Goal: Task Accomplishment & Management: Manage account settings

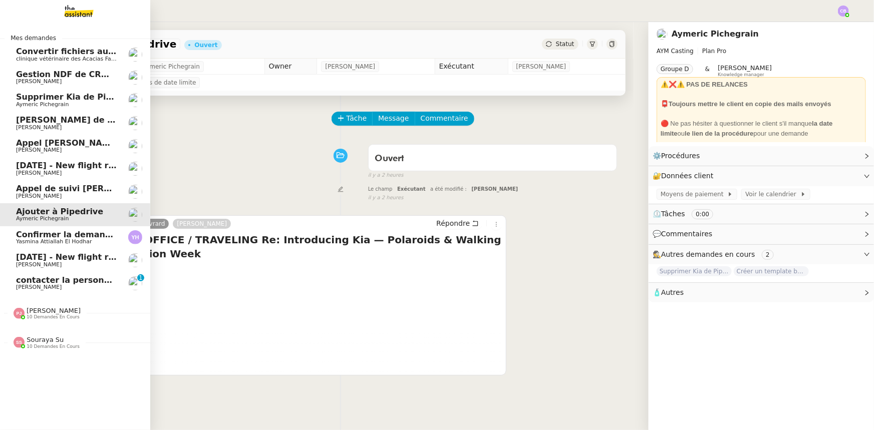
click at [25, 285] on span "[PERSON_NAME]" at bounding box center [39, 287] width 46 height 7
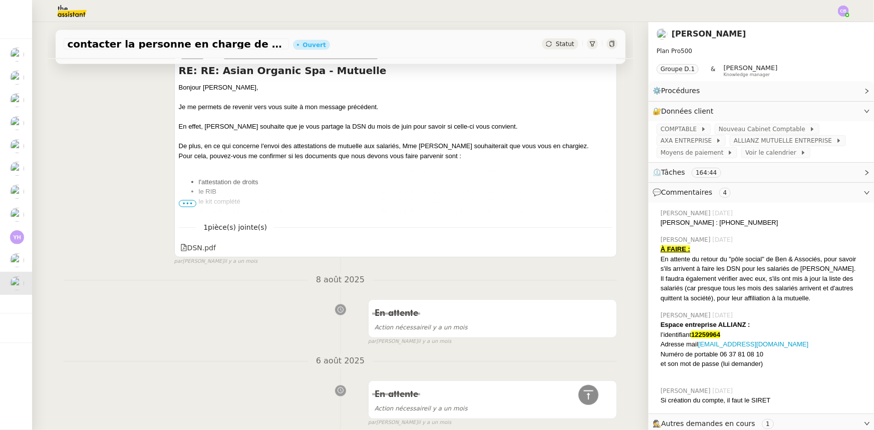
scroll to position [4561, 0]
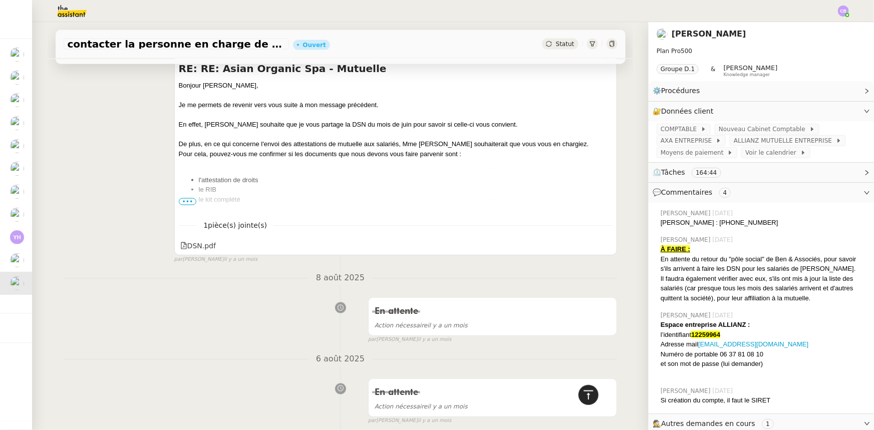
click at [586, 400] on icon at bounding box center [588, 395] width 12 height 12
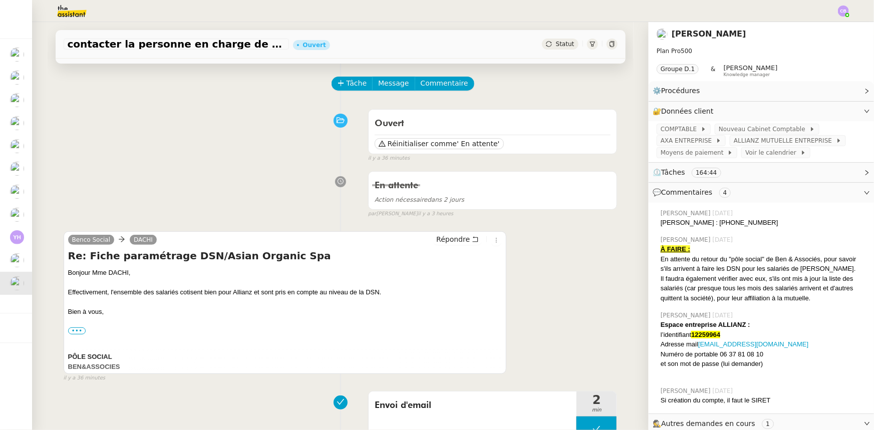
scroll to position [0, 0]
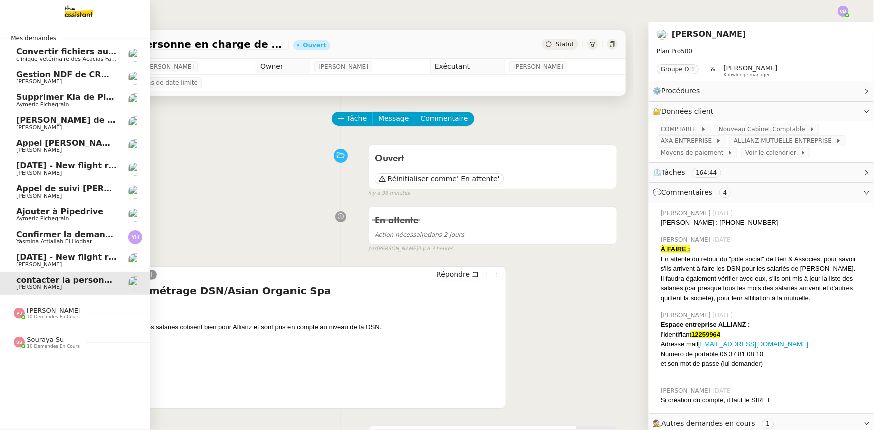
click at [42, 315] on span "10 demandes en cours" at bounding box center [53, 317] width 53 height 6
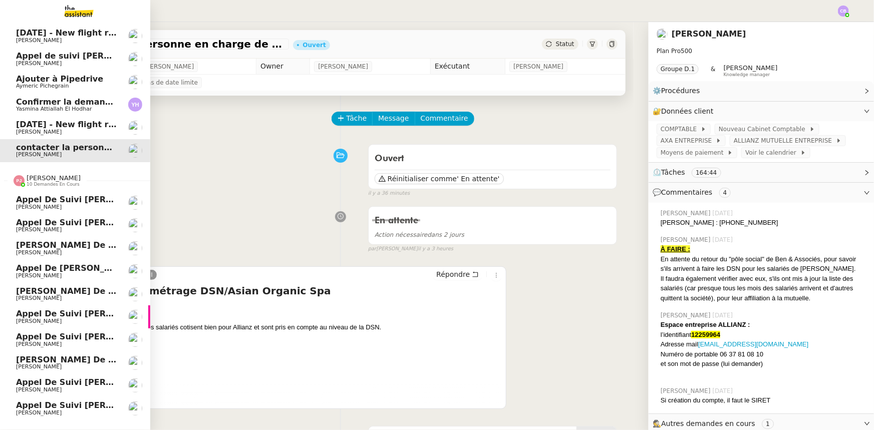
scroll to position [156, 0]
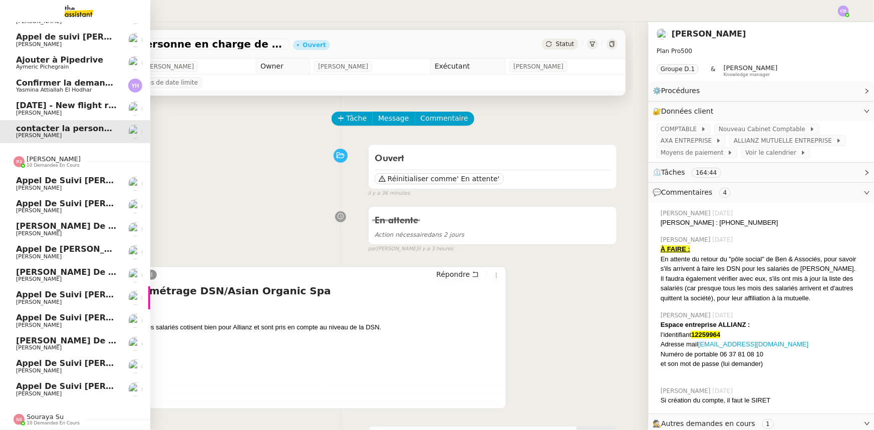
click at [35, 163] on span "10 demandes en cours" at bounding box center [53, 166] width 53 height 6
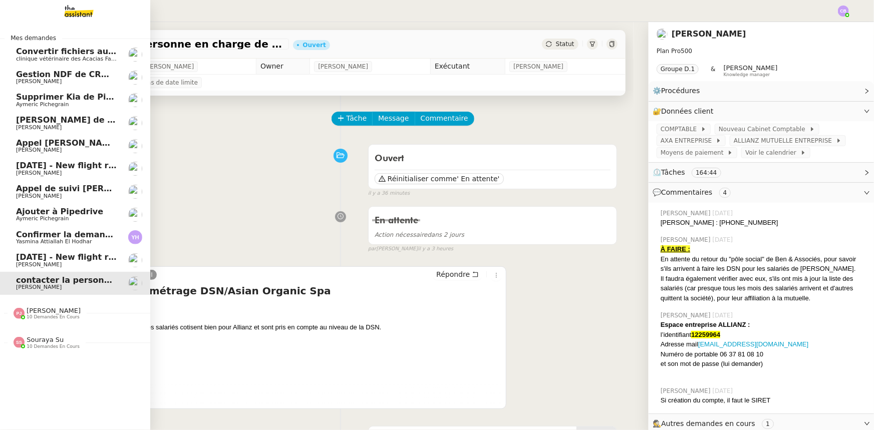
scroll to position [0, 0]
click at [33, 344] on span "10 demandes en cours" at bounding box center [53, 347] width 53 height 6
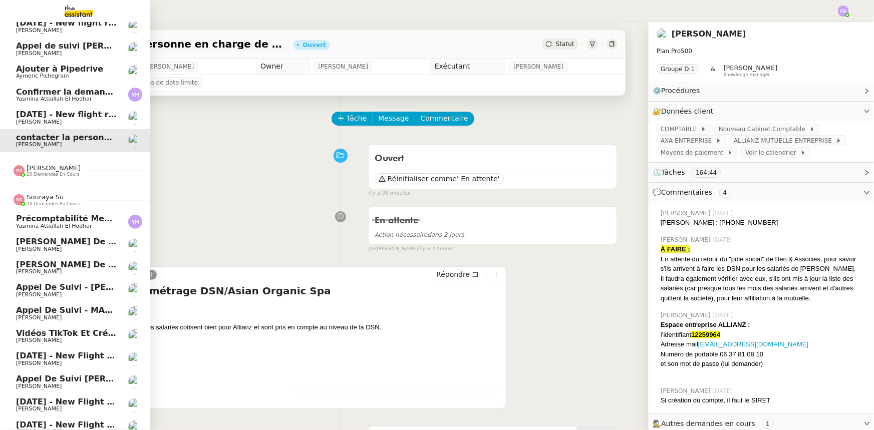
scroll to position [156, 0]
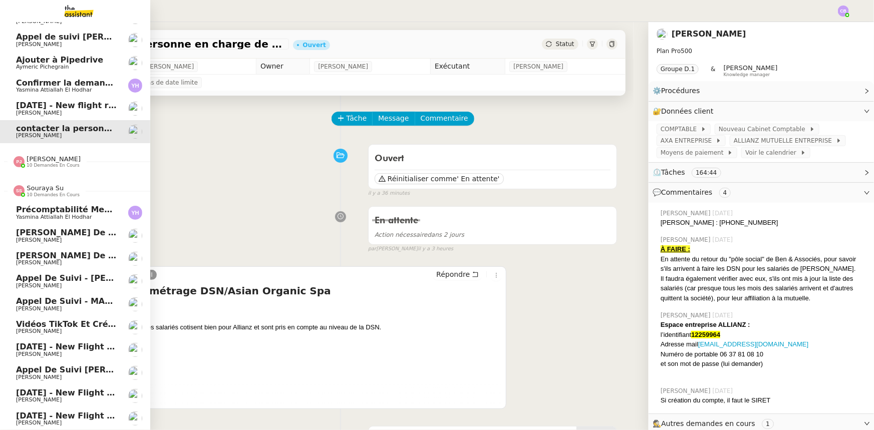
click at [39, 185] on span "Souraya Su" at bounding box center [45, 188] width 37 height 8
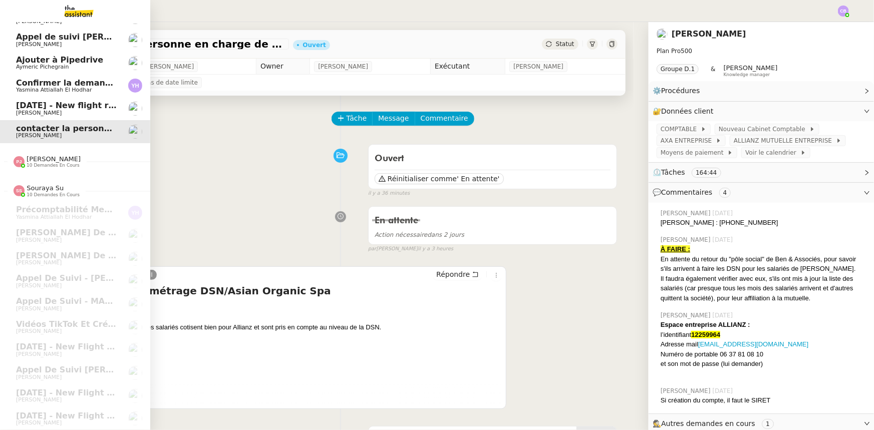
scroll to position [0, 0]
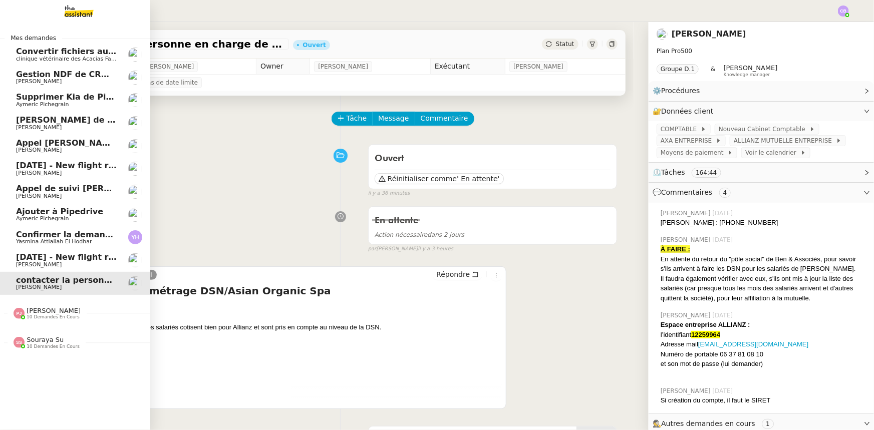
click at [66, 259] on span "[DATE] - New flight request - [PERSON_NAME]" at bounding box center [119, 257] width 207 height 10
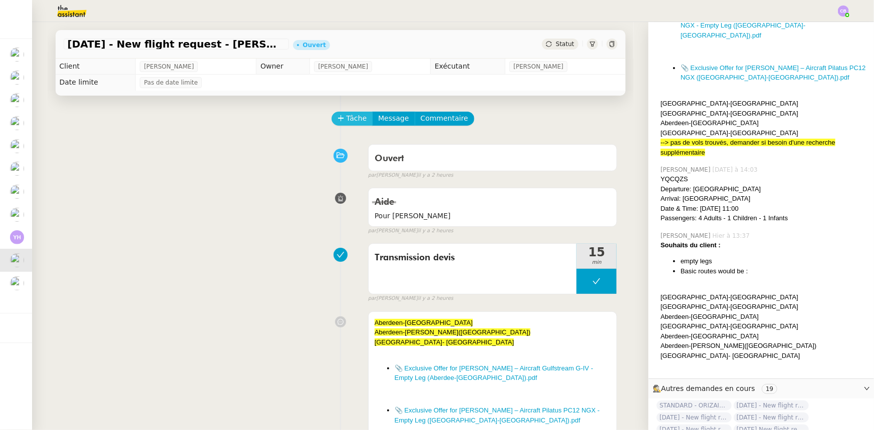
click at [347, 121] on span "Tâche" at bounding box center [356, 119] width 21 height 12
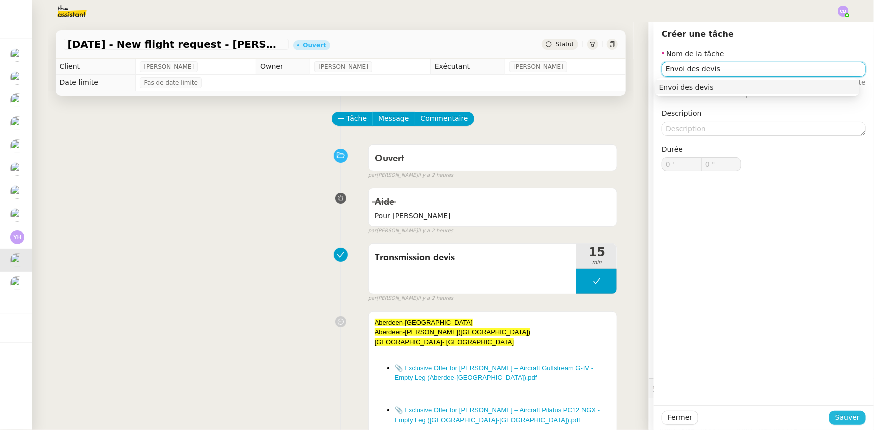
type input "Envoi des devis"
click at [837, 417] on span "Sauver" at bounding box center [847, 418] width 25 height 12
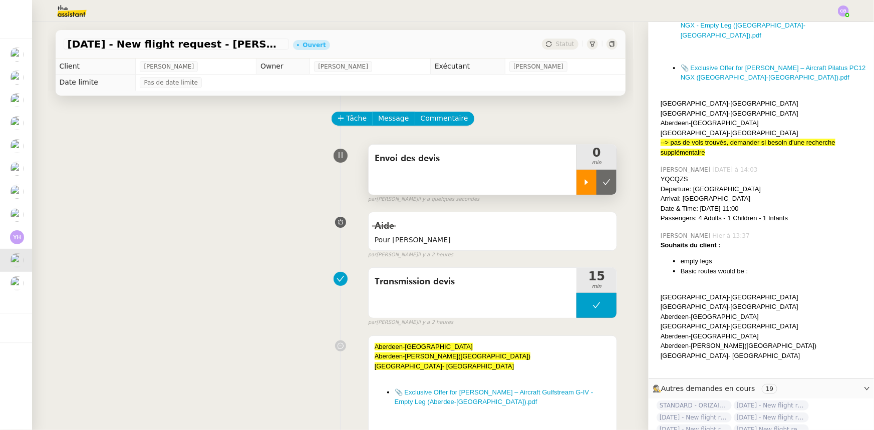
click at [576, 188] on div at bounding box center [586, 182] width 20 height 25
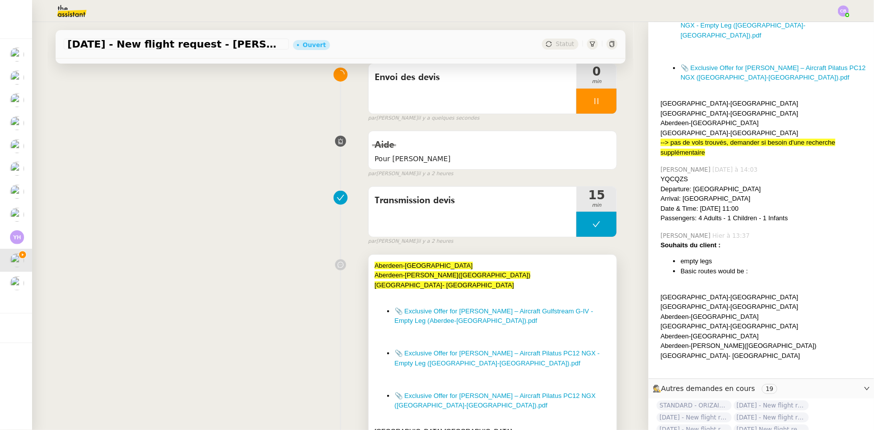
scroll to position [91, 0]
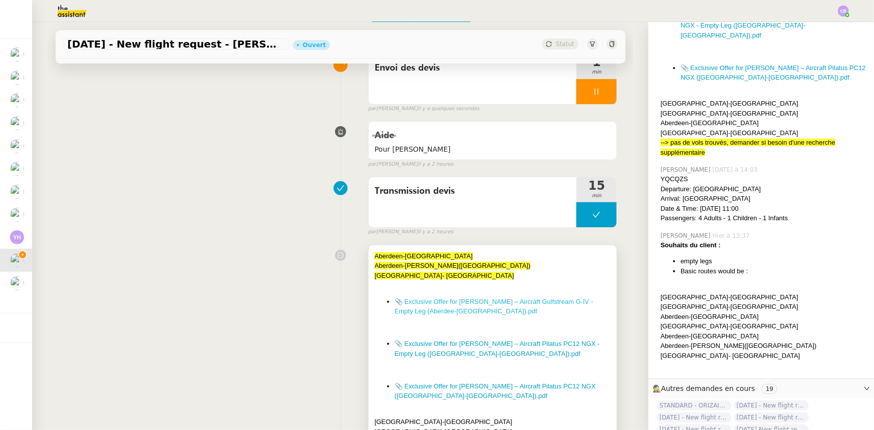
click at [461, 300] on link "📎 Exclusive Offer for [PERSON_NAME] – Aircraft Gulfstream G-IV - Empty Leg (Abe…" at bounding box center [494, 307] width 198 height 18
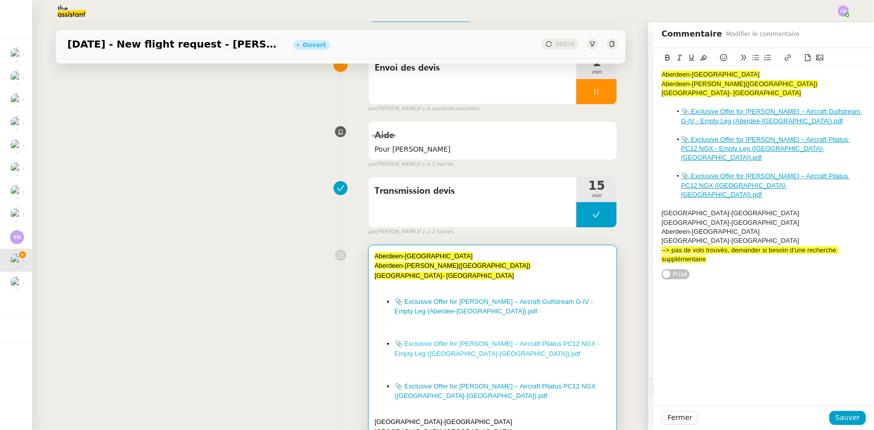
click at [522, 344] on link "📎 Exclusive Offer for [PERSON_NAME] – Aircraft Pilatus PC12 NGX - Empty Leg ([G…" at bounding box center [497, 349] width 205 height 18
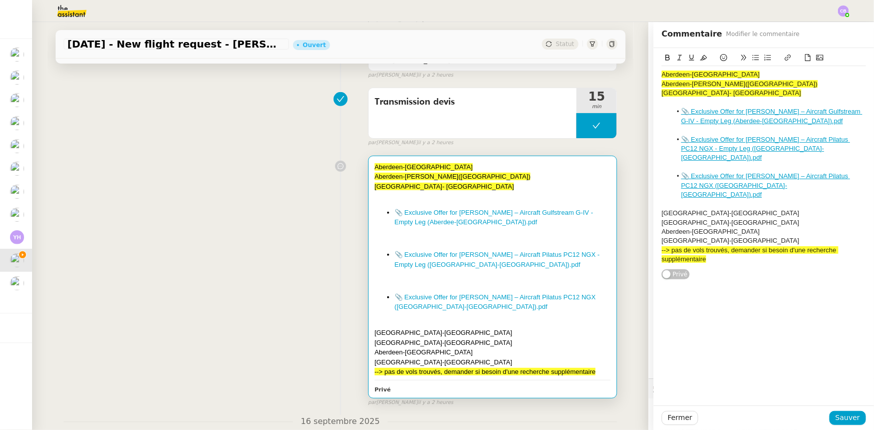
scroll to position [182, 0]
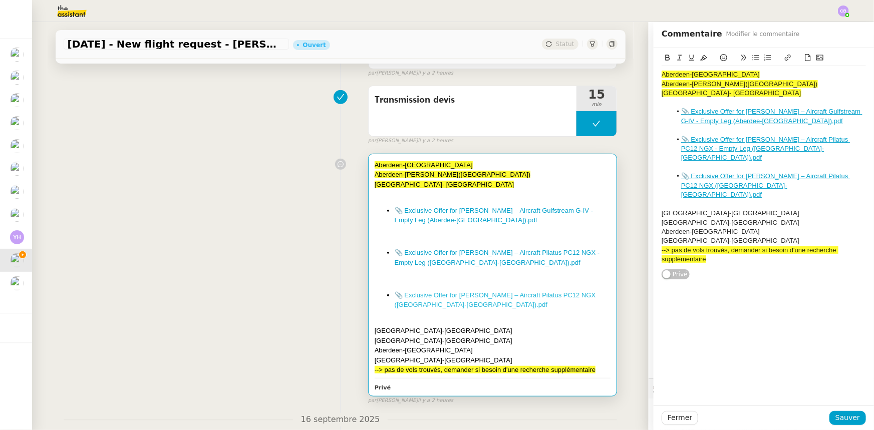
click at [499, 296] on link "📎 Exclusive Offer for [PERSON_NAME] – Aircraft Pilatus PC12 NGX ([GEOGRAPHIC_DA…" at bounding box center [495, 300] width 201 height 18
click at [671, 419] on span "Fermer" at bounding box center [679, 418] width 25 height 12
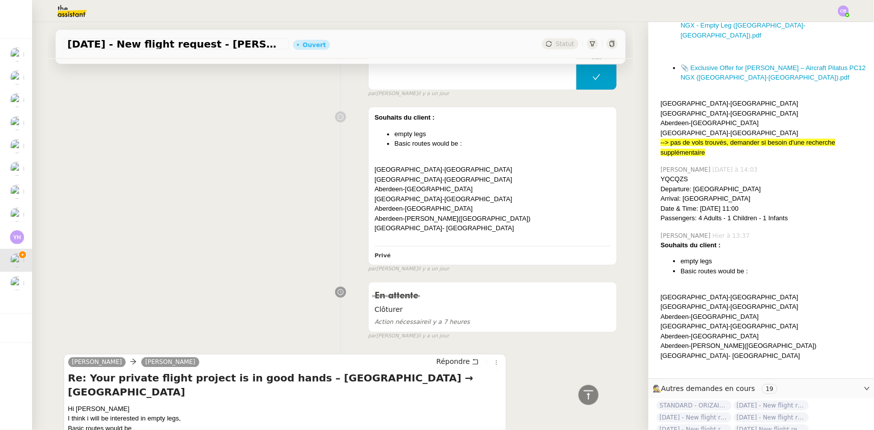
scroll to position [1092, 0]
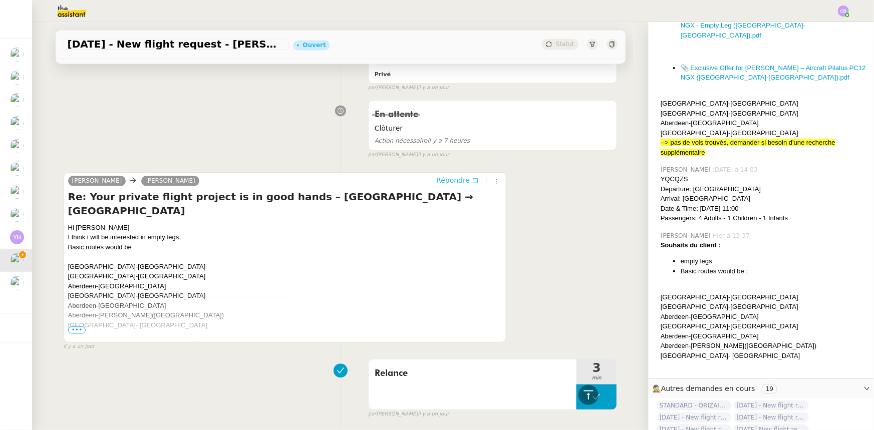
click at [447, 182] on span "Répondre" at bounding box center [453, 180] width 34 height 10
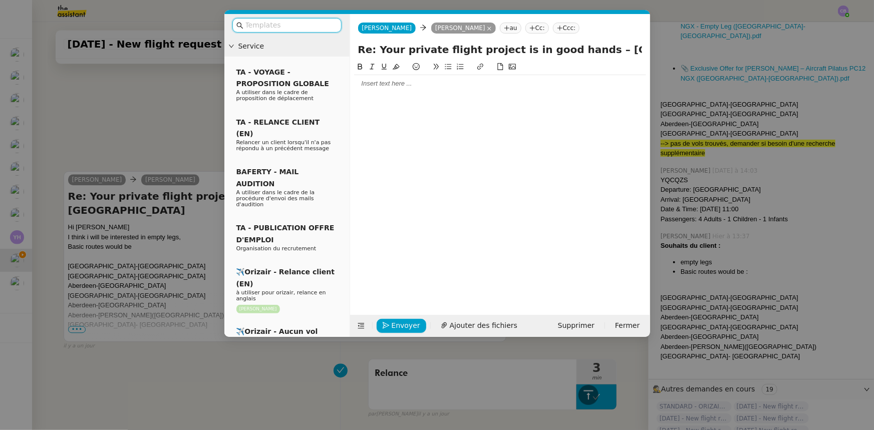
scroll to position [319, 0]
click at [291, 25] on input "text" at bounding box center [290, 26] width 90 height 12
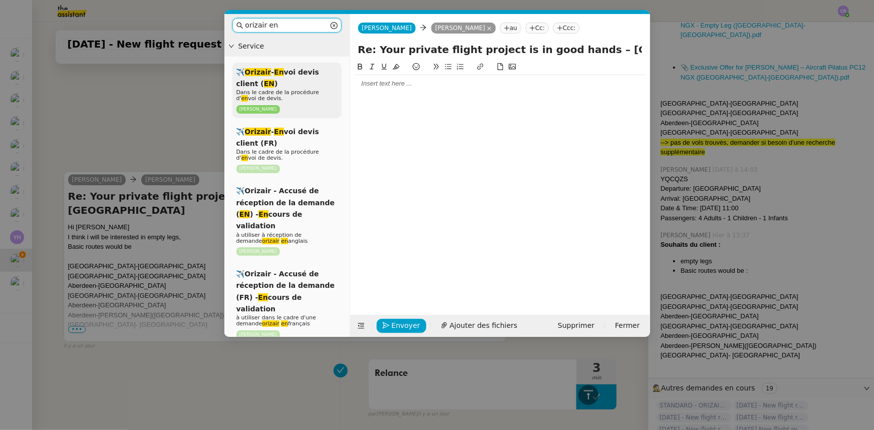
type input "orizair en"
click at [305, 92] on span "Dans le cadre de la procédure d' en voi de devis." at bounding box center [277, 95] width 83 height 13
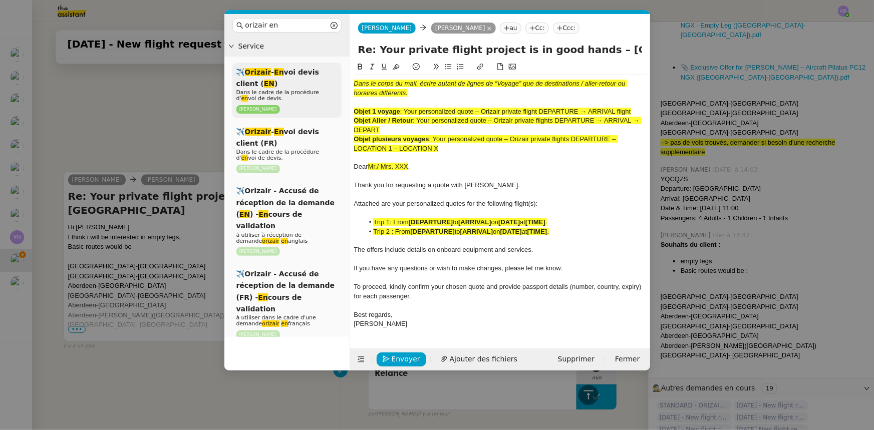
scroll to position [1300, 0]
drag, startPoint x: 438, startPoint y: 147, endPoint x: 435, endPoint y: 141, distance: 6.7
click at [435, 141] on span ": Your personalized quote – Orizair private flights DEPARTURE – LOCATION 1 – LO…" at bounding box center [486, 143] width 264 height 17
copy span "Your personalized quote – Orizair private flights DEPARTURE – LOCATION 1 – LOCA…"
drag, startPoint x: 574, startPoint y: 48, endPoint x: 348, endPoint y: 48, distance: 225.8
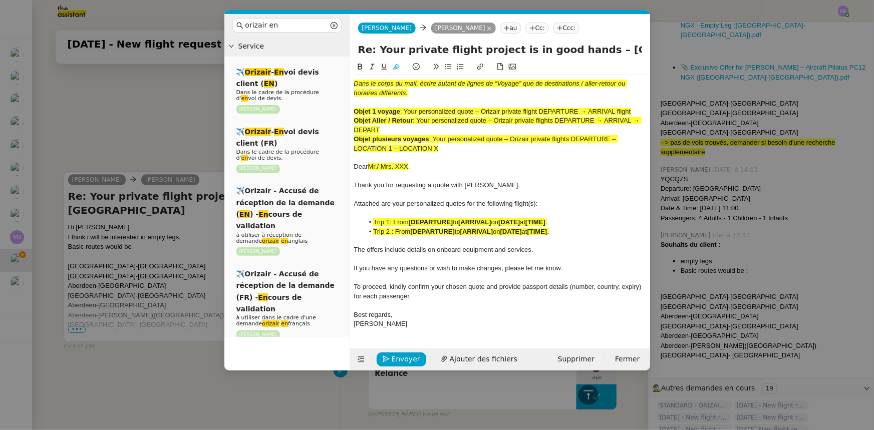
click at [348, 48] on nz-layout "orizair en Service ✈️ Orizair - En voi devis client ( EN ) Dans le cadre de la …" at bounding box center [437, 192] width 426 height 356
paste input "Your personalized quote – Orizair private flights DEPARTURE – LOCATION 1 – LOCA…"
type input "Your personalized quote – Orizair private flights DEPARTURE – LOCATION 1 – LOCA…"
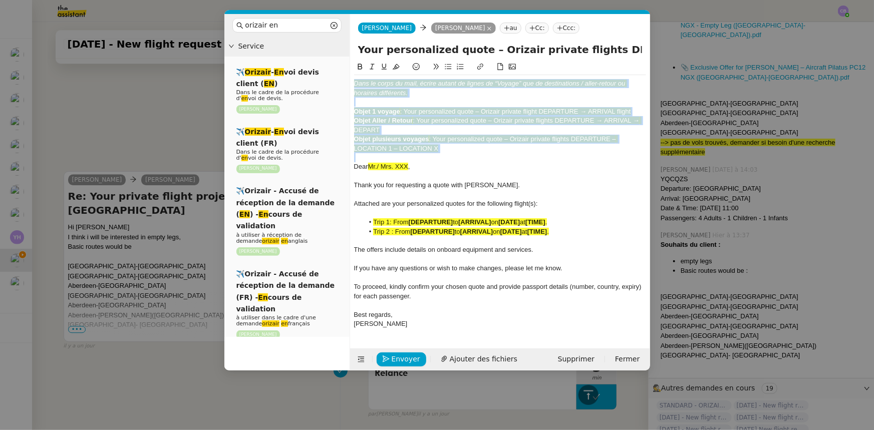
drag, startPoint x: 449, startPoint y: 154, endPoint x: 351, endPoint y: 83, distance: 120.8
click at [351, 83] on nz-spin "Dans le corps du mail, écrire autant de lignes de “Voyage” que de destinations …" at bounding box center [500, 199] width 300 height 276
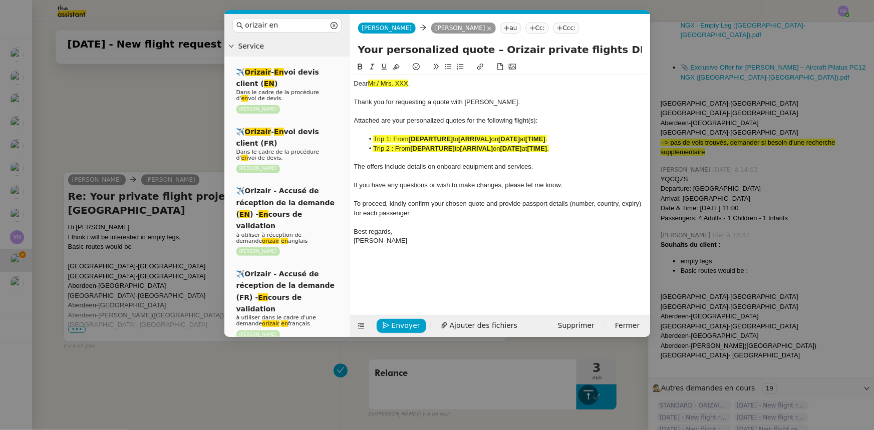
click at [177, 142] on nz-modal-container "orizair en Service ✈️ Orizair - En voi devis client ( EN ) Dans le cadre de la …" at bounding box center [437, 215] width 874 height 430
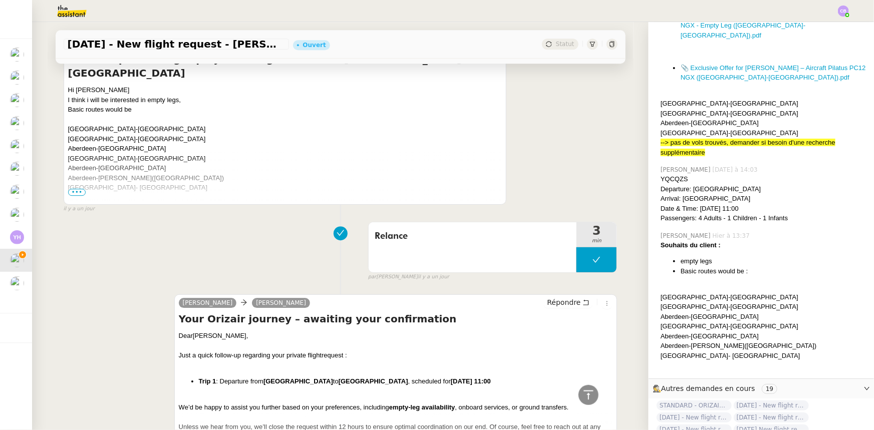
scroll to position [1436, 0]
drag, startPoint x: 226, startPoint y: 335, endPoint x: 191, endPoint y: 334, distance: 35.1
click at [190, 334] on div "Dear Mr. [GEOGRAPHIC_DATA]," at bounding box center [396, 335] width 434 height 10
copy div "[PERSON_NAME]"
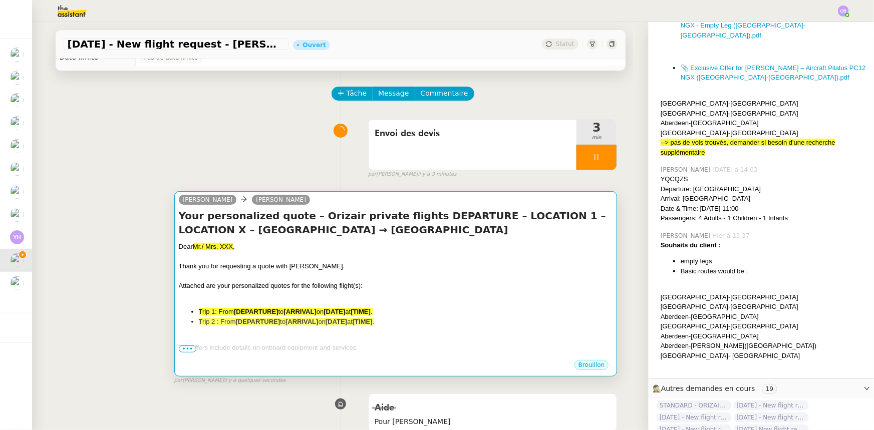
scroll to position [0, 0]
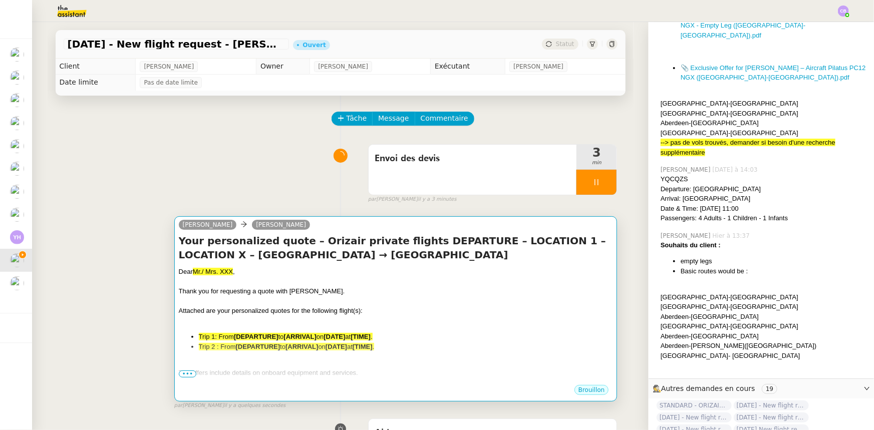
click at [368, 290] on div "Thank you for requesting a quote with [PERSON_NAME]." at bounding box center [396, 291] width 434 height 10
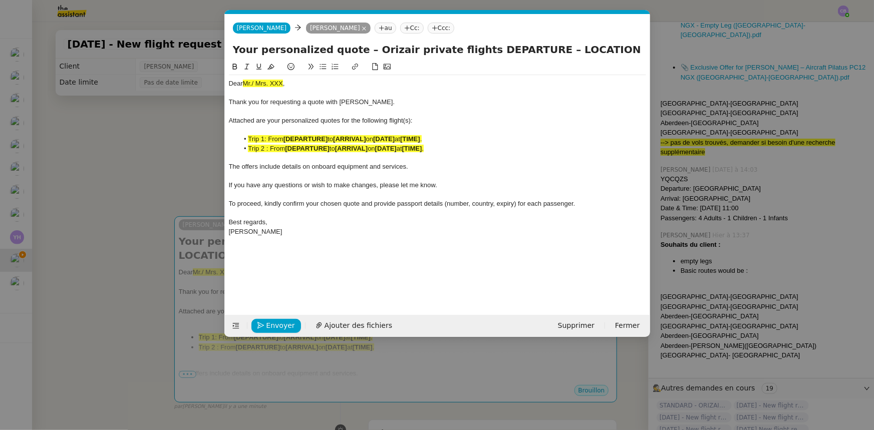
scroll to position [0, 49]
click at [283, 85] on div "Dear Mr./ Mrs. XXX ," at bounding box center [437, 83] width 417 height 9
click at [285, 85] on span "," at bounding box center [284, 84] width 2 height 8
drag, startPoint x: 284, startPoint y: 83, endPoint x: 245, endPoint y: 83, distance: 39.1
click at [245, 83] on span "Mr./ Mrs. XXX" at bounding box center [263, 84] width 40 height 8
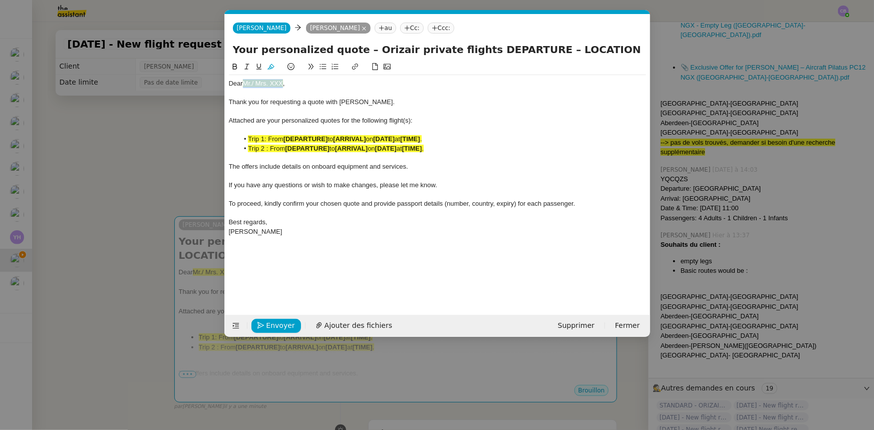
click at [270, 67] on icon at bounding box center [270, 67] width 7 height 6
click at [300, 89] on div at bounding box center [437, 93] width 417 height 9
drag, startPoint x: 404, startPoint y: 122, endPoint x: 405, endPoint y: 128, distance: 6.2
click at [404, 122] on span "Attached are your personalized quotes for the following flight(s):" at bounding box center [321, 121] width 184 height 8
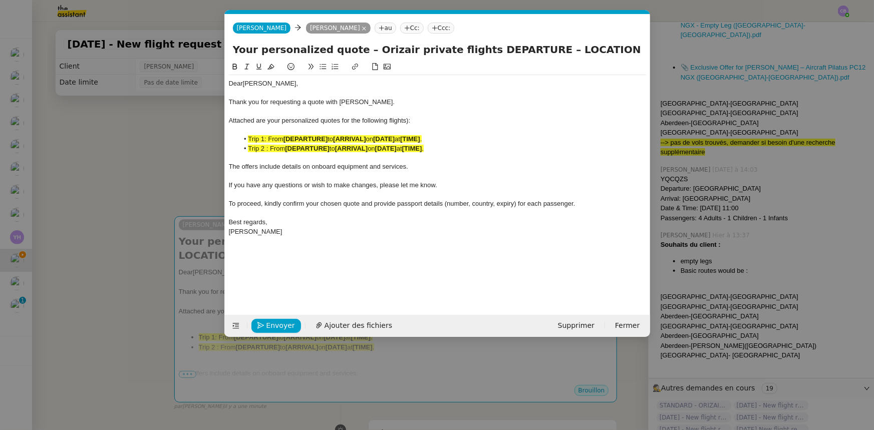
click at [407, 121] on span "Attached are your personalized quotes for the following flights):" at bounding box center [320, 121] width 182 height 8
drag, startPoint x: 436, startPoint y: 148, endPoint x: 244, endPoint y: 142, distance: 191.9
click at [244, 142] on ul "Trip 1: From [DEPARTURE] to [ARRIVAL] on [DATE] at [TIME] . Trip 2 : From [DEPA…" at bounding box center [437, 144] width 417 height 19
click at [270, 70] on icon at bounding box center [270, 67] width 7 height 6
click at [303, 189] on span "If you have any questions or wish to make changes, please let me know." at bounding box center [333, 185] width 208 height 8
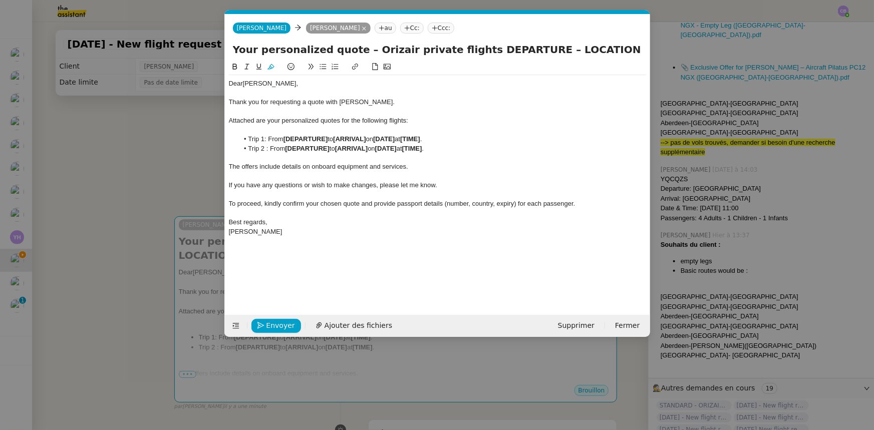
click at [155, 152] on nz-modal-container "orizair en Service ✈️ Orizair - En voi devis client ( EN ) Dans le cadre de la …" at bounding box center [437, 215] width 874 height 430
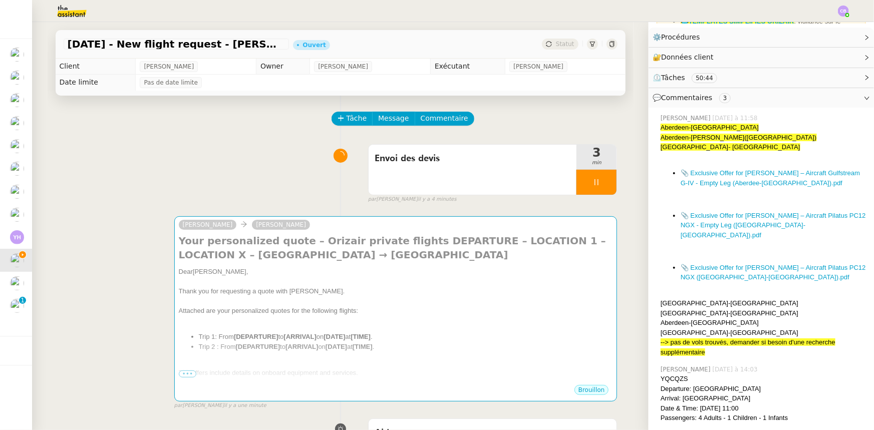
scroll to position [91, 0]
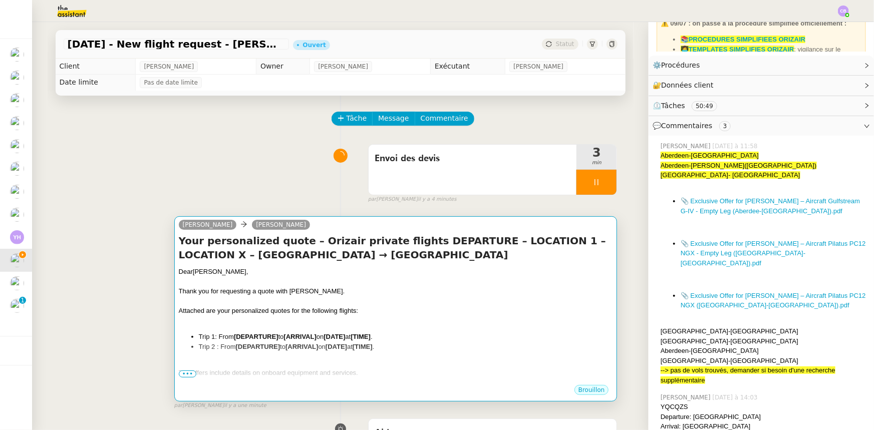
click at [461, 286] on div at bounding box center [396, 282] width 434 height 10
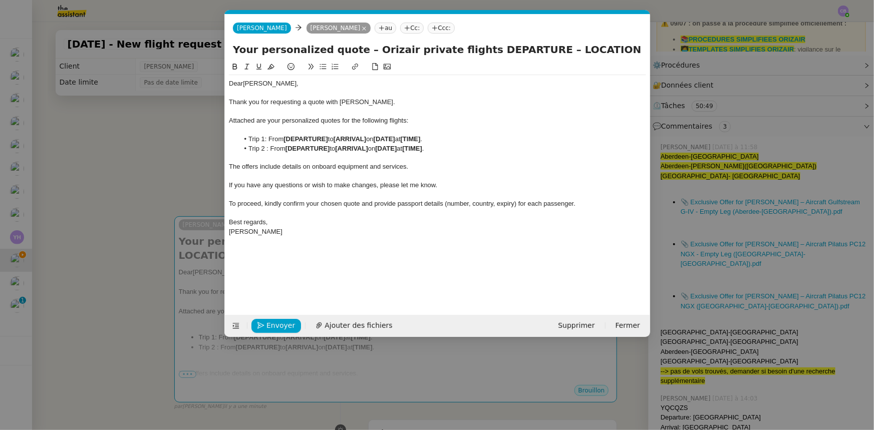
scroll to position [0, 49]
drag, startPoint x: 329, startPoint y: 139, endPoint x: 285, endPoint y: 138, distance: 43.6
click at [285, 138] on strong "[DEPARTURE]" at bounding box center [305, 139] width 45 height 8
drag, startPoint x: 344, startPoint y: 139, endPoint x: 325, endPoint y: 140, distance: 19.5
click at [325, 140] on li "Trip 1: From [GEOGRAPHIC_DATA] to [GEOGRAPHIC_DATA] on [DATE] at [TIME] ." at bounding box center [442, 139] width 408 height 9
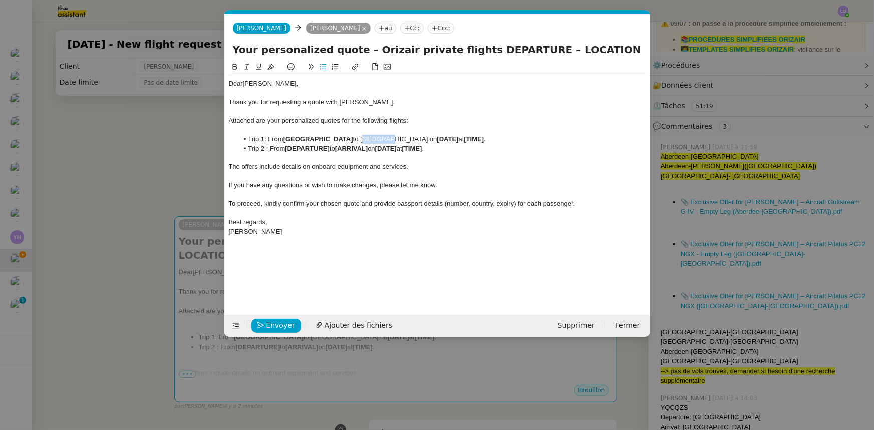
click at [236, 68] on icon at bounding box center [234, 67] width 5 height 6
click at [313, 149] on strong "[DEPARTURE]" at bounding box center [307, 149] width 45 height 8
click at [289, 147] on strong "[[GEOGRAPHIC_DATA]" at bounding box center [321, 149] width 72 height 8
click at [360, 149] on strong "[ARRIVAL]" at bounding box center [376, 149] width 33 height 8
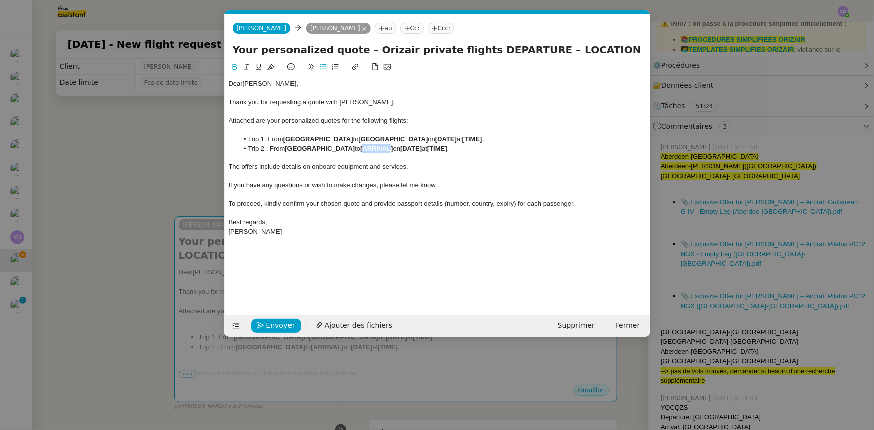
click at [360, 149] on strong "[ARRIVAL]" at bounding box center [376, 149] width 33 height 8
click at [360, 148] on strong "[[GEOGRAPHIC_DATA]" at bounding box center [396, 149] width 72 height 8
drag, startPoint x: 400, startPoint y: 148, endPoint x: 247, endPoint y: 149, distance: 152.7
click at [247, 149] on li "Trip 2 : From [GEOGRAPHIC_DATA] to [GEOGRAPHIC_DATA] on [DATE] at [TIME] ." at bounding box center [442, 148] width 408 height 9
copy li "Trip 2 : From [GEOGRAPHIC_DATA] to [GEOGRAPHIC_DATA] on [DATE] at [TIME] ."
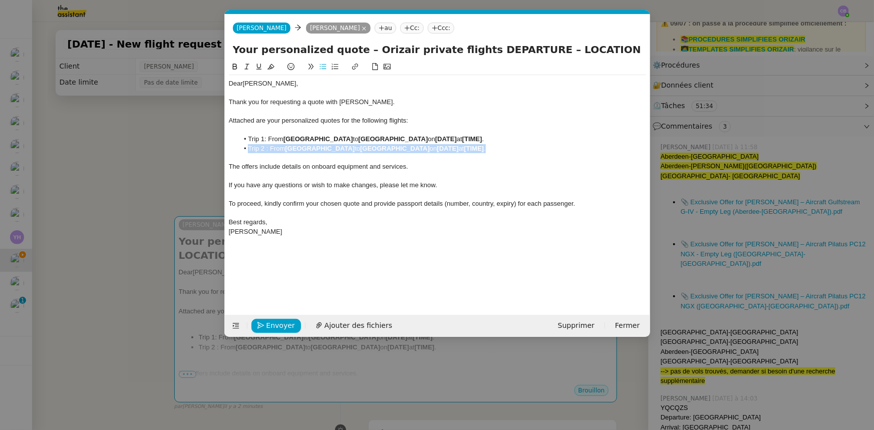
click at [410, 150] on li "Trip 2 : From [GEOGRAPHIC_DATA] to [GEOGRAPHIC_DATA] on [DATE] at [TIME] ." at bounding box center [442, 148] width 408 height 9
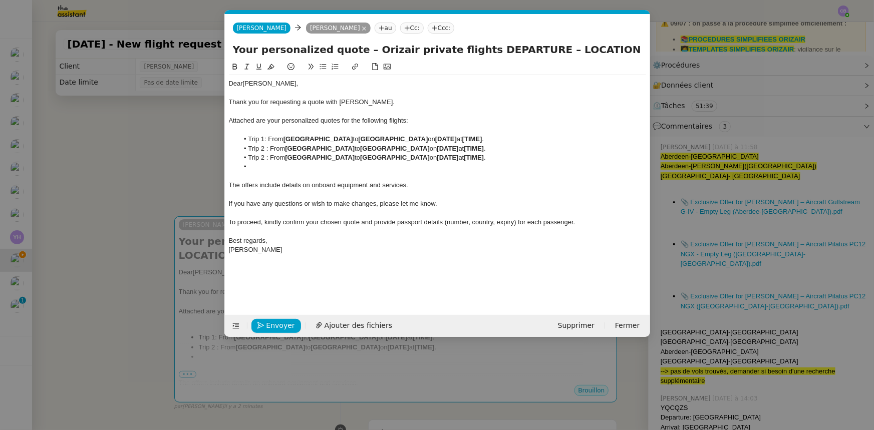
scroll to position [0, 0]
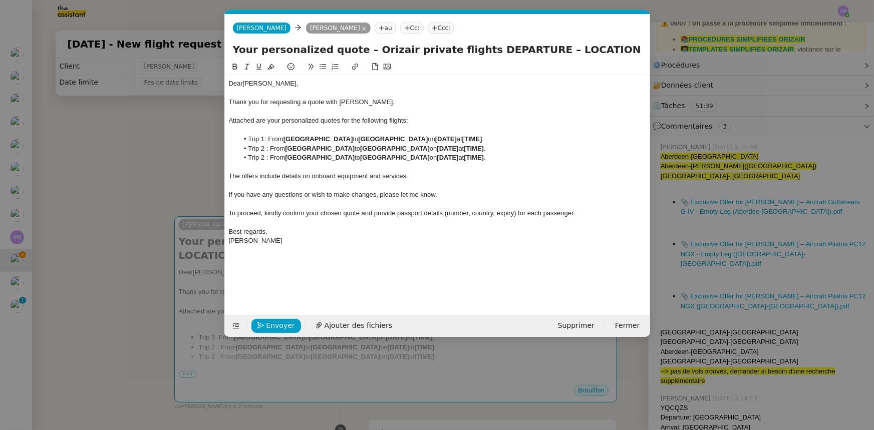
click at [262, 157] on li "Trip 2 : From [GEOGRAPHIC_DATA] to [GEOGRAPHIC_DATA] on [DATE] at [TIME] ." at bounding box center [442, 157] width 408 height 9
click at [296, 157] on strong "[GEOGRAPHIC_DATA]" at bounding box center [320, 158] width 70 height 8
click at [310, 149] on strong "[GEOGRAPHIC_DATA]" at bounding box center [320, 149] width 70 height 8
click at [354, 146] on strong "[GEOGRAPHIC_DATA]" at bounding box center [369, 149] width 70 height 8
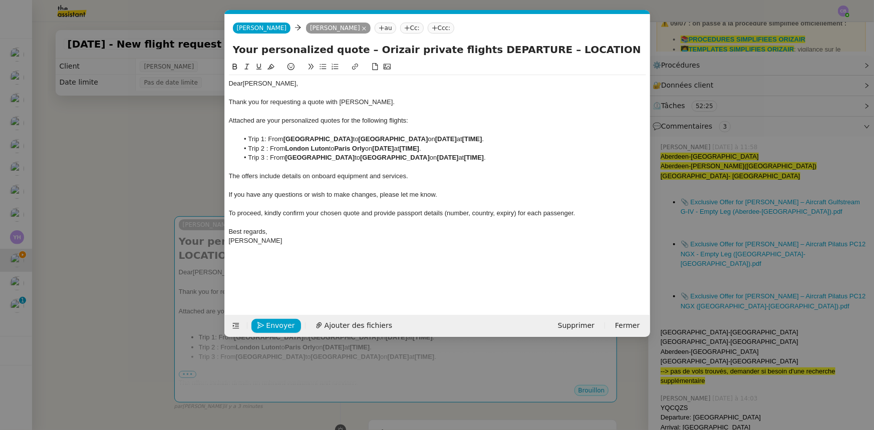
click at [342, 155] on li "Trip 3 : From [GEOGRAPHIC_DATA] to [GEOGRAPHIC_DATA] on [DATE] at [TIME] ." at bounding box center [442, 157] width 408 height 9
click at [435, 137] on strong "[DATE]" at bounding box center [446, 139] width 22 height 8
drag, startPoint x: 423, startPoint y: 137, endPoint x: 360, endPoint y: 138, distance: 62.1
click at [360, 138] on li "Trip 1: From [GEOGRAPHIC_DATA] to [GEOGRAPHIC_DATA] on [DATE] at [TIME] ." at bounding box center [442, 139] width 408 height 9
click at [234, 67] on icon at bounding box center [234, 67] width 5 height 6
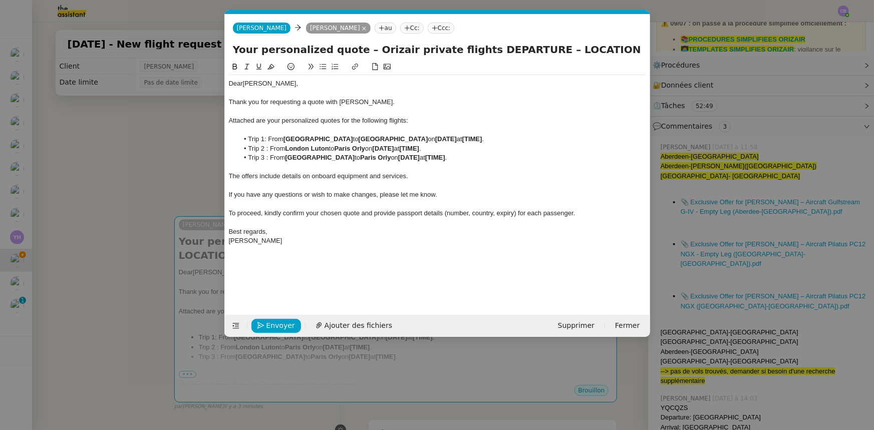
copy li "on"
drag, startPoint x: 403, startPoint y: 149, endPoint x: 381, endPoint y: 148, distance: 21.6
click at [381, 148] on li "Trip 2 : From [GEOGRAPHIC_DATA] to [GEOGRAPHIC_DATA] Orly on [DATE] at [TIME] ." at bounding box center [442, 148] width 408 height 9
drag, startPoint x: 388, startPoint y: 157, endPoint x: 366, endPoint y: 156, distance: 21.6
click at [366, 156] on li "Trip 3 : From [GEOGRAPHIC_DATA] to [GEOGRAPHIC_DATA] Orly on [DATE] at [TIME] ." at bounding box center [442, 157] width 408 height 9
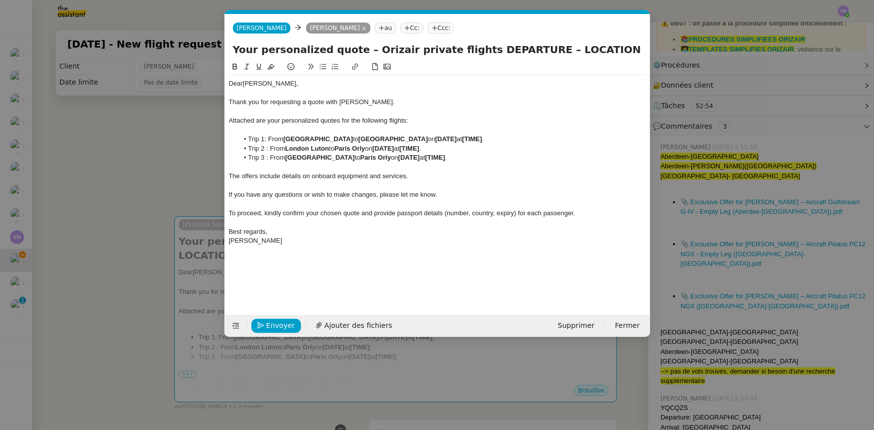
click at [195, 164] on nz-modal-container "orizair en Service ✈️ Orizair - En voi devis client ( EN ) Dans le cadre de la …" at bounding box center [437, 215] width 874 height 430
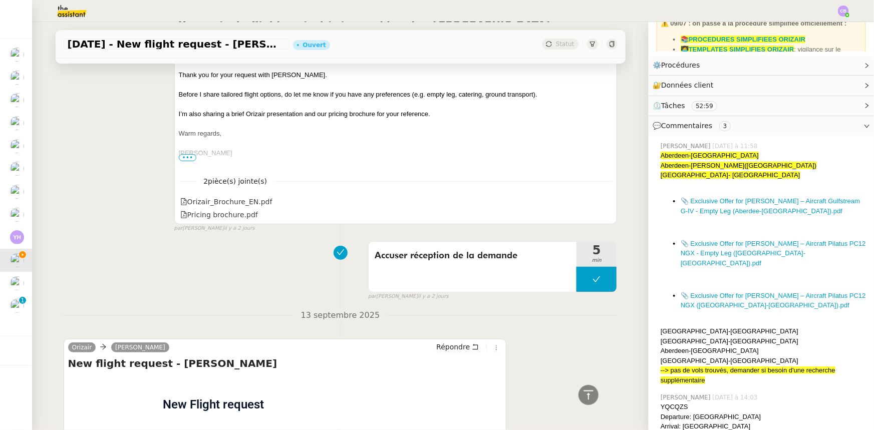
scroll to position [2150, 0]
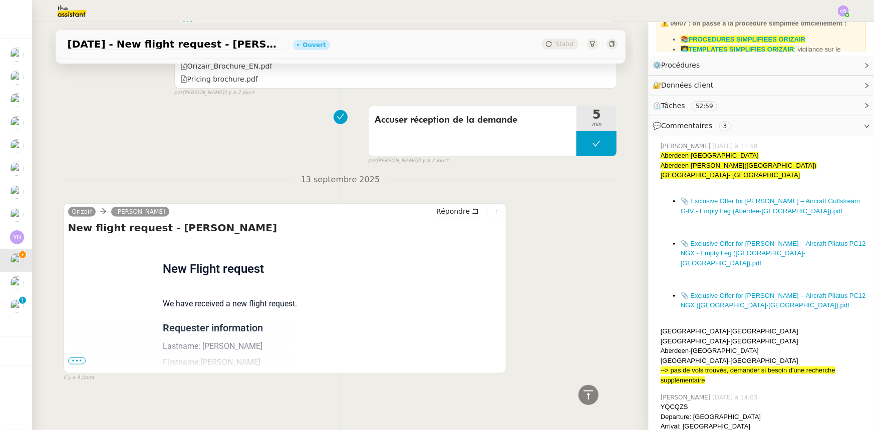
click at [73, 358] on span "•••" at bounding box center [77, 360] width 18 height 7
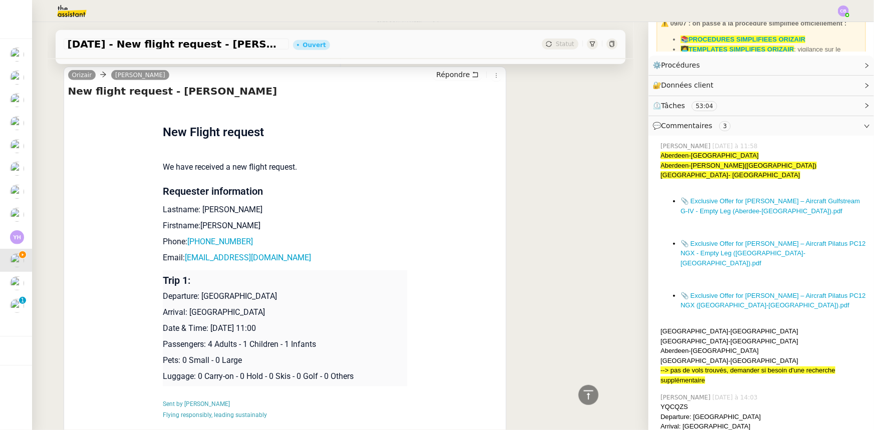
scroll to position [2287, 0]
click at [586, 399] on icon at bounding box center [588, 395] width 12 height 12
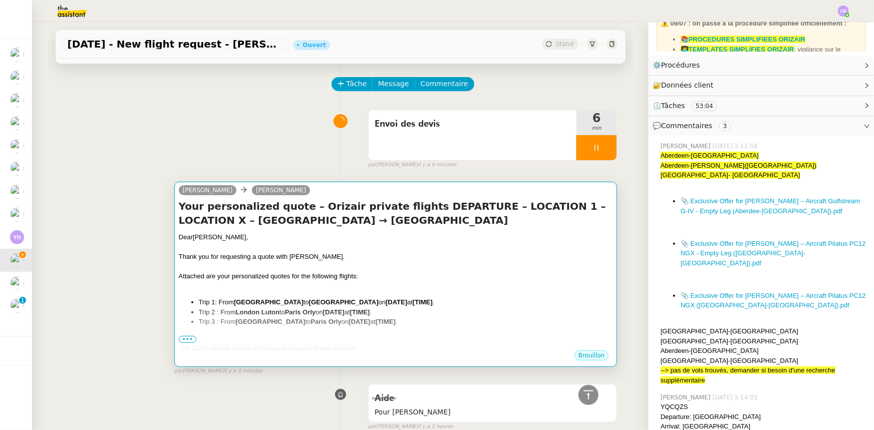
scroll to position [0, 0]
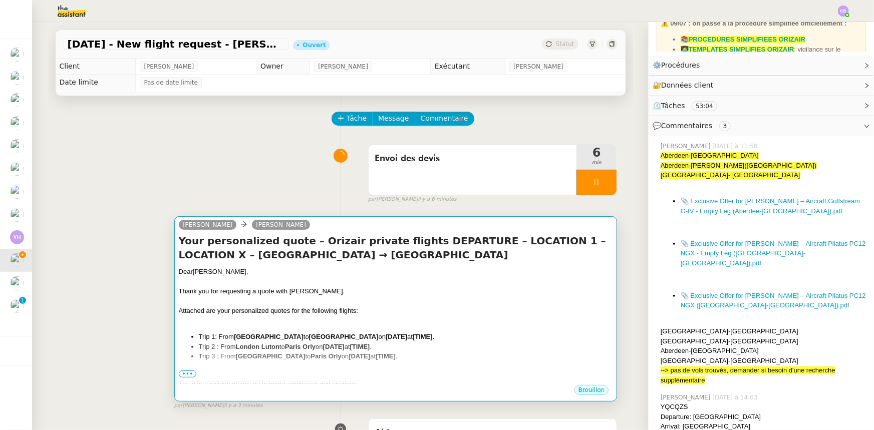
click at [436, 318] on div at bounding box center [396, 321] width 434 height 10
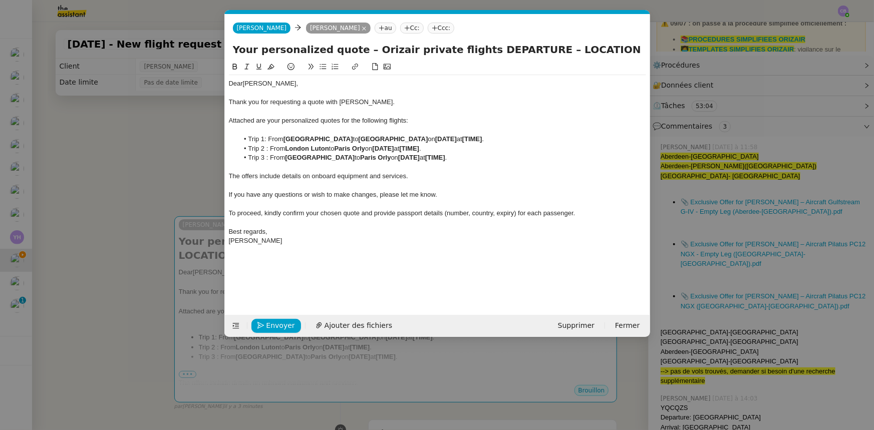
scroll to position [0, 49]
click at [462, 140] on strong "[TIME]" at bounding box center [472, 139] width 20 height 8
drag, startPoint x: 449, startPoint y: 139, endPoint x: 434, endPoint y: 138, distance: 15.5
click at [434, 138] on li "Trip 1: From [GEOGRAPHIC_DATA] to [GEOGRAPHIC_DATA] on [DATE] 11:00." at bounding box center [442, 139] width 408 height 9
click at [233, 66] on icon at bounding box center [234, 67] width 5 height 6
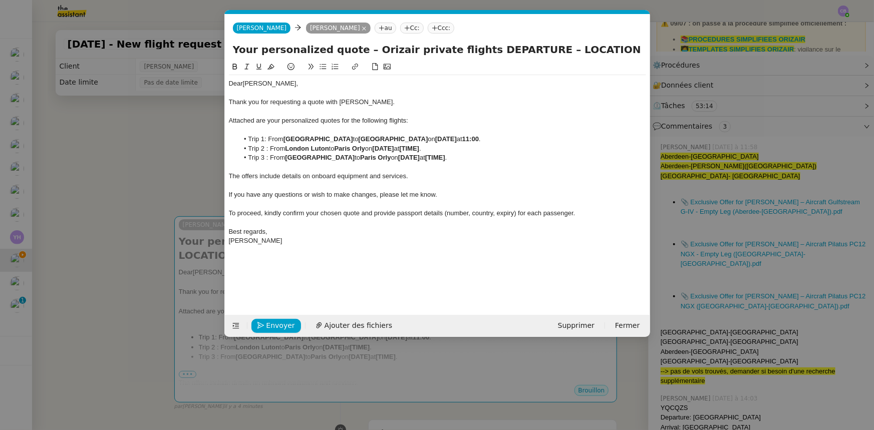
click at [462, 137] on strong "11:00" at bounding box center [470, 139] width 17 height 8
click at [455, 135] on li "Trip 1: From [GEOGRAPHIC_DATA] to [GEOGRAPHIC_DATA] on [DATE] 11:00 ." at bounding box center [442, 139] width 408 height 9
drag, startPoint x: 449, startPoint y: 140, endPoint x: 435, endPoint y: 138, distance: 14.2
click at [462, 138] on strong "11:00" at bounding box center [470, 139] width 17 height 8
copy strong "11:00"
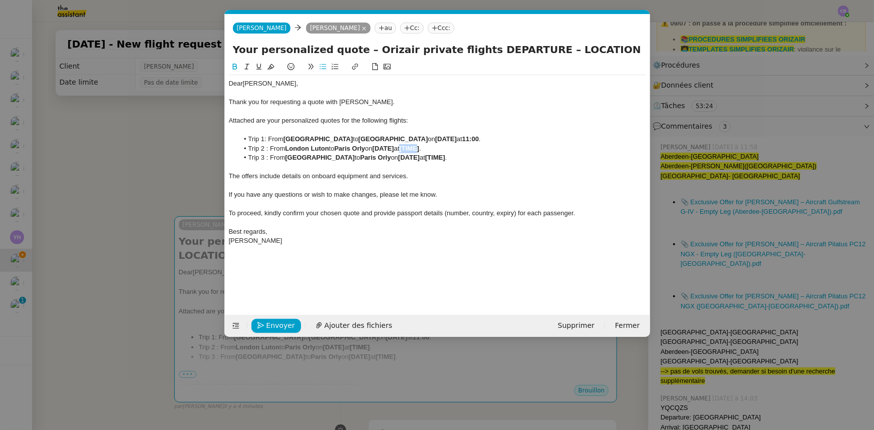
drag, startPoint x: 476, startPoint y: 150, endPoint x: 457, endPoint y: 149, distance: 19.1
click at [419, 149] on strong "[TIME]" at bounding box center [409, 149] width 20 height 8
drag, startPoint x: 463, startPoint y: 157, endPoint x: 444, endPoint y: 157, distance: 19.0
click at [444, 157] on li "Trip 3 : From [GEOGRAPHIC_DATA] to [GEOGRAPHIC_DATA] Orly on [DATE] at [TIME] ." at bounding box center [442, 157] width 408 height 9
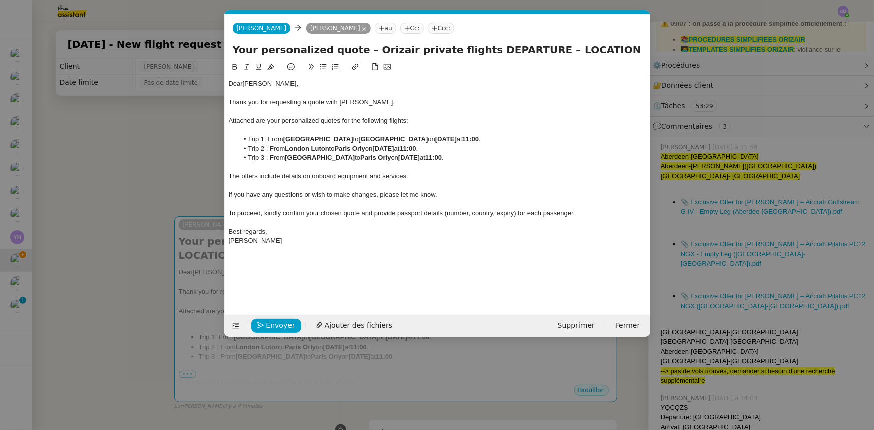
click at [441, 176] on div "The offers include details on onboard equipment and services." at bounding box center [437, 176] width 417 height 9
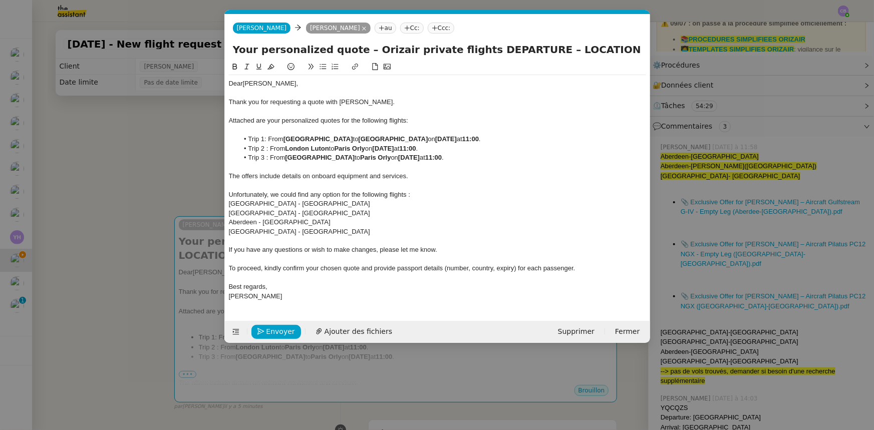
click at [288, 223] on span "Aberdeen - [GEOGRAPHIC_DATA]" at bounding box center [280, 222] width 102 height 8
click at [295, 231] on div "[GEOGRAPHIC_DATA] - [GEOGRAPHIC_DATA]" at bounding box center [437, 231] width 417 height 9
click at [350, 330] on span "Ajouter des fichiers" at bounding box center [358, 332] width 68 height 12
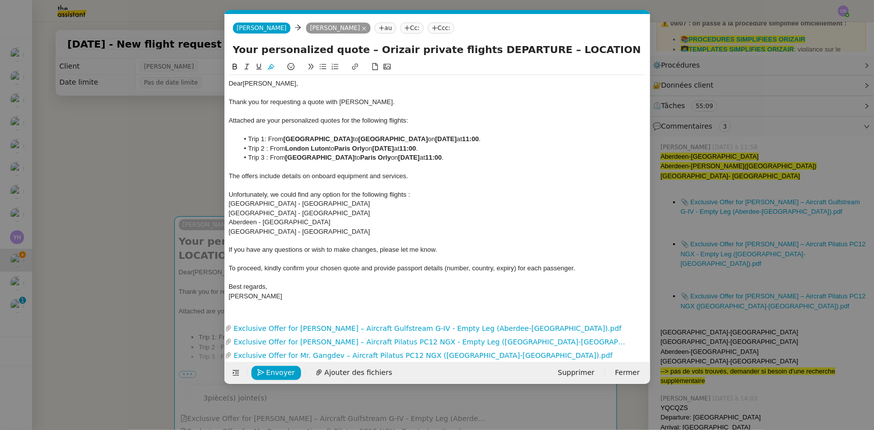
drag, startPoint x: 462, startPoint y: 48, endPoint x: 516, endPoint y: 52, distance: 54.7
click at [516, 52] on input "Your personalized quote – Orizair private flights DEPARTURE – LOCATION 1 – LOCA…" at bounding box center [437, 49] width 409 height 15
drag, startPoint x: 519, startPoint y: 50, endPoint x: 572, endPoint y: 45, distance: 53.3
click at [572, 45] on input "Your personalized quote – Orizair private flights [GEOGRAPHIC_DATA] – LOCATION …" at bounding box center [437, 49] width 409 height 15
drag, startPoint x: 566, startPoint y: 50, endPoint x: 624, endPoint y: 49, distance: 58.1
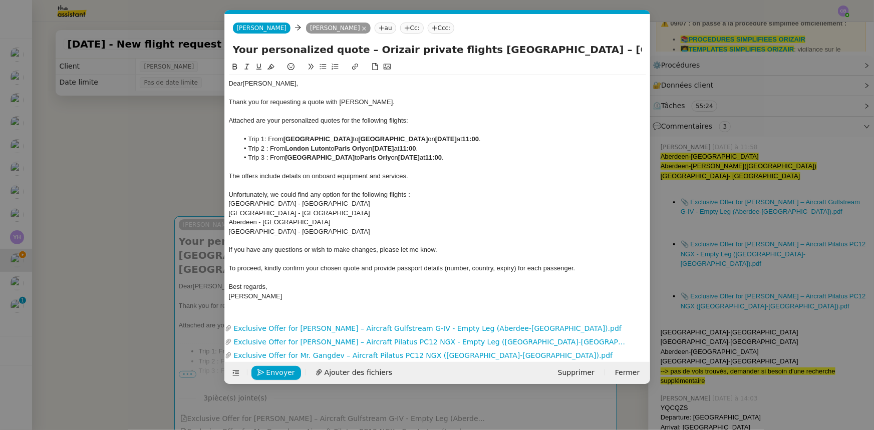
click at [624, 49] on input "Your personalized quote – Orizair private flights [GEOGRAPHIC_DATA] – [GEOGRAPH…" at bounding box center [437, 49] width 409 height 15
type input "Your personalized quote – Orizair private flights [GEOGRAPHIC_DATA] – [GEOGRAPH…"
click at [567, 158] on li "Trip 3 : From [GEOGRAPHIC_DATA] to [GEOGRAPHIC_DATA] Orly on [DATE] 11:00 ." at bounding box center [442, 157] width 408 height 9
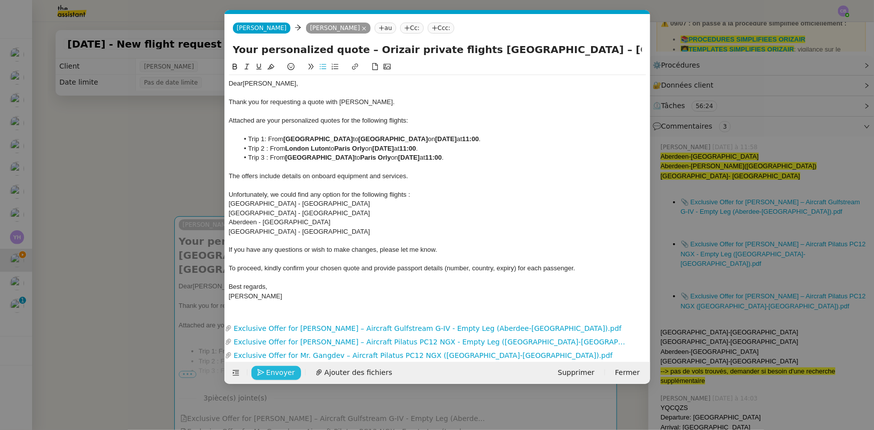
click at [280, 376] on span "Envoyer" at bounding box center [280, 373] width 29 height 12
click at [280, 376] on span "Confirmer l'envoi" at bounding box center [296, 373] width 60 height 12
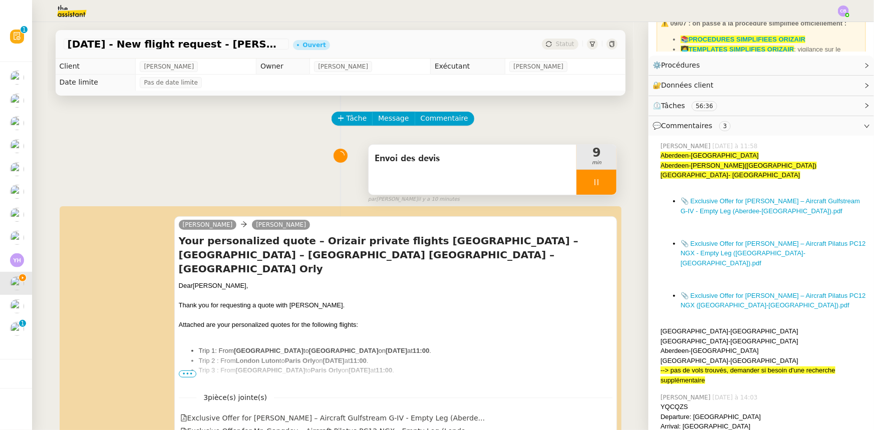
click at [576, 177] on div at bounding box center [596, 182] width 40 height 25
click at [596, 185] on button at bounding box center [606, 182] width 20 height 25
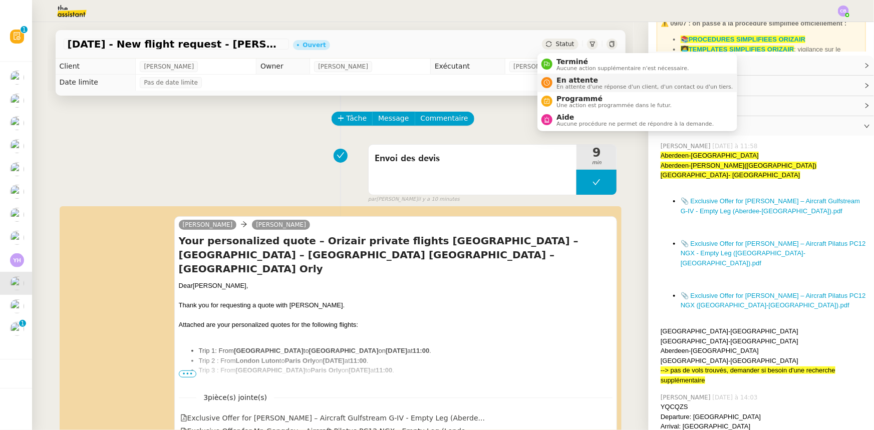
click at [566, 84] on span "En attente d'une réponse d'un client, d'un contact ou d'un tiers." at bounding box center [644, 87] width 176 height 6
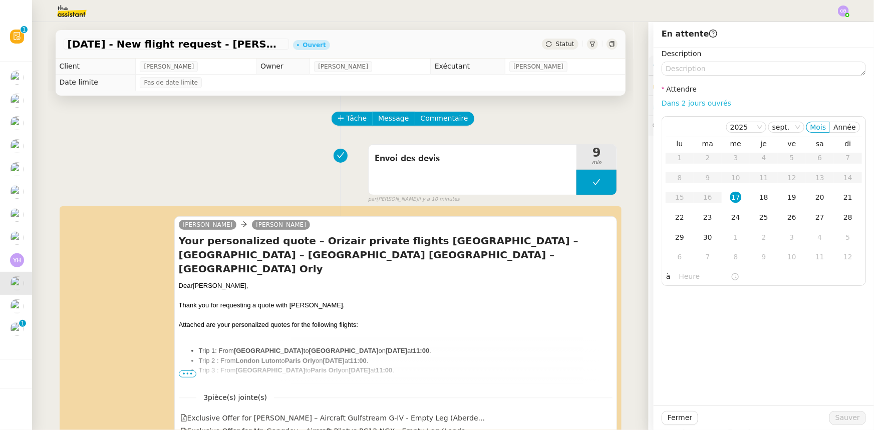
click at [690, 105] on link "Dans 2 jours ouvrés" at bounding box center [696, 103] width 70 height 8
click at [758, 197] on div "18" at bounding box center [763, 197] width 11 height 11
click at [679, 278] on input "07:00" at bounding box center [705, 277] width 52 height 12
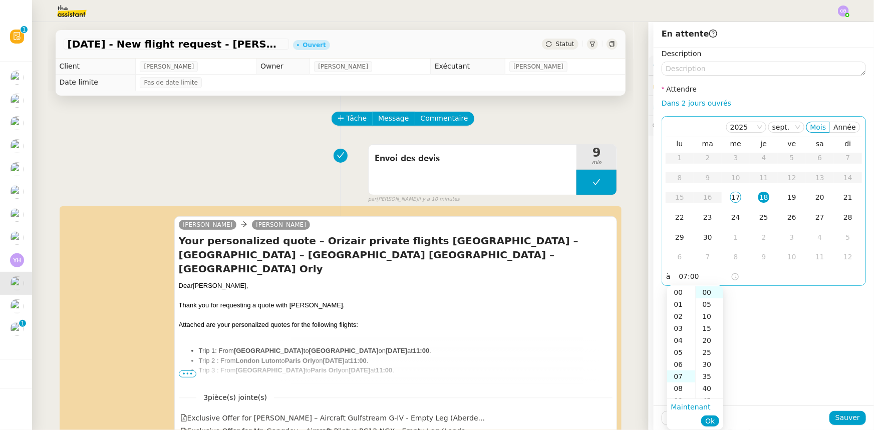
scroll to position [84, 0]
click at [677, 377] on div "14" at bounding box center [681, 376] width 28 height 12
type input "14:00"
click at [707, 418] on span "Ok" at bounding box center [710, 421] width 10 height 10
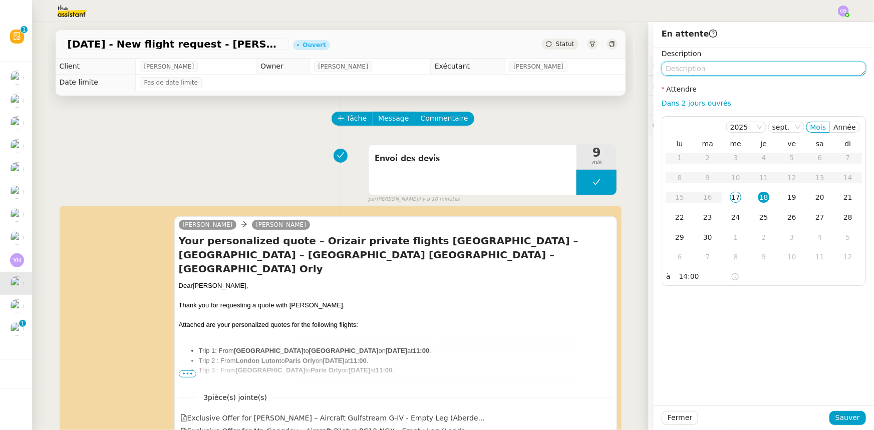
click at [691, 69] on textarea at bounding box center [763, 69] width 204 height 14
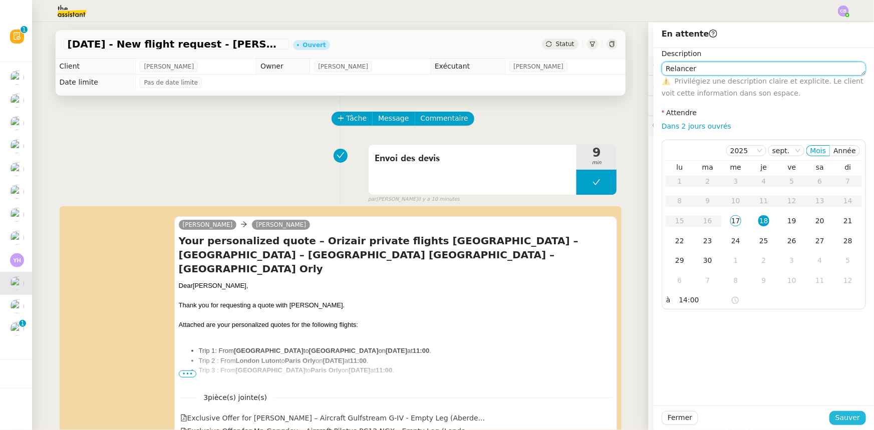
type textarea "Relancer"
click at [845, 414] on span "Sauver" at bounding box center [847, 418] width 25 height 12
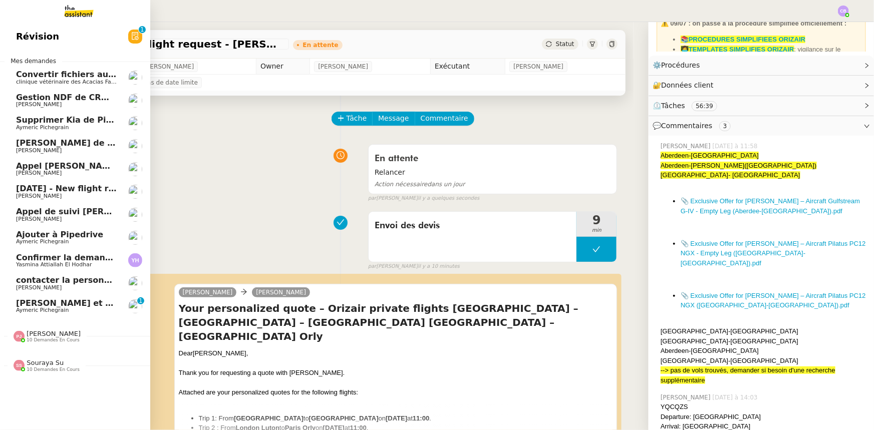
click at [24, 189] on span "[DATE] - New flight request - [PERSON_NAME]" at bounding box center [119, 189] width 207 height 10
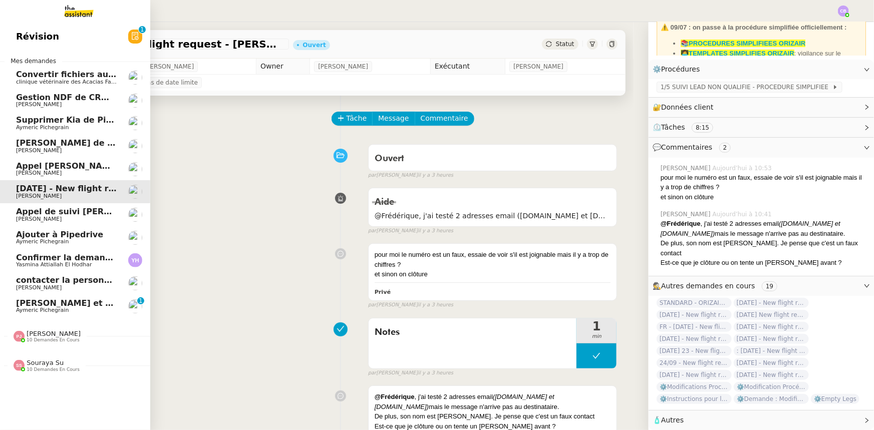
scroll to position [81, 0]
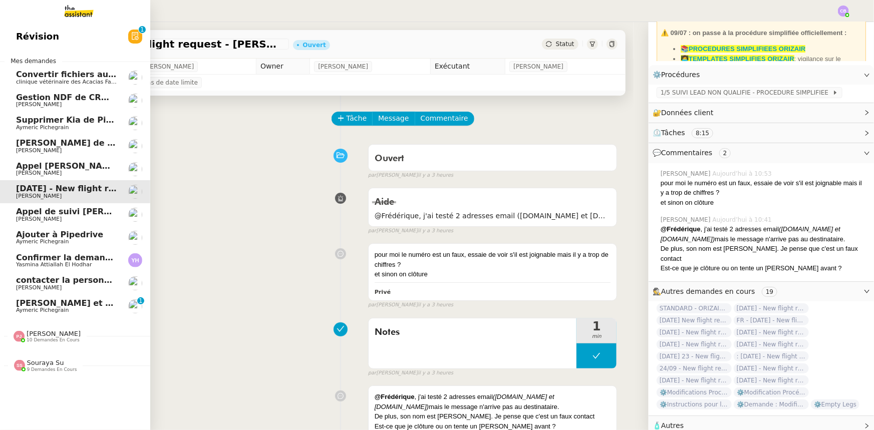
click at [43, 361] on span "Souraya Su" at bounding box center [45, 363] width 37 height 8
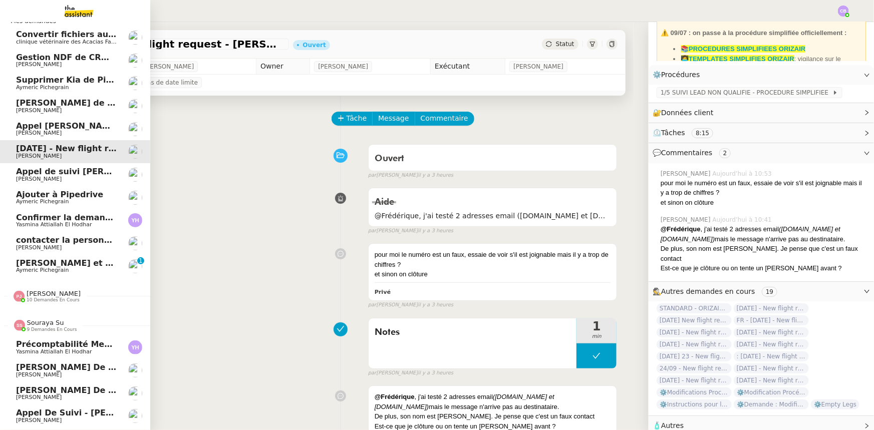
scroll to position [0, 0]
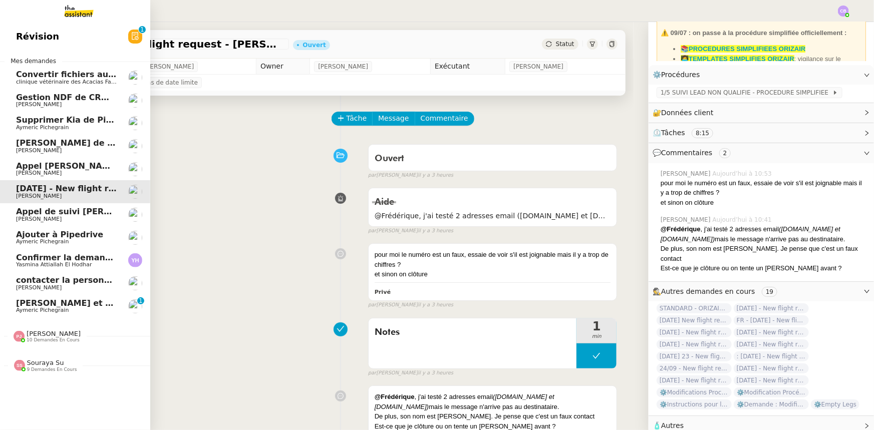
click at [70, 77] on span "Convertir fichiers audio en tâches Evernote" at bounding box center [114, 75] width 196 height 10
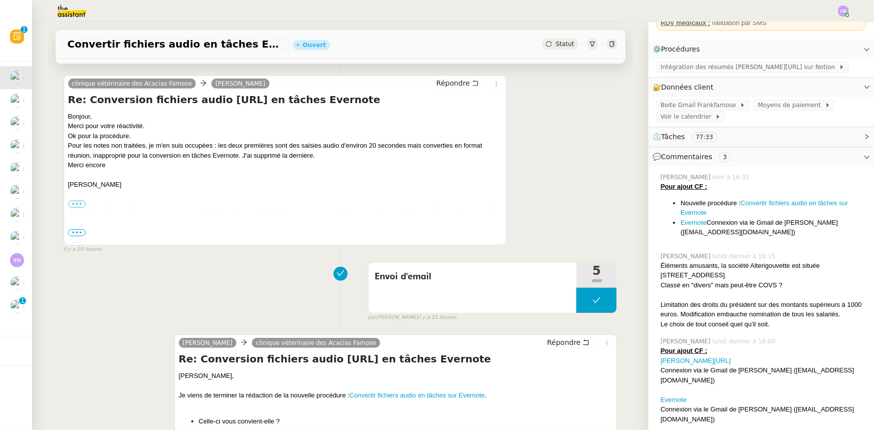
scroll to position [273, 0]
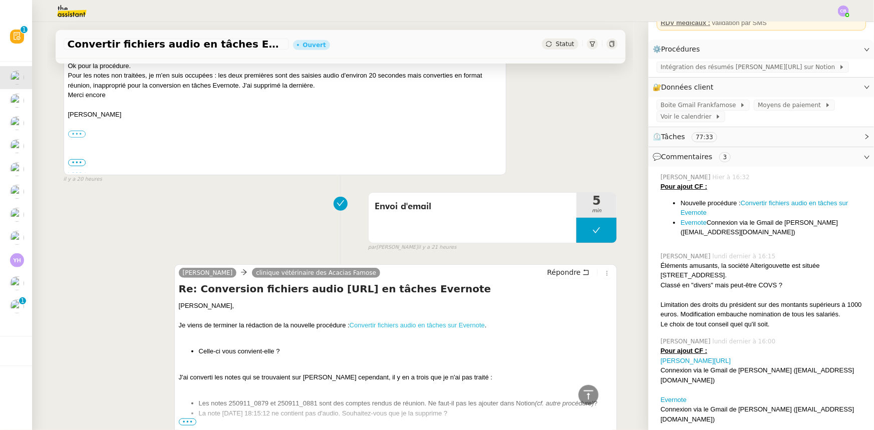
click at [396, 327] on link "Convertir fichiers audio en tâches sur Evernote" at bounding box center [416, 325] width 135 height 8
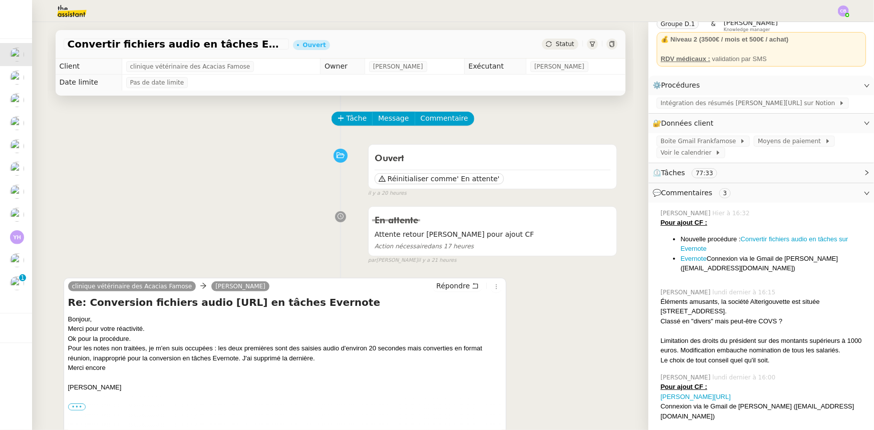
scroll to position [0, 0]
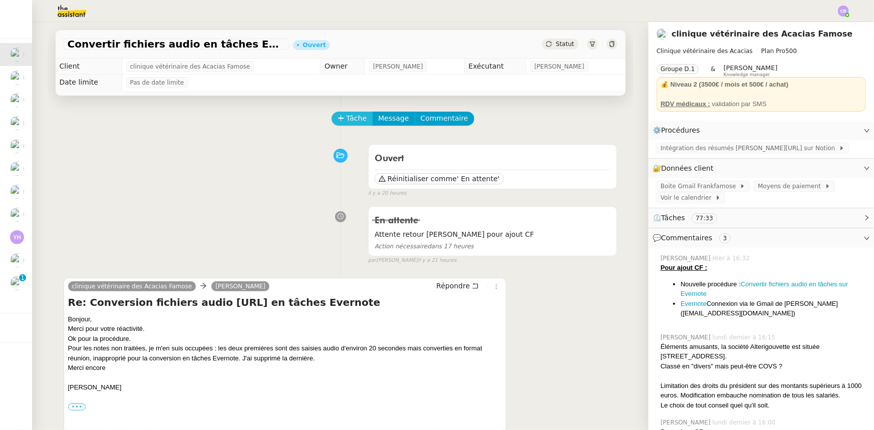
click at [346, 122] on span "Tâche" at bounding box center [356, 119] width 21 height 12
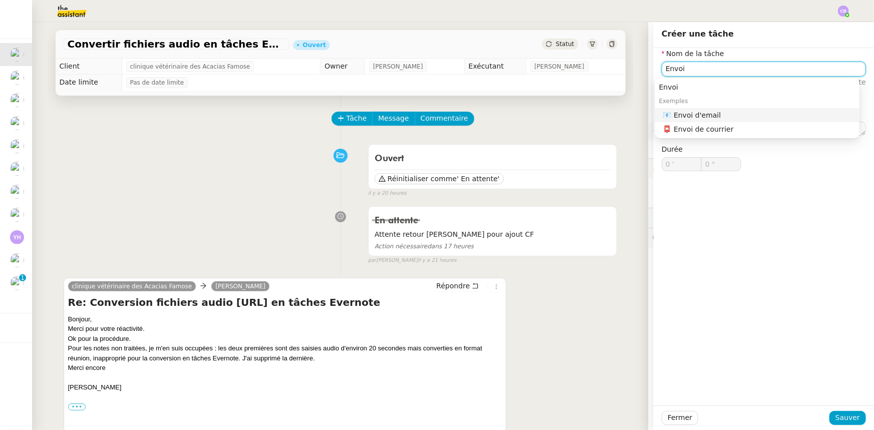
click at [716, 115] on div "📧 Envoi d'email" at bounding box center [759, 115] width 192 height 9
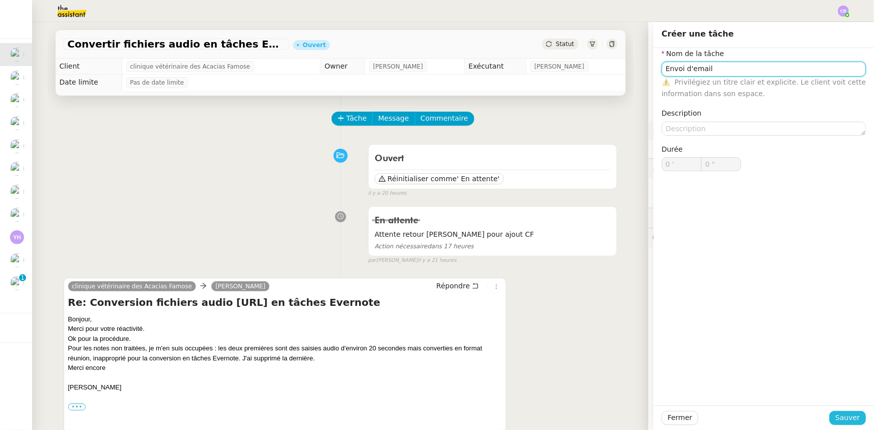
type input "Envoi d'email"
drag, startPoint x: 846, startPoint y: 417, endPoint x: 816, endPoint y: 410, distance: 31.0
click at [845, 417] on span "Sauver" at bounding box center [847, 418] width 25 height 12
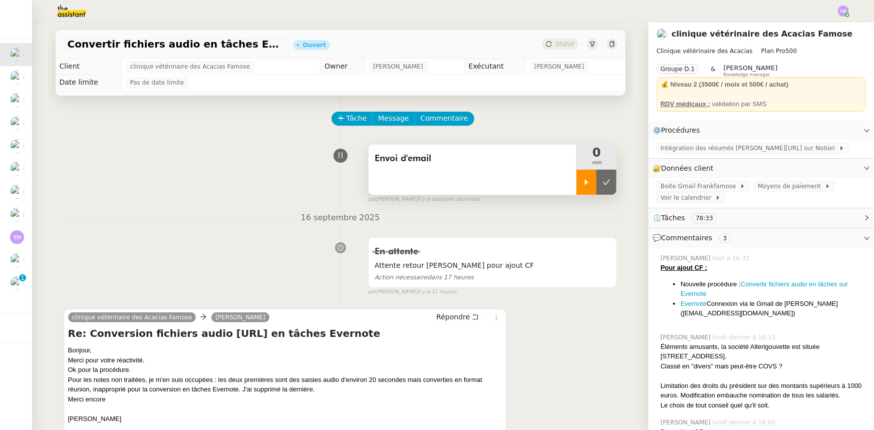
click at [577, 187] on div at bounding box center [586, 182] width 20 height 25
click at [448, 318] on span "Répondre" at bounding box center [453, 317] width 34 height 10
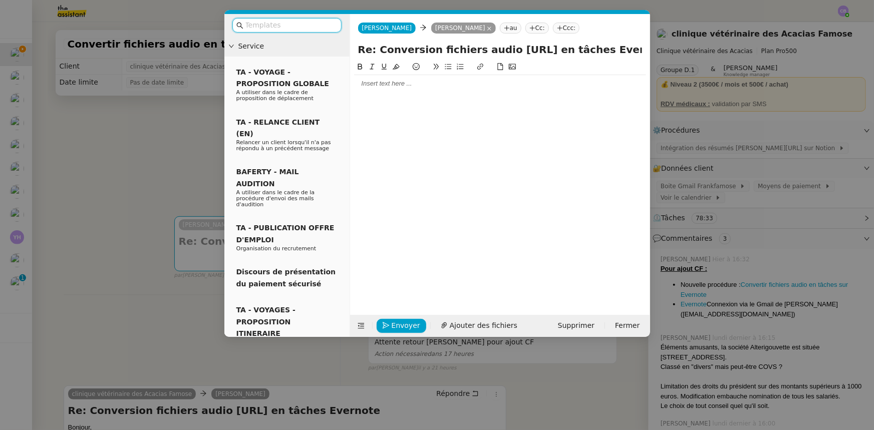
click at [417, 89] on div at bounding box center [500, 83] width 292 height 17
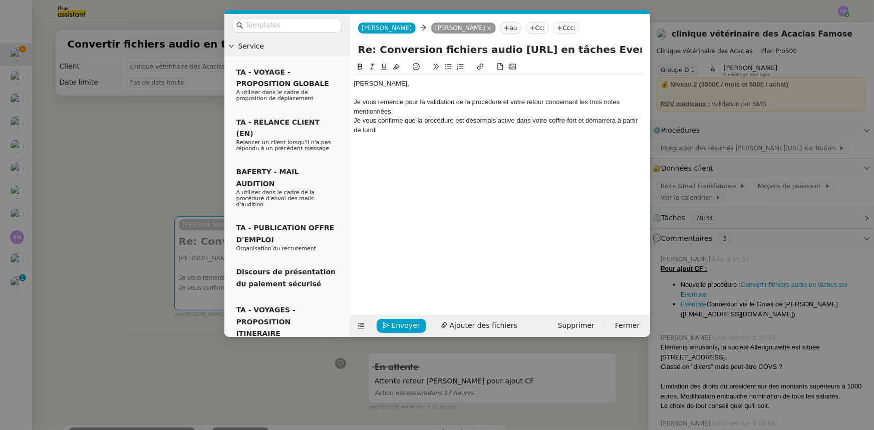
click at [604, 121] on div "Je vous confirme que la procédure est désormais active dans votre coffre-fort e…" at bounding box center [500, 125] width 292 height 19
click at [506, 130] on div "Je vous confirme que la procédure est désormais active dans votre coffre-fort e…" at bounding box center [500, 125] width 292 height 19
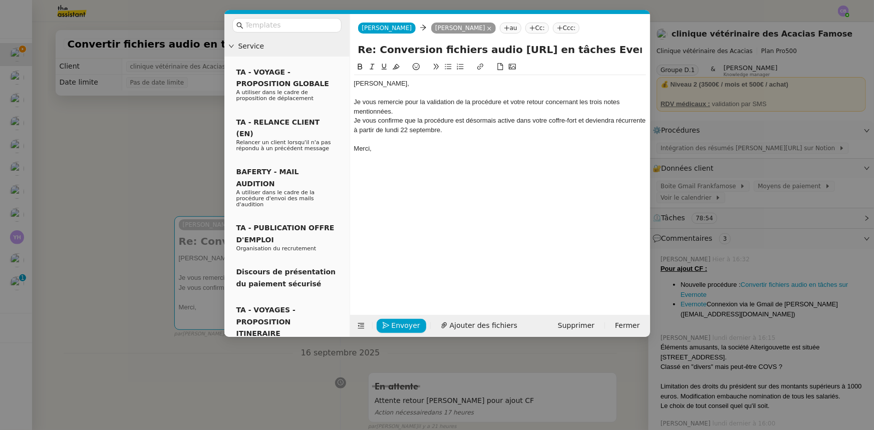
click at [201, 156] on nz-modal-container "Service TA - VOYAGE - PROPOSITION GLOBALE A utiliser dans le cadre de propositi…" at bounding box center [437, 215] width 874 height 430
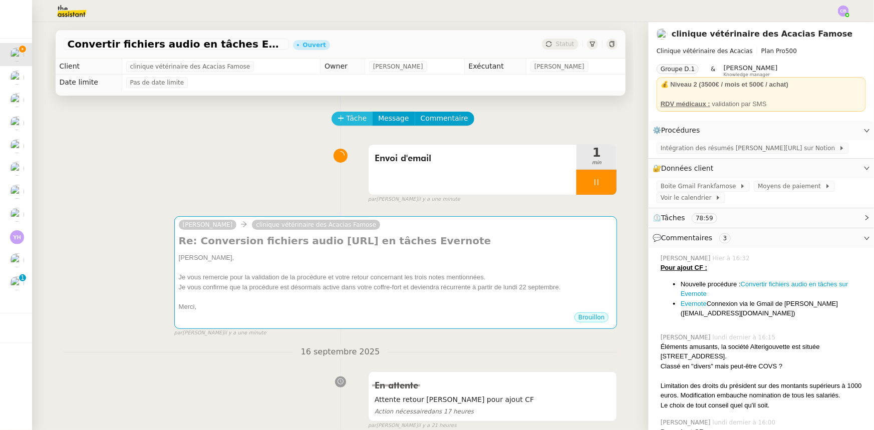
click at [347, 123] on span "Tâche" at bounding box center [356, 119] width 21 height 12
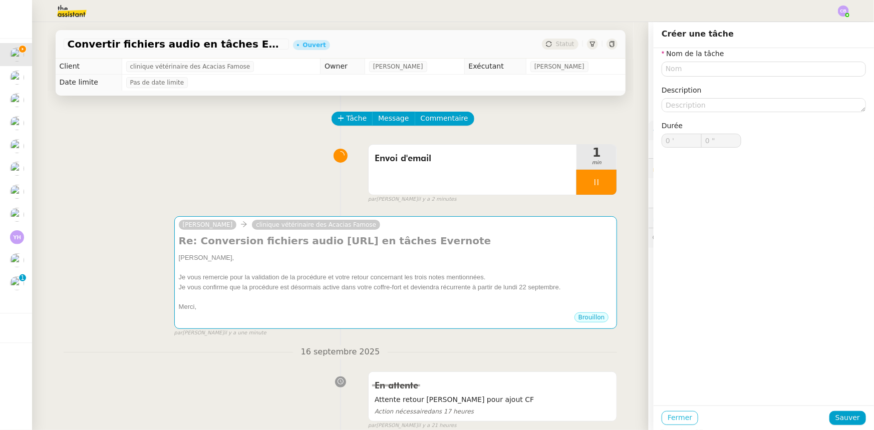
click at [678, 417] on span "Fermer" at bounding box center [679, 418] width 25 height 12
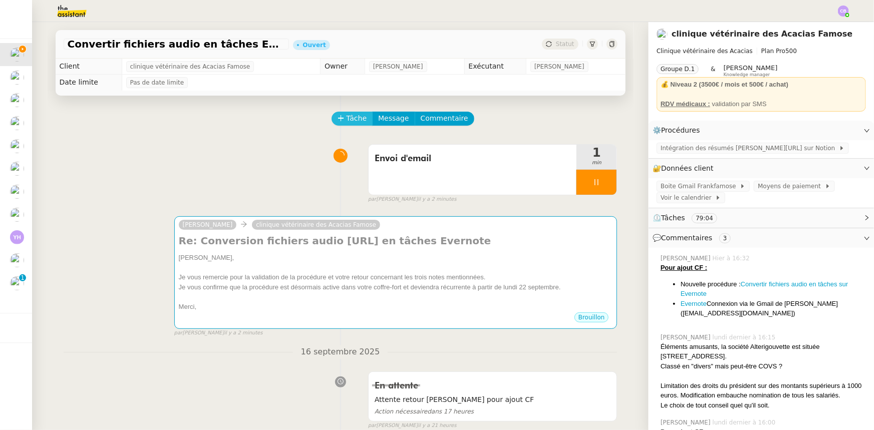
click at [350, 121] on span "Tâche" at bounding box center [356, 119] width 21 height 12
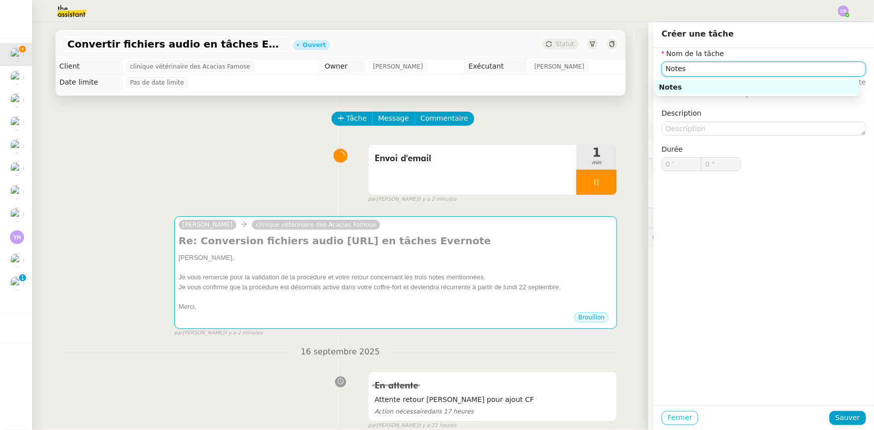
type input "Notes"
click at [668, 419] on span "Fermer" at bounding box center [679, 418] width 25 height 12
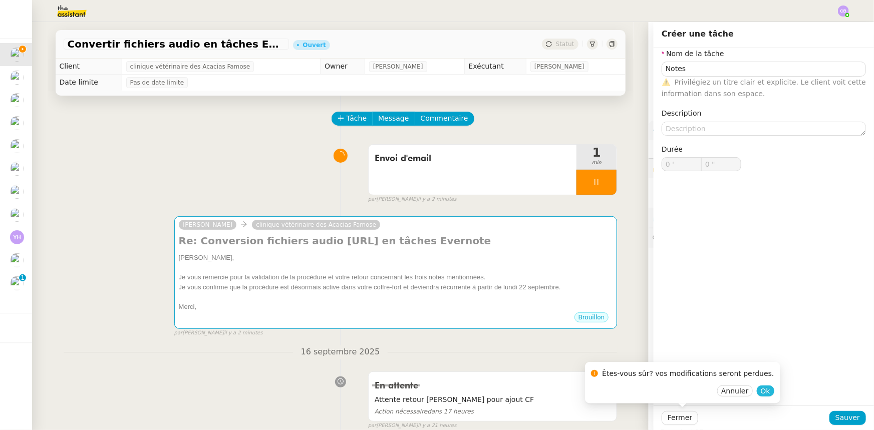
click at [760, 393] on span "Ok" at bounding box center [765, 391] width 10 height 10
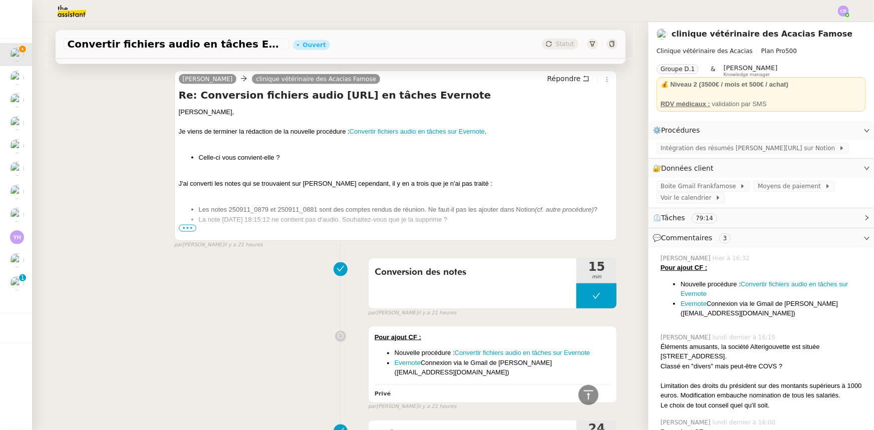
scroll to position [637, 0]
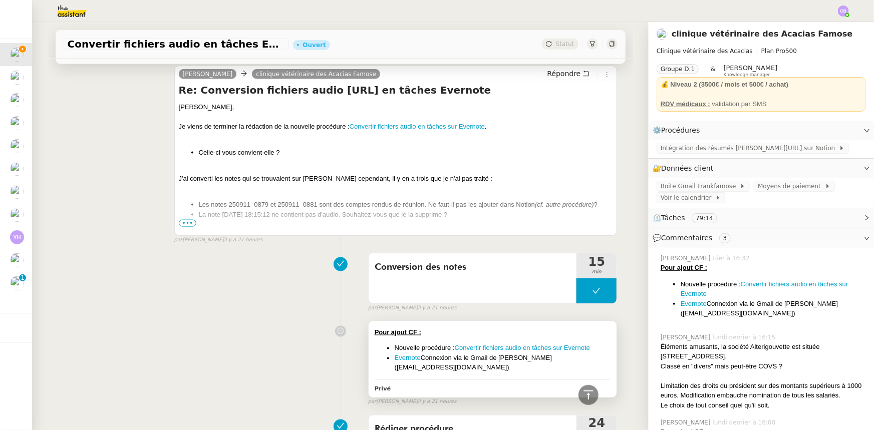
click at [473, 338] on div "Pour ajout CF : Nouvelle procédure : Convertir fichiers audio en tâches sur Eve…" at bounding box center [492, 350] width 236 height 46
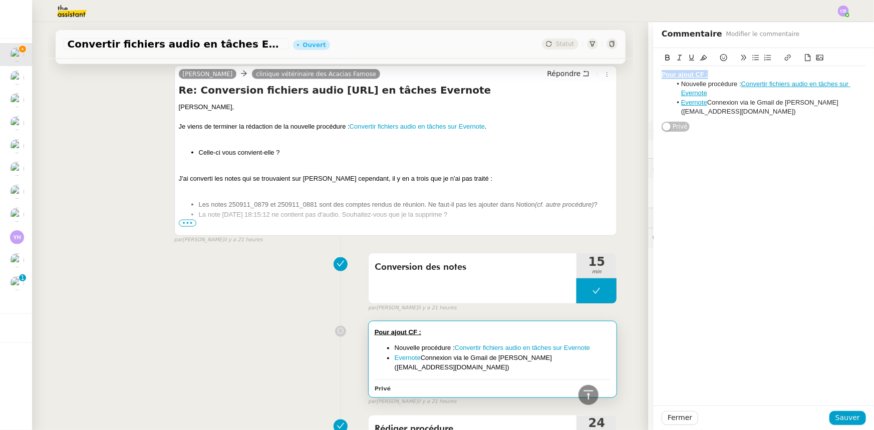
drag, startPoint x: 704, startPoint y: 73, endPoint x: 653, endPoint y: 73, distance: 51.1
click at [653, 73] on div "Pour ajout CF : Nouvelle procédure : Convertir fichiers audio en tâches sur Eve…" at bounding box center [763, 90] width 220 height 84
click at [700, 56] on icon at bounding box center [703, 57] width 7 height 7
click at [718, 93] on li "Nouvelle procédure : Convertir fichiers audio en tâches sur Evernote" at bounding box center [768, 89] width 195 height 19
click at [731, 85] on li "Nouvelle procédure : Convertir fichiers audio en tâches sur Evernote" at bounding box center [768, 89] width 195 height 19
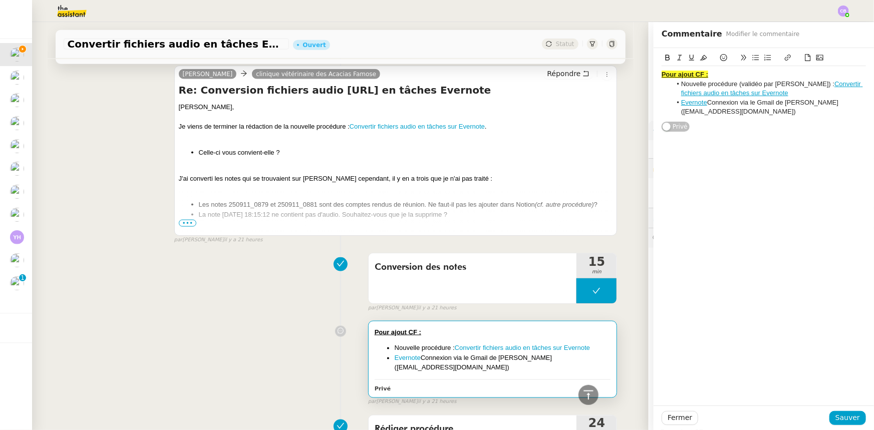
click at [771, 92] on li "Nouvelle procédure (validéo par [PERSON_NAME]) : Convertir fichiers audio en tâ…" at bounding box center [768, 89] width 195 height 19
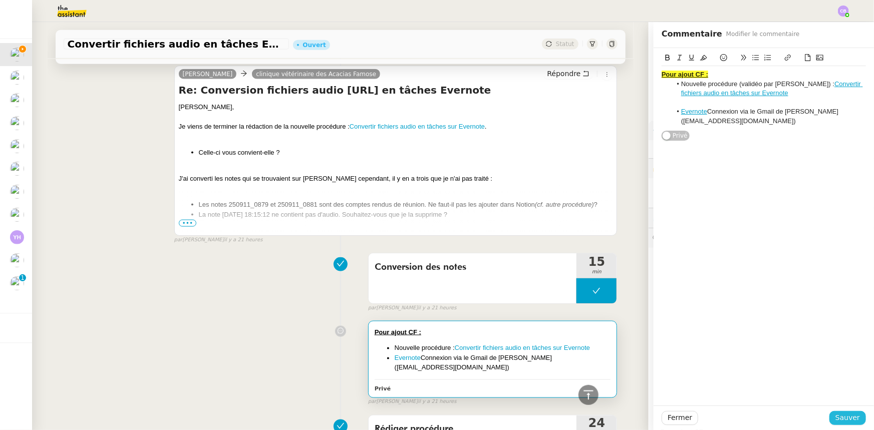
drag, startPoint x: 836, startPoint y: 420, endPoint x: 825, endPoint y: 414, distance: 12.3
click at [835, 420] on span "Sauver" at bounding box center [847, 418] width 25 height 12
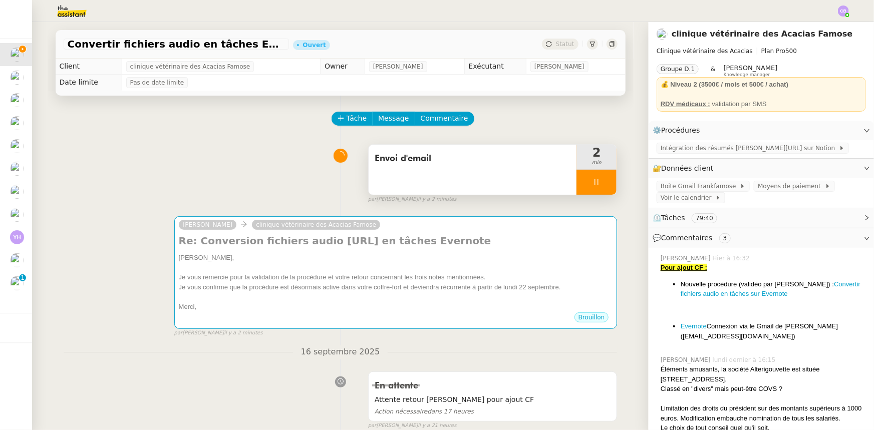
click at [576, 176] on div at bounding box center [596, 182] width 40 height 25
click at [602, 186] on icon at bounding box center [606, 182] width 8 height 8
click at [577, 184] on button at bounding box center [596, 182] width 40 height 25
drag, startPoint x: 576, startPoint y: 185, endPoint x: 578, endPoint y: 192, distance: 7.2
click at [582, 185] on icon at bounding box center [586, 182] width 8 height 8
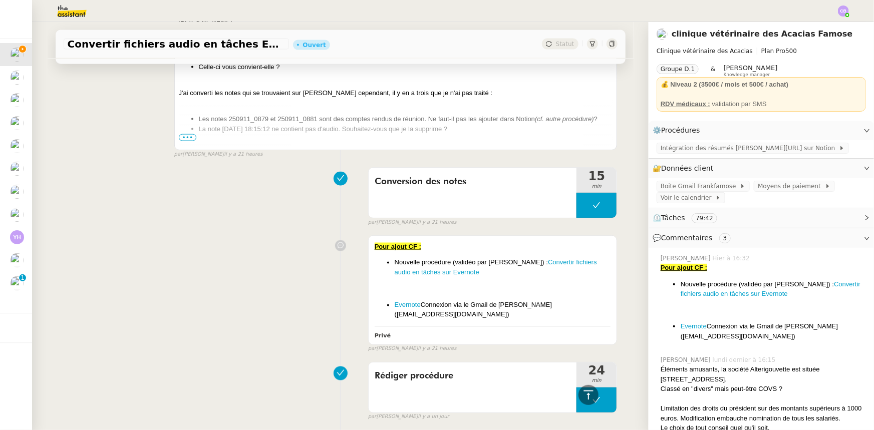
scroll to position [728, 0]
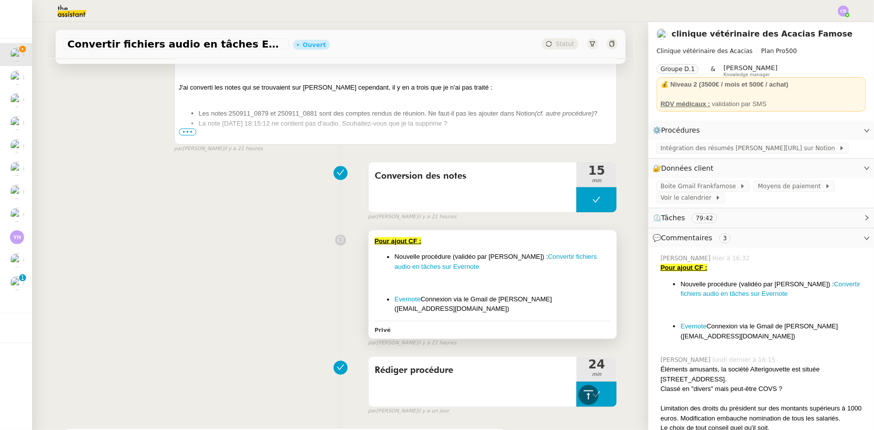
click at [574, 281] on div at bounding box center [492, 283] width 236 height 10
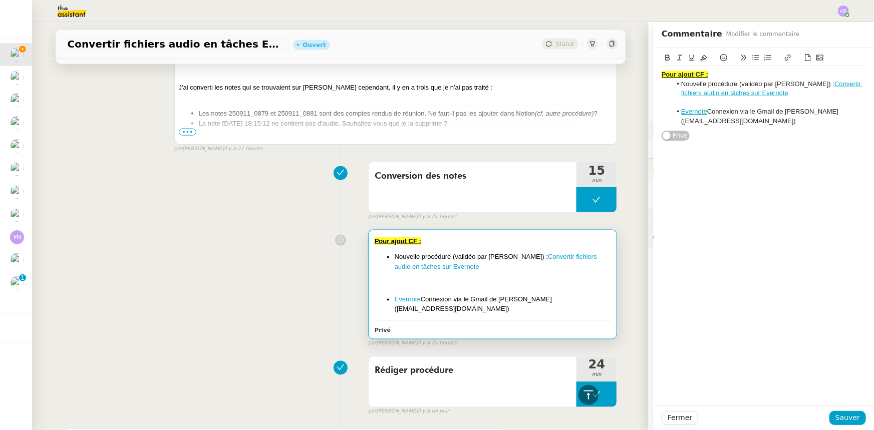
click at [778, 96] on li "Nouvelle procédure (validéo par [PERSON_NAME]) : Convertir fichiers audio en tâ…" at bounding box center [768, 89] width 195 height 19
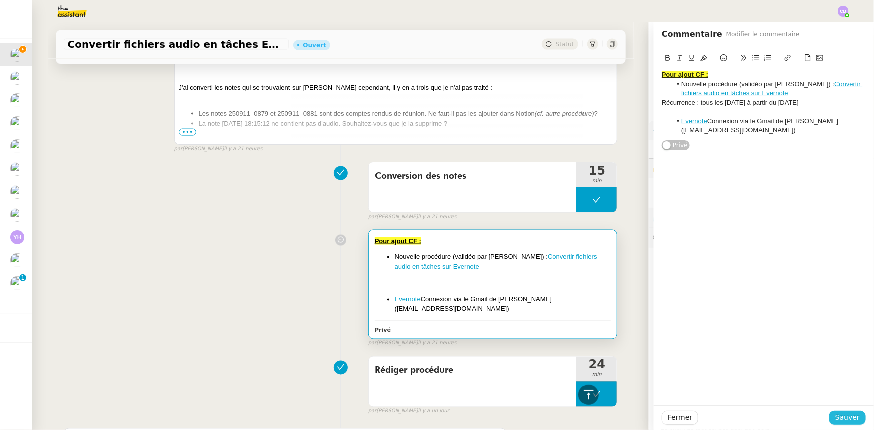
click at [835, 415] on span "Sauver" at bounding box center [847, 418] width 25 height 12
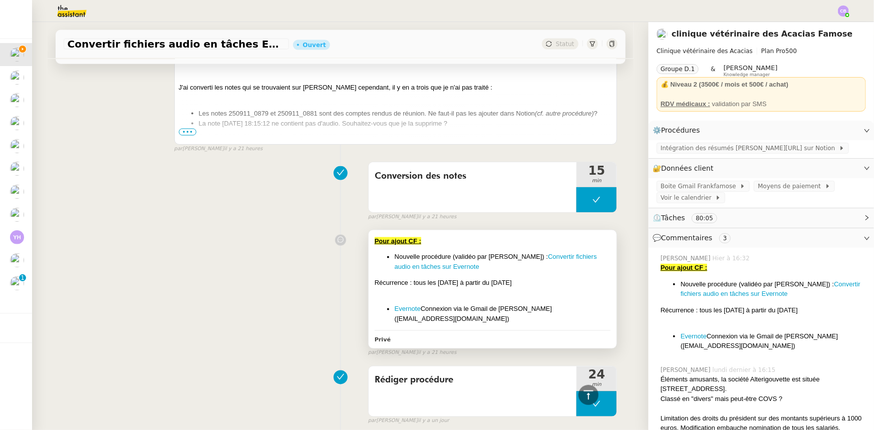
click at [572, 284] on div "Récurrence : tous les [DATE] à partir du [DATE]" at bounding box center [492, 283] width 236 height 10
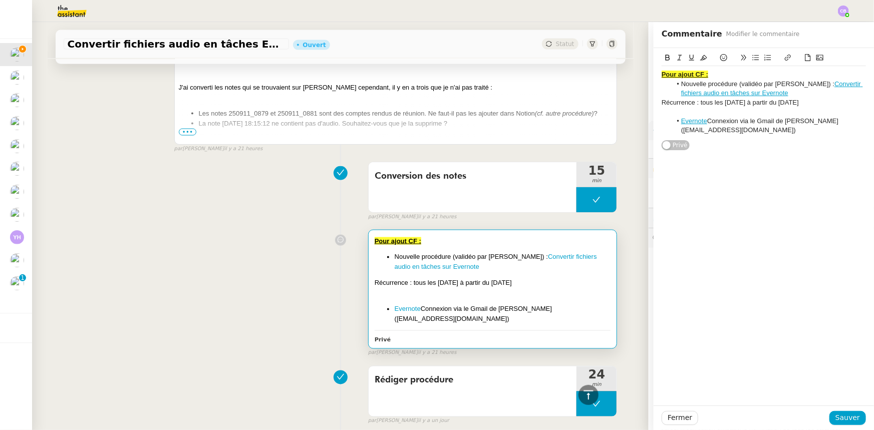
click at [731, 107] on div at bounding box center [763, 111] width 204 height 9
click at [731, 100] on div "Récurrence : tous les [DATE] à partir du [DATE]" at bounding box center [763, 102] width 204 height 9
click at [725, 100] on div "Récurrence : tous les [DATE] à partir du [DATE]" at bounding box center [763, 102] width 204 height 9
click at [0, 0] on lt-span "[DATE] s" at bounding box center [0, 0] width 0 height 0
click at [838, 420] on span "Sauver" at bounding box center [847, 418] width 25 height 12
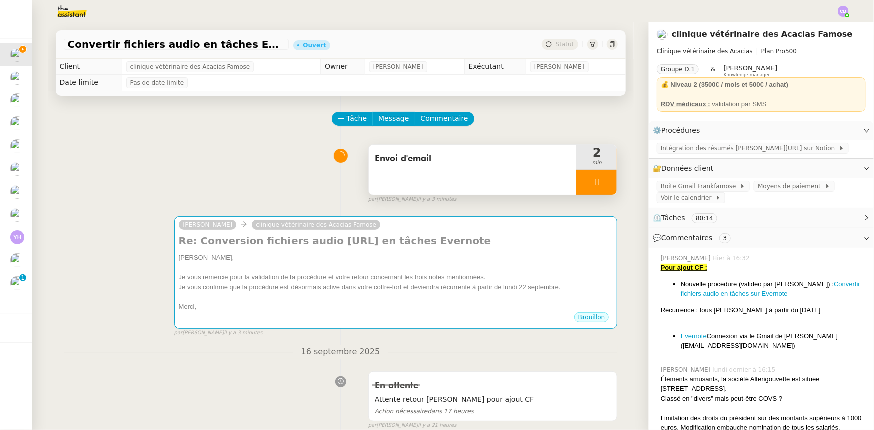
click at [576, 186] on div at bounding box center [596, 182] width 40 height 25
click at [602, 186] on icon at bounding box center [606, 182] width 8 height 8
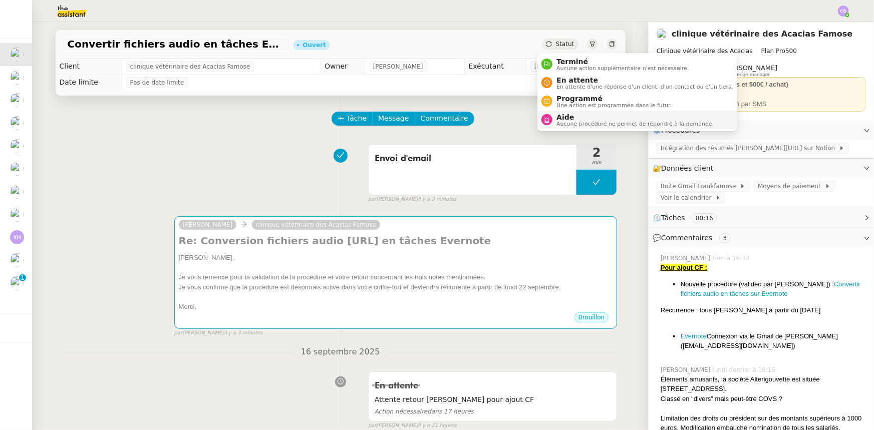
click at [586, 121] on span "Aucune procédure ne permet de répondre à la demande." at bounding box center [634, 124] width 157 height 6
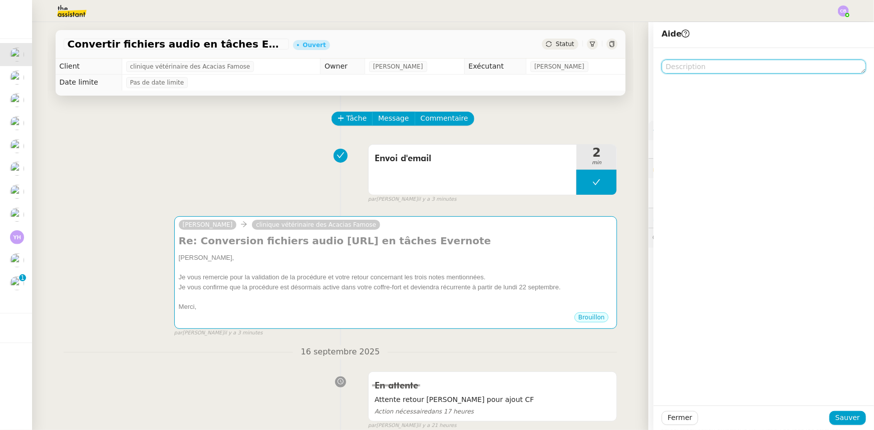
click at [675, 68] on textarea at bounding box center [763, 67] width 204 height 14
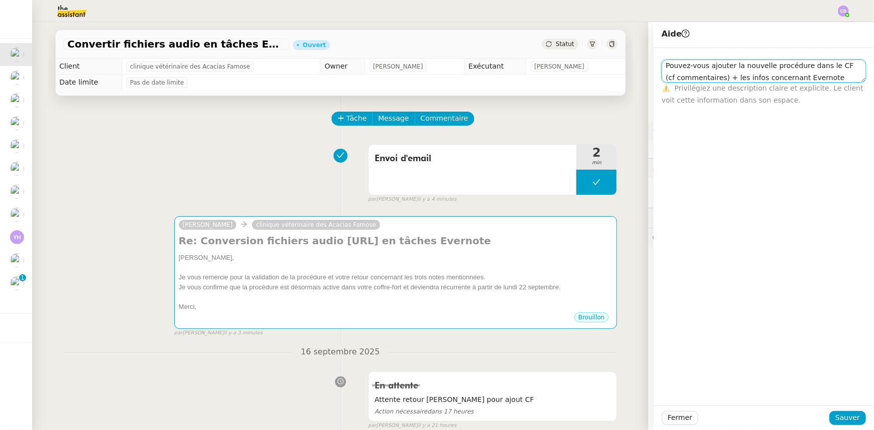
click at [737, 78] on textarea "Pouvez-vous ajouter la nouvelle procédure dans le CF (cf commentaires) + les in…" at bounding box center [763, 71] width 204 height 23
click at [835, 78] on textarea "Pouvez-vous ajouter la nouvelle procédure dans le CF (cf commentaires) + les in…" at bounding box center [763, 71] width 204 height 23
click at [750, 78] on textarea "Pouvez-vous ajouter la nouvelle procédure dans le CF (cf commentaires) + les in…" at bounding box center [763, 71] width 204 height 23
click at [0, 0] on lt-span "accès" at bounding box center [0, 0] width 0 height 0
click at [823, 64] on textarea "Pouvez-vous ajouter la nouvelle procédure dans le CF (cf commentaires) + les in…" at bounding box center [763, 71] width 204 height 23
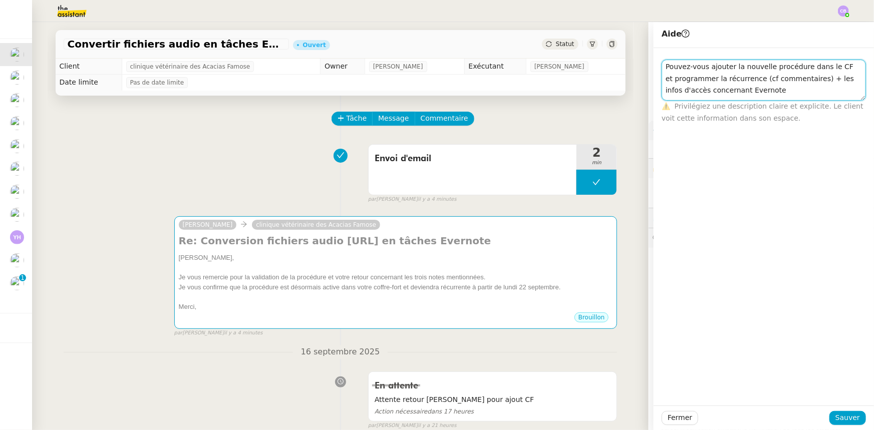
click at [733, 95] on textarea "Pouvez-vous ajouter la nouvelle procédure dans le CF et programmer la récurrenc…" at bounding box center [763, 80] width 204 height 41
type textarea "Pouvez-vous ajouter la nouvelle procédure dans le CF et programmer la récurrenc…"
click at [835, 417] on span "Sauver" at bounding box center [847, 418] width 25 height 12
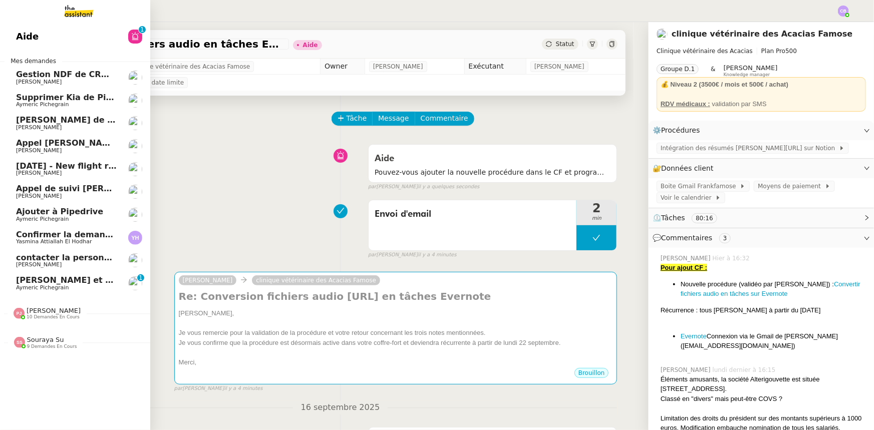
click at [55, 148] on span "[PERSON_NAME]" at bounding box center [66, 151] width 101 height 6
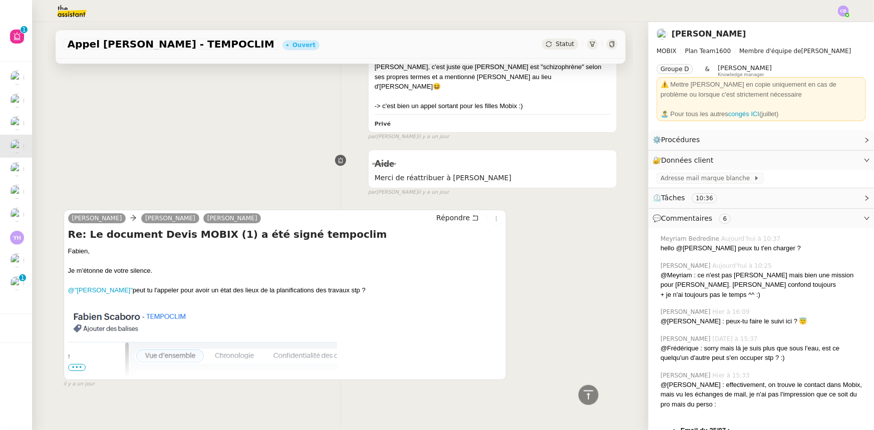
scroll to position [1527, 0]
click at [77, 363] on span "•••" at bounding box center [77, 366] width 18 height 7
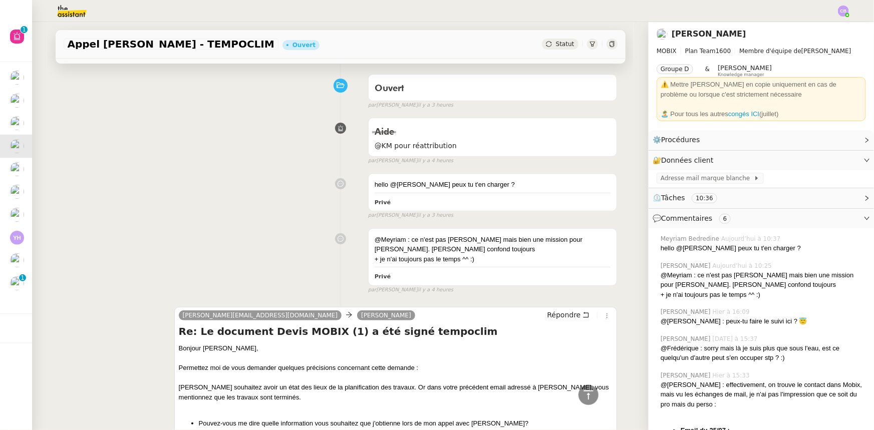
scroll to position [0, 0]
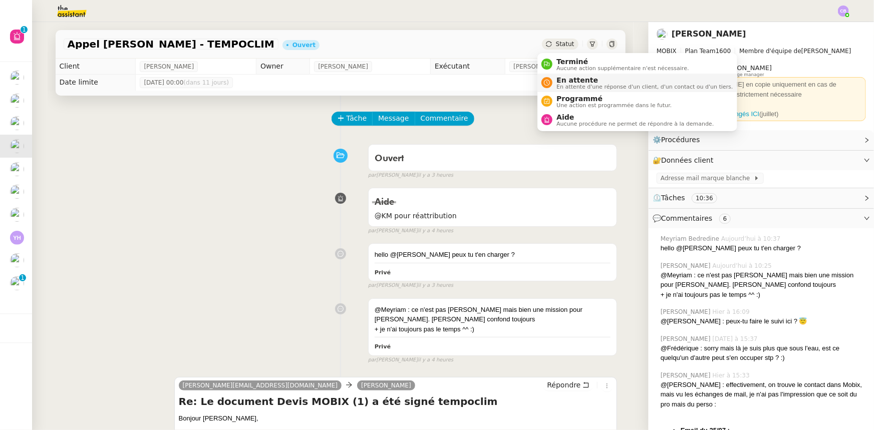
click at [556, 80] on span "En attente" at bounding box center [644, 80] width 176 height 8
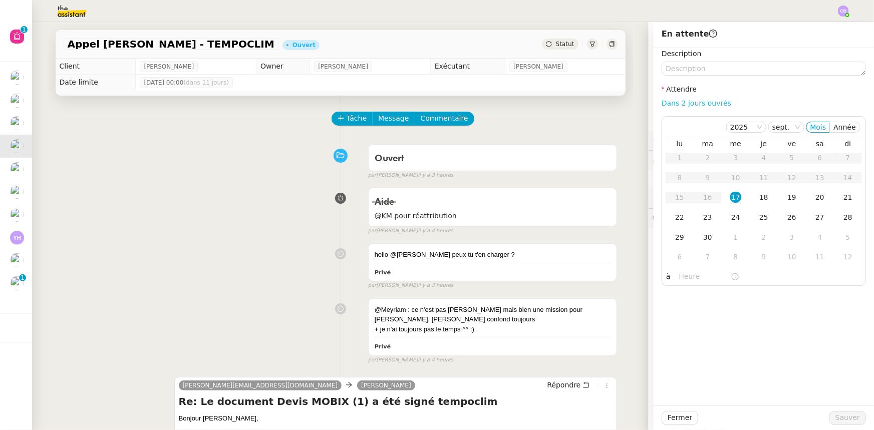
click at [666, 105] on link "Dans 2 jours ouvrés" at bounding box center [696, 103] width 70 height 8
type input "07:00"
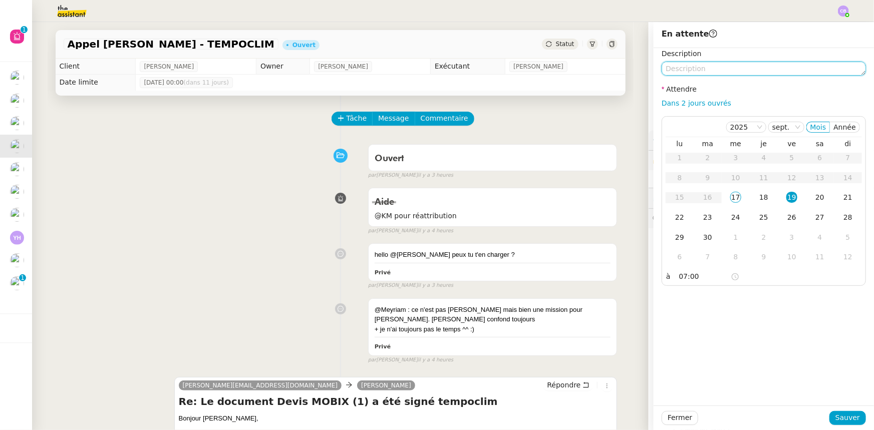
click at [678, 69] on textarea at bounding box center [763, 69] width 204 height 14
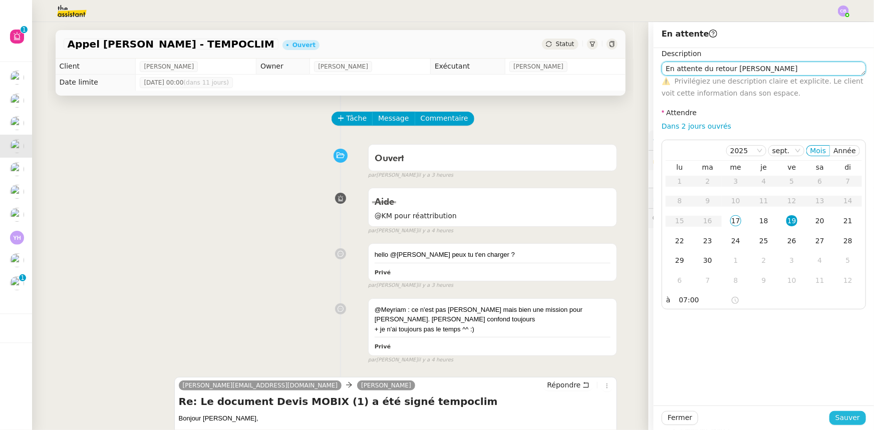
type textarea "En attente du retour [PERSON_NAME]"
click at [831, 418] on button "Sauver" at bounding box center [847, 418] width 37 height 14
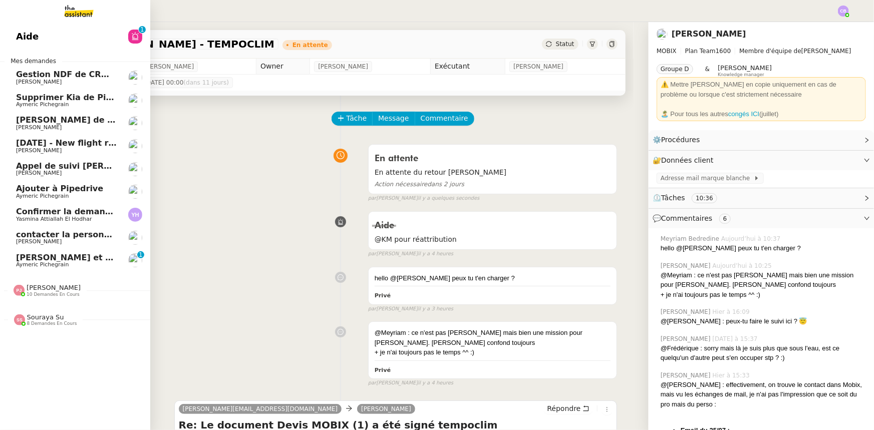
click at [43, 75] on span "Gestion NDF de CRMOPS - septembre 2025" at bounding box center [113, 75] width 194 height 10
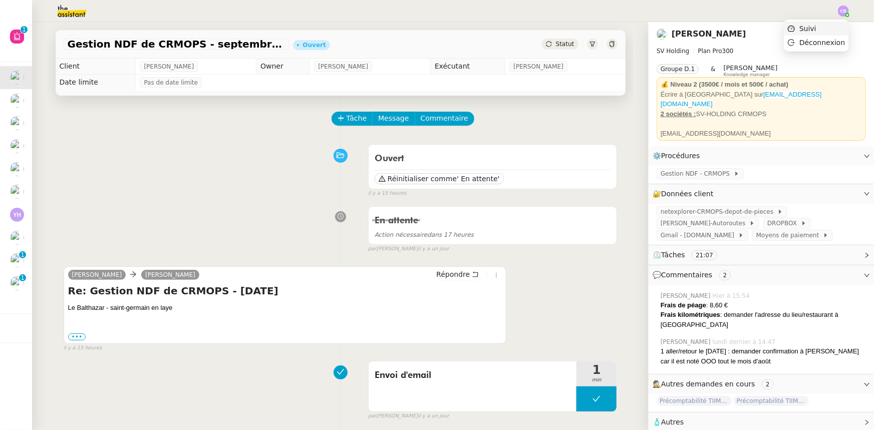
click at [816, 29] on span "Suivi" at bounding box center [807, 29] width 17 height 8
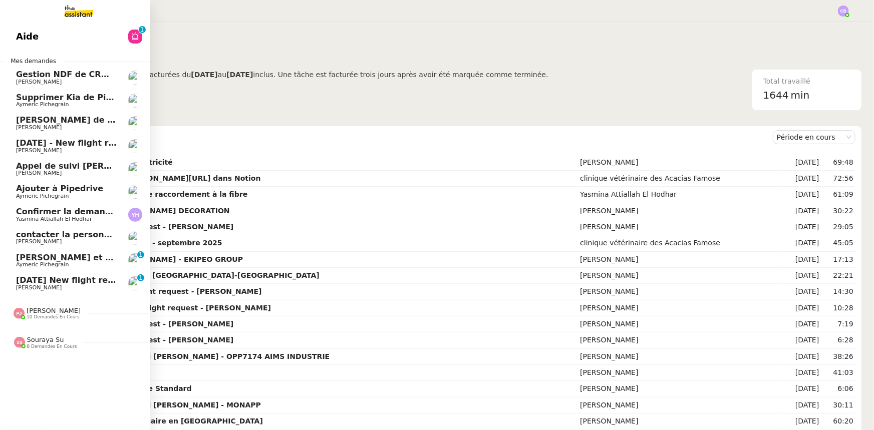
click at [75, 281] on span "[DATE] New flight request - [PERSON_NAME]" at bounding box center [116, 280] width 201 height 10
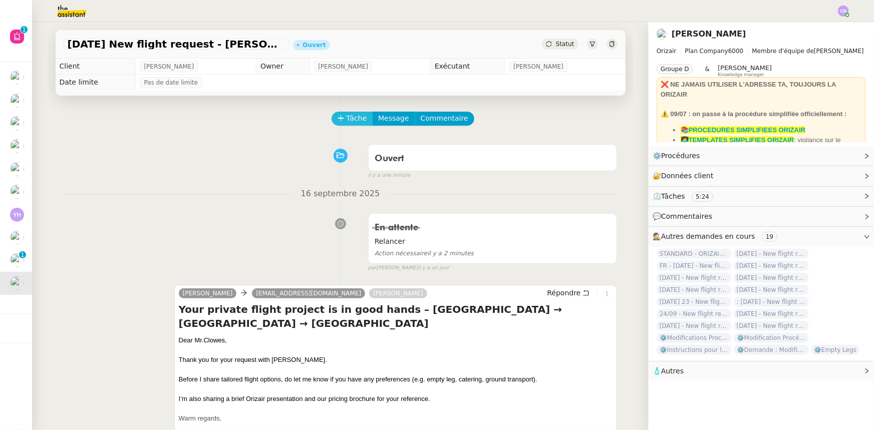
click at [346, 120] on span "Tâche" at bounding box center [356, 119] width 21 height 12
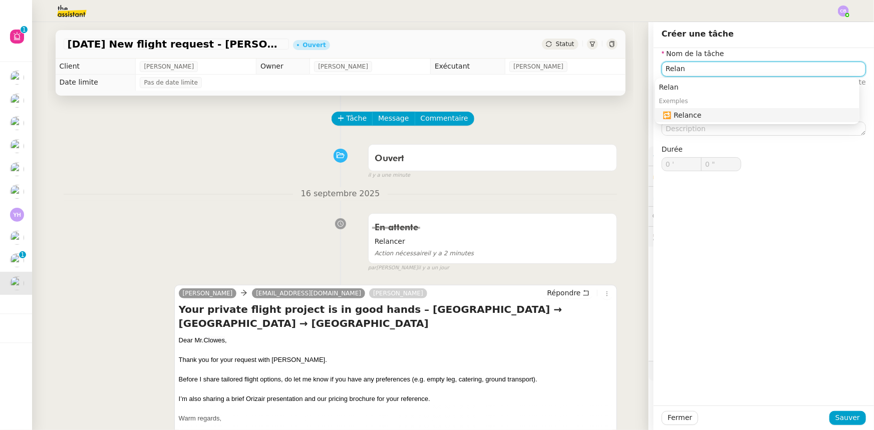
click at [676, 117] on div "🔁 Relance" at bounding box center [759, 115] width 192 height 9
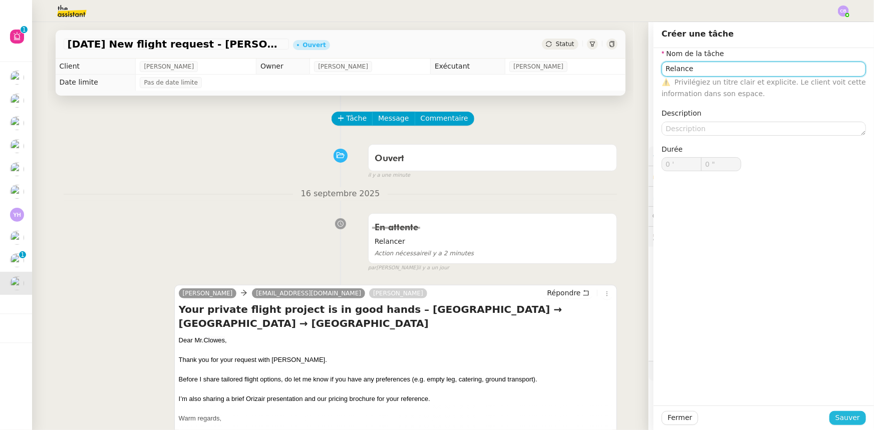
type input "Relance"
click at [841, 421] on span "Sauver" at bounding box center [847, 418] width 25 height 12
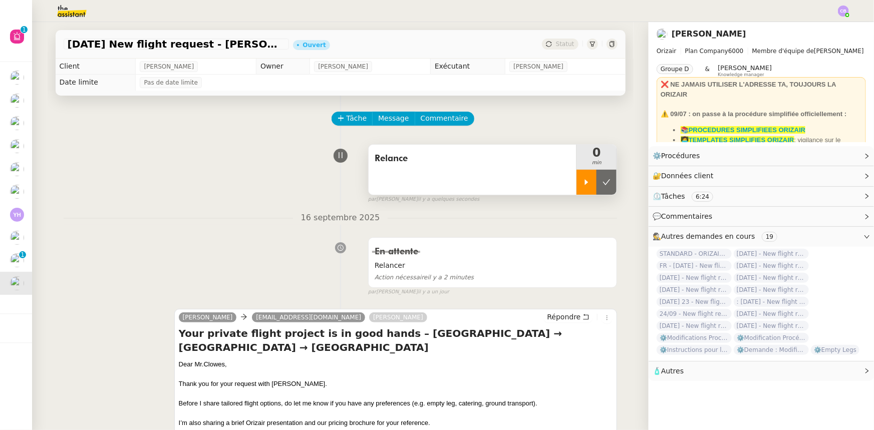
click at [576, 192] on div at bounding box center [586, 182] width 20 height 25
click at [547, 318] on span "Répondre" at bounding box center [564, 317] width 34 height 10
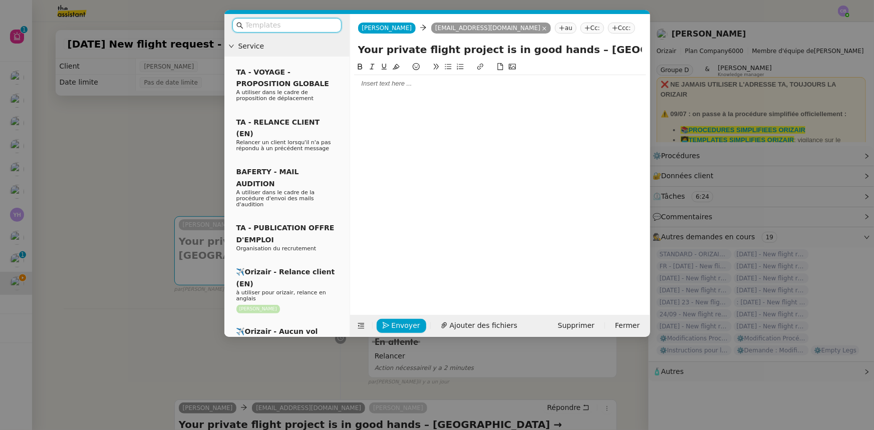
click at [324, 25] on input "text" at bounding box center [290, 26] width 90 height 12
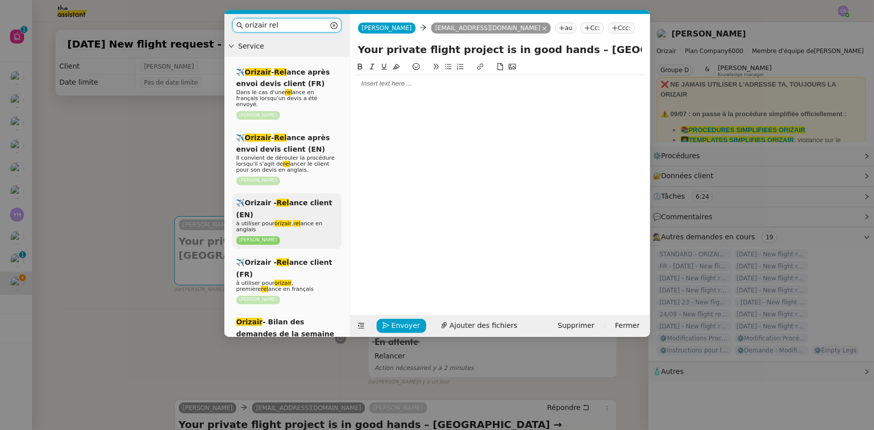
type input "orizair rel"
click at [305, 205] on div "✈️Orizair - Rel ance client (EN) à utiliser pour orizair , rel ance en anglais …" at bounding box center [286, 221] width 109 height 56
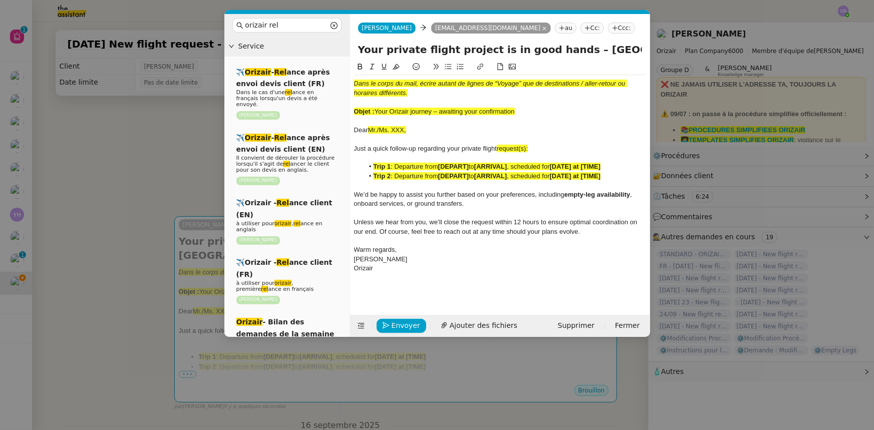
drag, startPoint x: 515, startPoint y: 111, endPoint x: 377, endPoint y: 111, distance: 137.2
click at [377, 111] on span "Your Orizair journey – awaiting your confirmation" at bounding box center [444, 112] width 140 height 8
copy span "Your Orizair journey – awaiting your confirmation"
drag, startPoint x: 558, startPoint y: 49, endPoint x: 359, endPoint y: 50, distance: 198.8
click at [359, 50] on input "Your private flight project is in good hands – [GEOGRAPHIC_DATA] → [GEOGRAPHIC_…" at bounding box center [500, 49] width 284 height 15
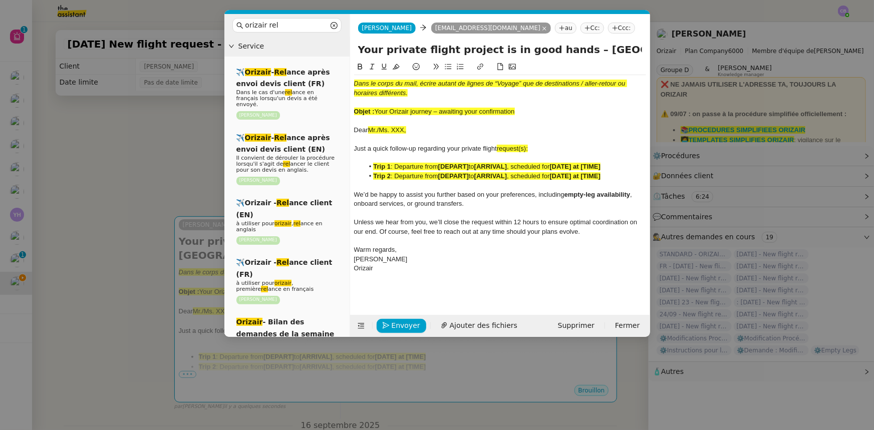
paste input "Orizair journey – awaiting your confirmation"
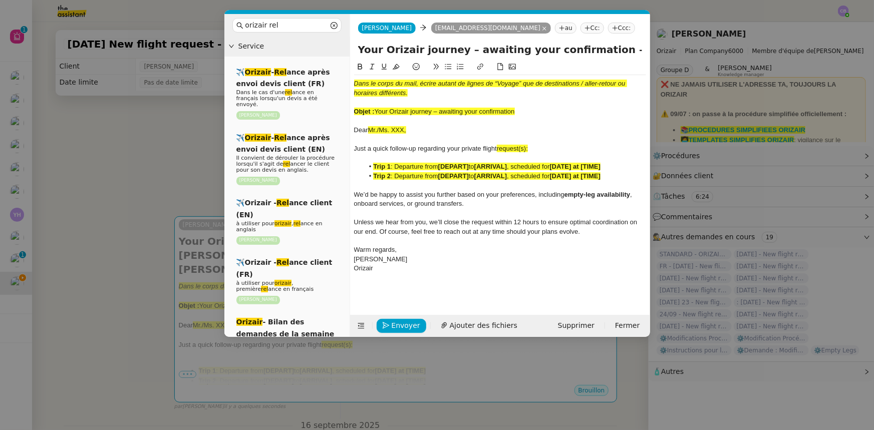
type input "Your Orizair journey – awaiting your confirmation – [GEOGRAPHIC_DATA][PERSON_NA…"
drag, startPoint x: 517, startPoint y: 112, endPoint x: 351, endPoint y: 82, distance: 168.4
click at [351, 82] on nz-spin "Dans le corps du mail, écrire autant de lignes de “Voyage” que de destinations …" at bounding box center [500, 182] width 300 height 242
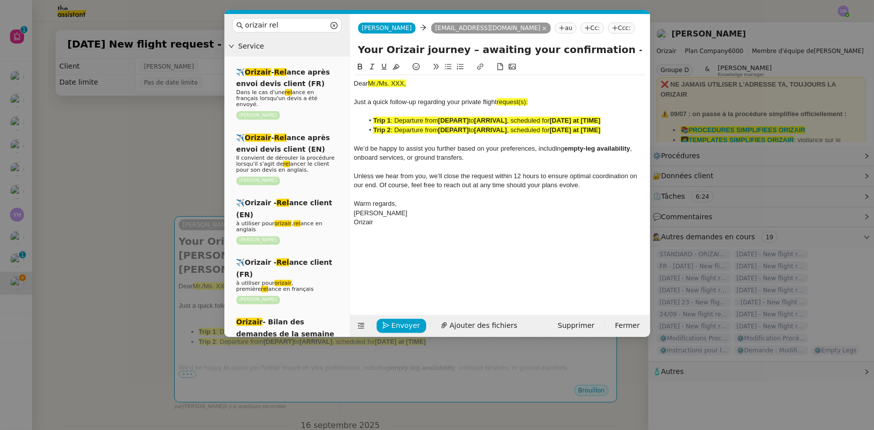
click at [169, 172] on nz-modal-container "orizair rel Service ✈️ Orizair - Rel ance après envoi devis client (FR) Dans le…" at bounding box center [437, 215] width 874 height 430
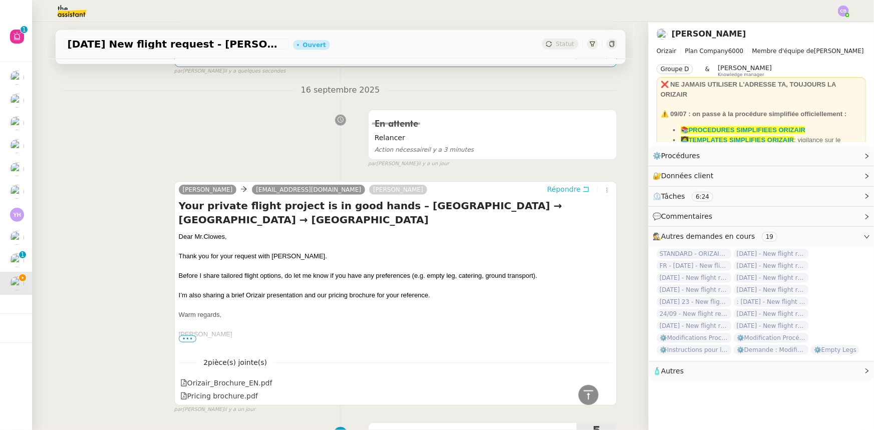
scroll to position [347, 0]
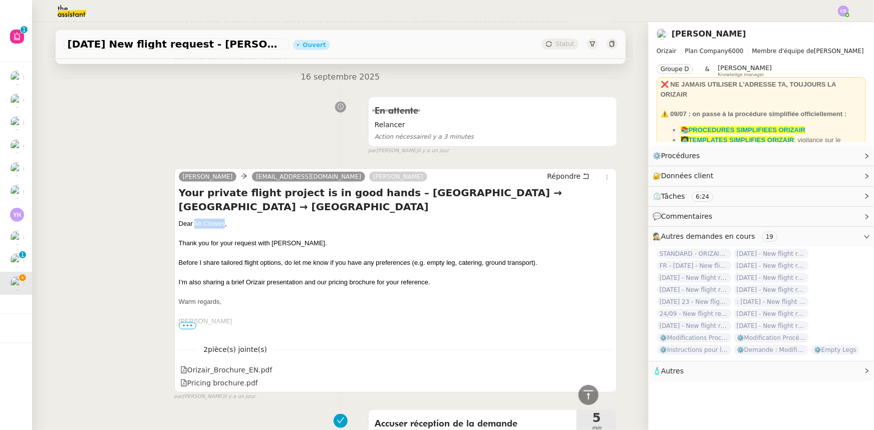
drag, startPoint x: 221, startPoint y: 226, endPoint x: 191, endPoint y: 223, distance: 30.1
click at [191, 223] on div "Dear [PERSON_NAME] ," at bounding box center [396, 224] width 434 height 10
copy div "[PERSON_NAME]"
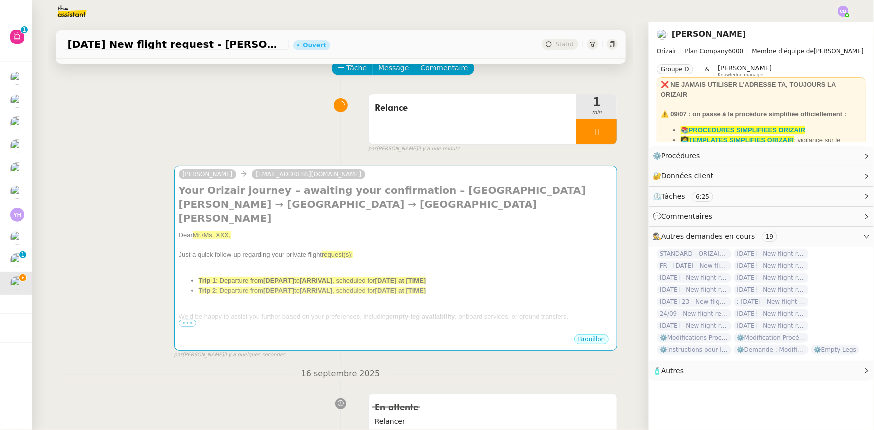
scroll to position [0, 0]
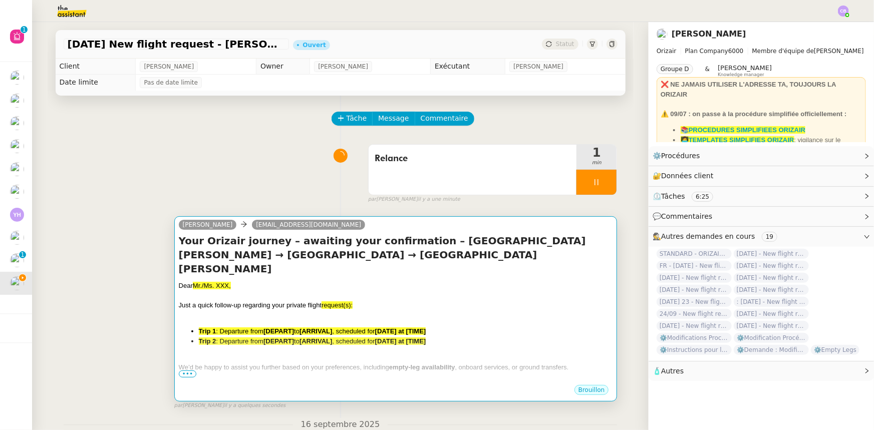
click at [278, 300] on div "Just a quick follow-up regarding your private flight request(s):" at bounding box center [396, 305] width 434 height 10
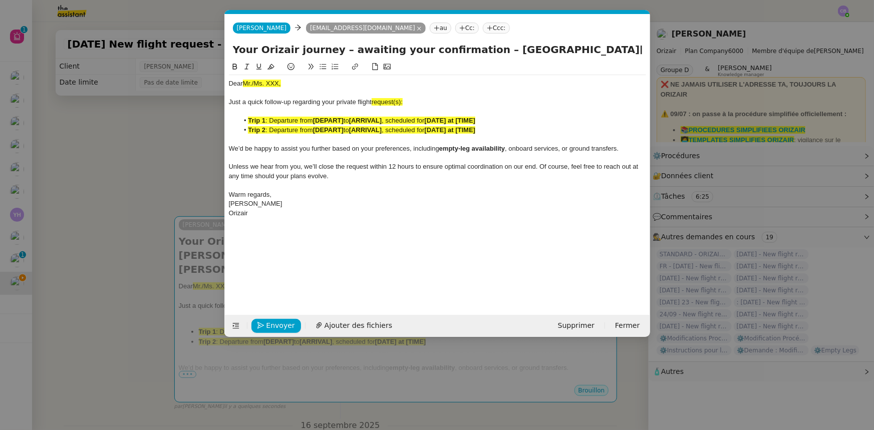
scroll to position [0, 50]
drag, startPoint x: 284, startPoint y: 84, endPoint x: 242, endPoint y: 85, distance: 41.6
click at [242, 85] on div "Dear Mr./Ms. XXX," at bounding box center [437, 83] width 417 height 9
click at [270, 68] on icon at bounding box center [270, 66] width 7 height 7
click at [280, 81] on div "Dear Mr./Ms. XXX," at bounding box center [437, 83] width 417 height 9
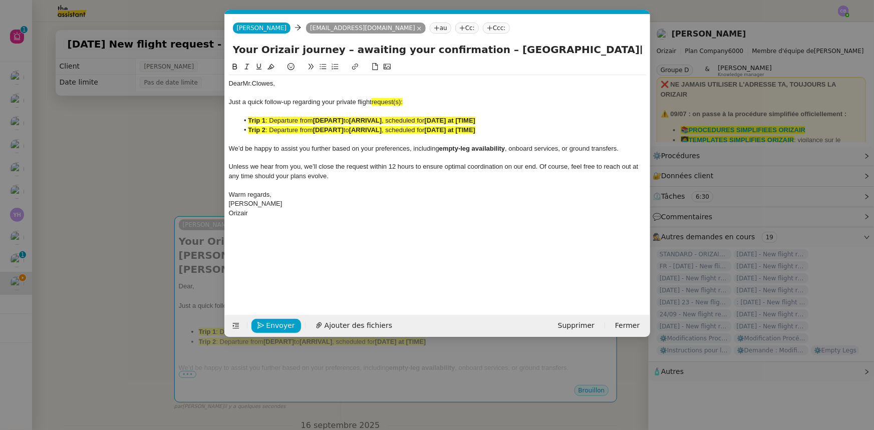
scroll to position [0, 0]
click at [402, 100] on span "request(s):" at bounding box center [386, 102] width 31 height 8
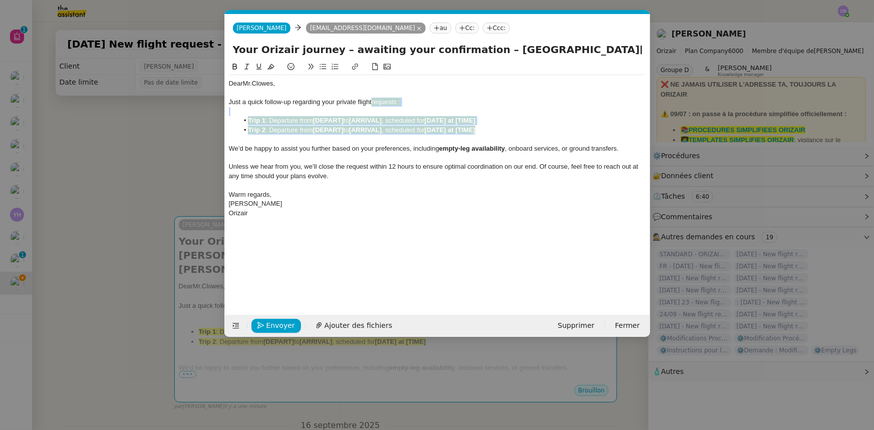
drag, startPoint x: 485, startPoint y: 133, endPoint x: 373, endPoint y: 102, distance: 115.7
click at [373, 102] on div "Dear [PERSON_NAME] , Just a quick follow-up regarding your private flight reque…" at bounding box center [437, 148] width 417 height 147
click at [270, 67] on icon at bounding box center [270, 67] width 7 height 6
click at [342, 157] on div at bounding box center [437, 157] width 417 height 9
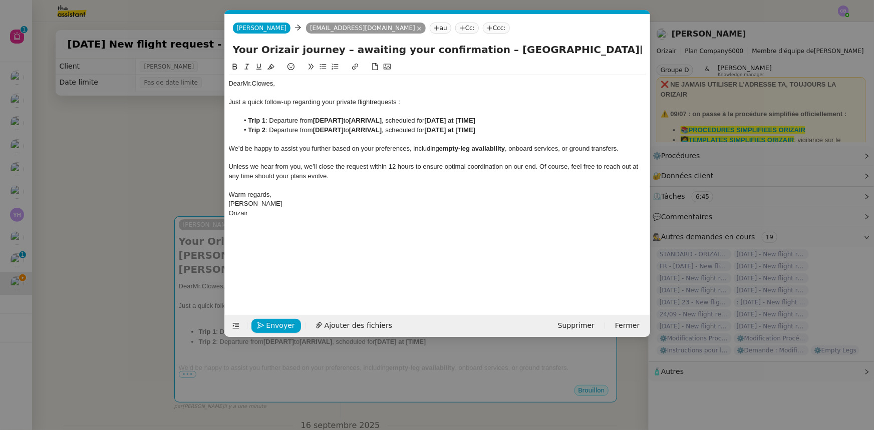
drag, startPoint x: 477, startPoint y: 48, endPoint x: 585, endPoint y: 47, distance: 107.6
click at [585, 47] on input "Your Orizair journey – awaiting your confirmation – [GEOGRAPHIC_DATA][PERSON_NA…" at bounding box center [437, 49] width 409 height 15
drag, startPoint x: 345, startPoint y: 119, endPoint x: 315, endPoint y: 118, distance: 29.6
click at [315, 118] on strong "[DEPART]" at bounding box center [328, 121] width 31 height 8
drag, startPoint x: 315, startPoint y: 120, endPoint x: 379, endPoint y: 119, distance: 64.1
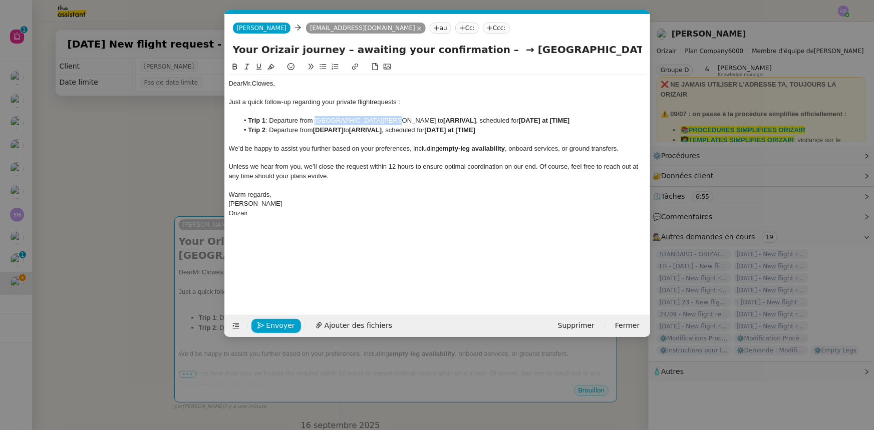
click at [379, 119] on li "Trip 1 : Departure from [GEOGRAPHIC_DATA] to [ARRIVAL] , scheduled for [DATE] a…" at bounding box center [442, 120] width 408 height 9
click at [235, 67] on icon at bounding box center [234, 67] width 5 height 6
drag, startPoint x: 492, startPoint y: 51, endPoint x: 516, endPoint y: 50, distance: 23.5
click at [516, 50] on input "Your Orizair journey – awaiting your confirmation – → [GEOGRAPHIC_DATA] → [GEOG…" at bounding box center [437, 49] width 409 height 15
drag, startPoint x: 427, startPoint y: 121, endPoint x: 396, endPoint y: 119, distance: 31.6
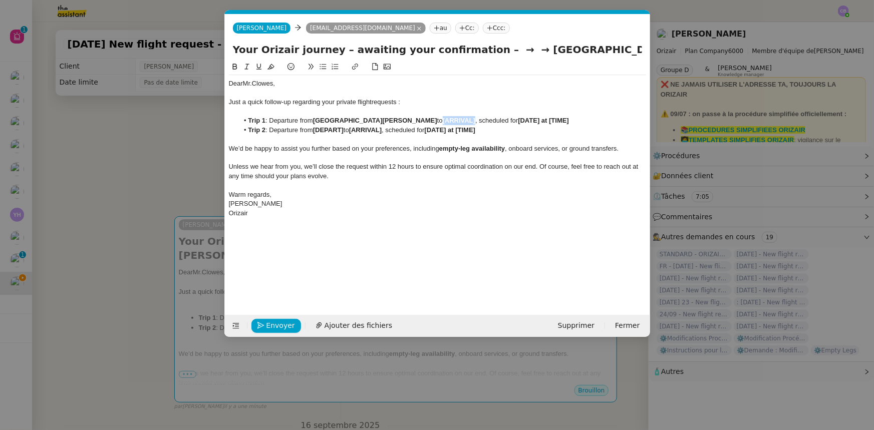
click at [443, 119] on strong "[ARRIVAL]" at bounding box center [459, 121] width 33 height 8
drag, startPoint x: 411, startPoint y: 121, endPoint x: 396, endPoint y: 119, distance: 14.6
click at [396, 119] on li "Trip 1 : Departure from [GEOGRAPHIC_DATA][PERSON_NAME] to [GEOGRAPHIC_DATA], sc…" at bounding box center [442, 120] width 408 height 9
click at [234, 67] on icon at bounding box center [234, 67] width 5 height 6
copy li "to"
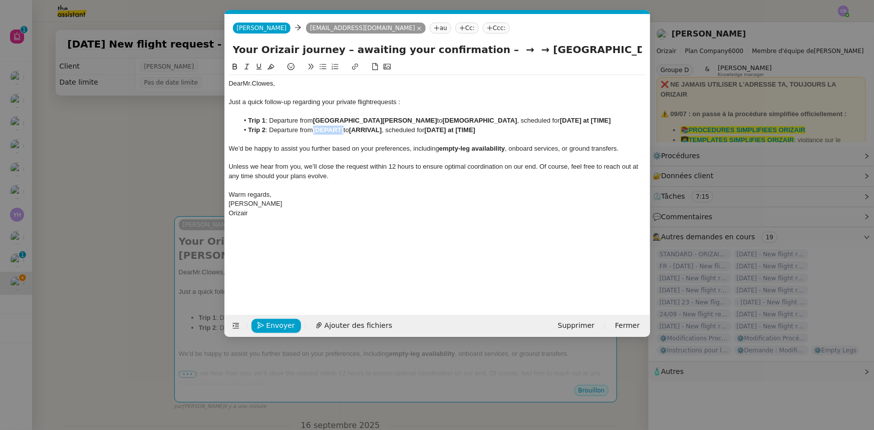
drag, startPoint x: 346, startPoint y: 131, endPoint x: 317, endPoint y: 130, distance: 29.0
click at [317, 130] on strong "[DEPART]" at bounding box center [328, 130] width 31 height 8
drag, startPoint x: 315, startPoint y: 121, endPoint x: 386, endPoint y: 122, distance: 70.1
click at [386, 122] on li "Trip 1 : Departure from [GEOGRAPHIC_DATA] to [GEOGRAPHIC_DATA] , scheduled for …" at bounding box center [442, 120] width 408 height 9
copy strong "[GEOGRAPHIC_DATA][PERSON_NAME]"
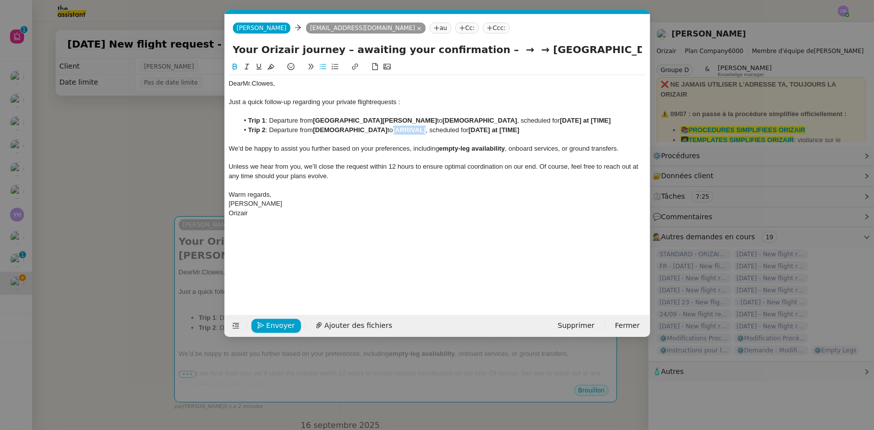
drag, startPoint x: 375, startPoint y: 130, endPoint x: 343, endPoint y: 131, distance: 32.0
click at [343, 131] on li "Trip 2 : Departure from [GEOGRAPHIC_DATA] to [ARRIVAL] , scheduled for [DATE] a…" at bounding box center [442, 130] width 408 height 9
drag, startPoint x: 614, startPoint y: 50, endPoint x: 470, endPoint y: 54, distance: 144.7
click at [470, 54] on input "Your Orizair journey – awaiting your confirmation – → → [GEOGRAPHIC_DATA][PERSO…" at bounding box center [437, 49] width 409 height 15
type input "Your Orizair journey – awaiting your confirmation"
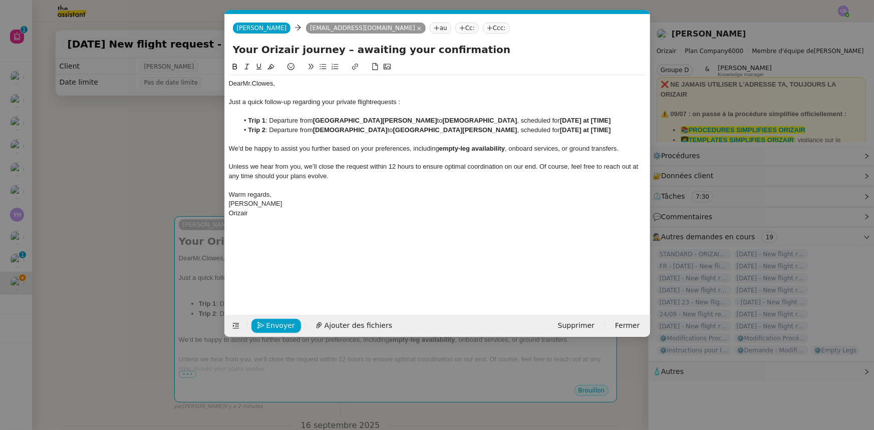
click at [560, 120] on strong "[DATE] at [TIME]" at bounding box center [585, 121] width 51 height 8
click at [560, 121] on strong "[DATE] at [TIME]" at bounding box center [585, 121] width 51 height 8
drag, startPoint x: 513, startPoint y: 118, endPoint x: 456, endPoint y: 121, distance: 57.2
click at [456, 121] on li "Trip 1 : Departure from [GEOGRAPHIC_DATA][PERSON_NAME] to [GEOGRAPHIC_DATA] , s…" at bounding box center [442, 120] width 408 height 9
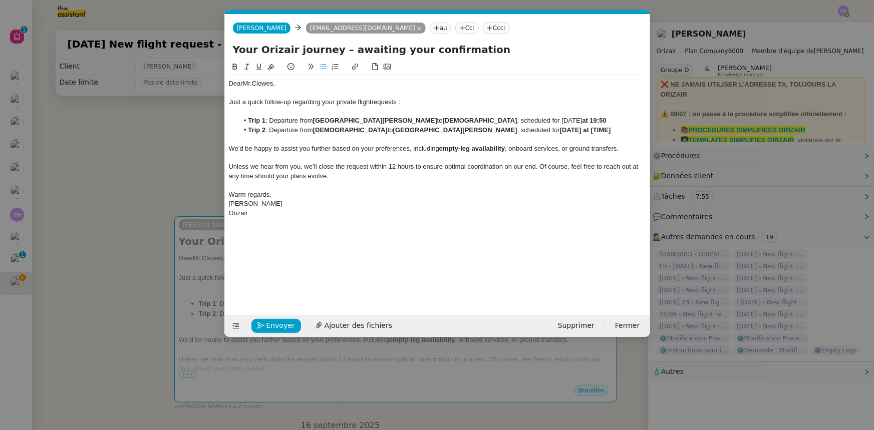
click at [235, 66] on icon at bounding box center [234, 67] width 5 height 6
click at [560, 130] on strong "[DATE] at [TIME]" at bounding box center [585, 130] width 51 height 8
click at [560, 130] on strong "[[DATE] at [TIME]" at bounding box center [586, 130] width 53 height 8
drag, startPoint x: 544, startPoint y: 129, endPoint x: 545, endPoint y: 135, distance: 6.6
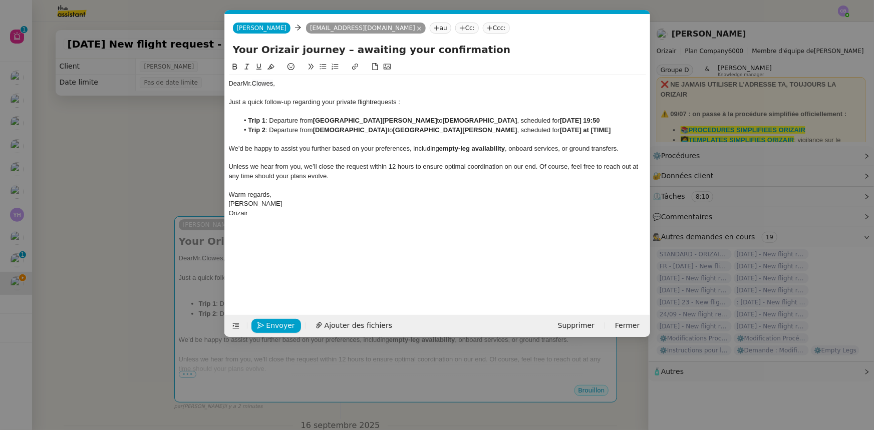
click at [544, 129] on li "Trip 2 : Departure from [GEOGRAPHIC_DATA] to [GEOGRAPHIC_DATA] , scheduled for …" at bounding box center [442, 130] width 408 height 9
click at [285, 325] on span "Envoyer" at bounding box center [280, 326] width 29 height 12
click at [286, 325] on span "Confirmer l'envoi" at bounding box center [296, 326] width 60 height 12
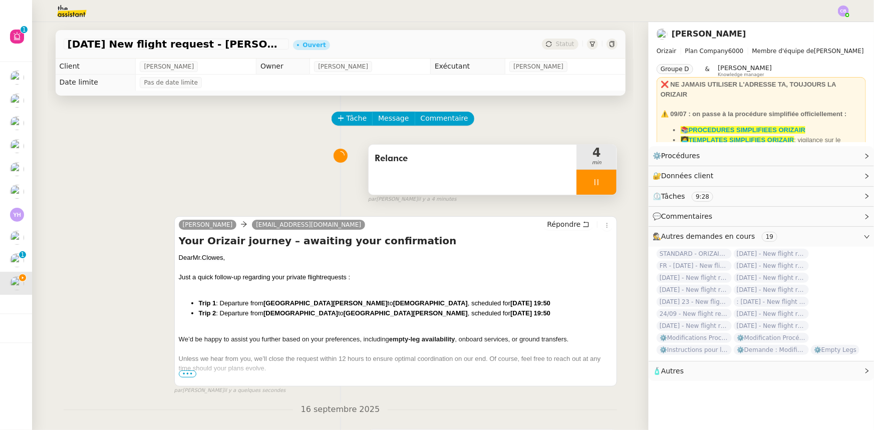
click at [576, 180] on div at bounding box center [596, 182] width 40 height 25
click at [600, 188] on button at bounding box center [606, 182] width 20 height 25
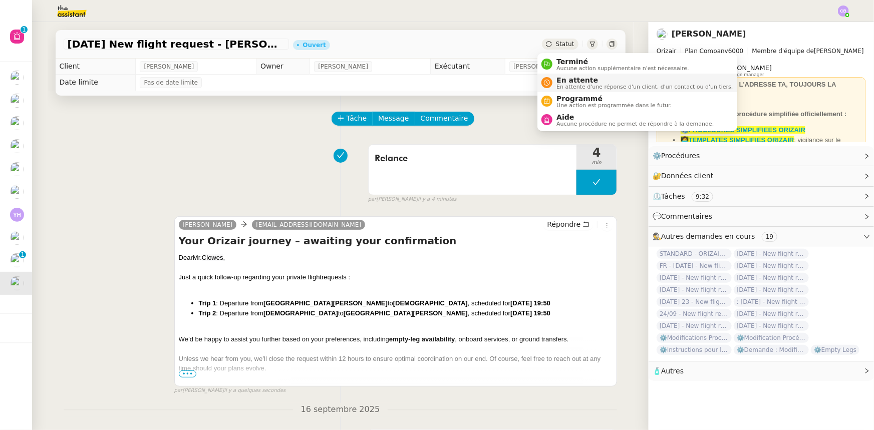
click at [568, 82] on span "En attente" at bounding box center [644, 80] width 176 height 8
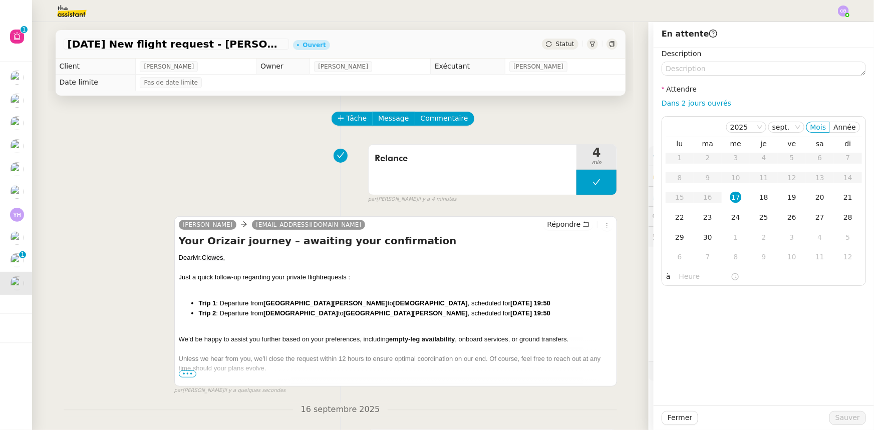
click at [706, 105] on link "Dans 2 jours ouvrés" at bounding box center [696, 103] width 70 height 8
type input "07:00"
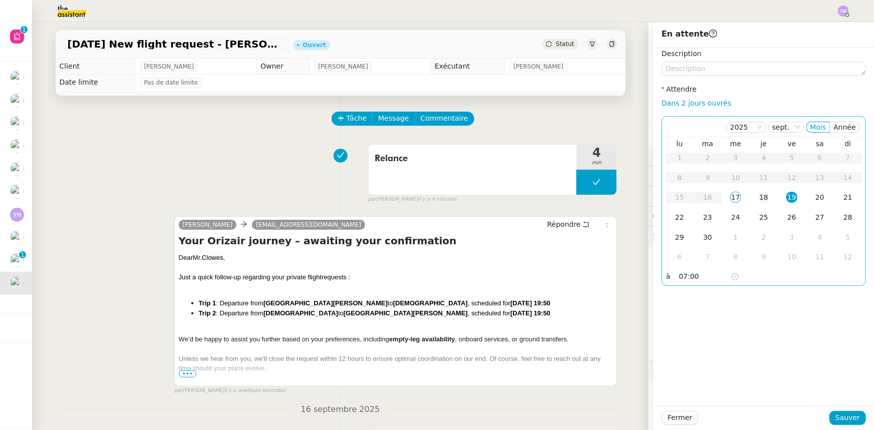
click at [758, 198] on div "18" at bounding box center [763, 197] width 11 height 11
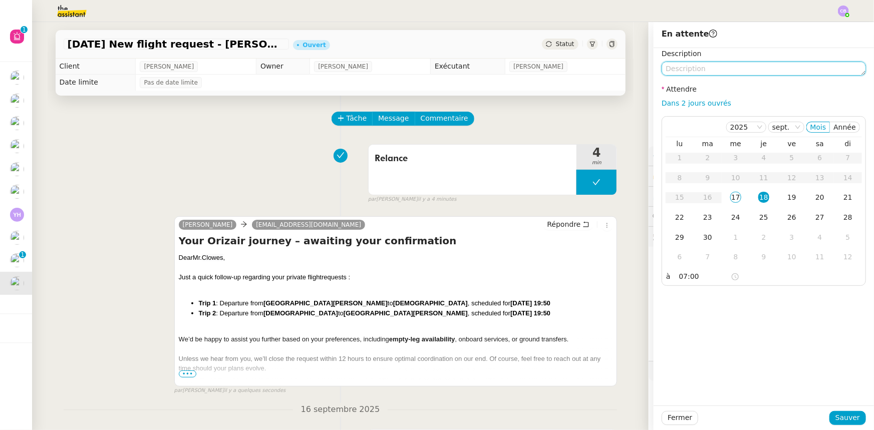
click at [733, 70] on textarea at bounding box center [763, 69] width 204 height 14
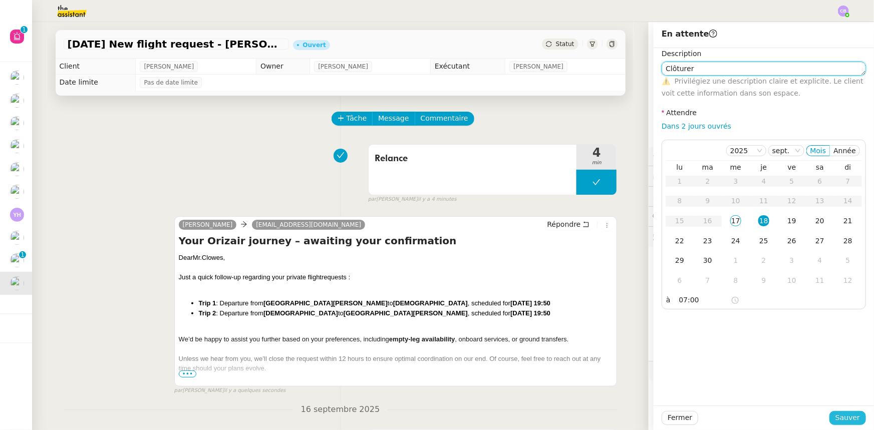
type textarea "Clôturer"
click at [836, 418] on span "Sauver" at bounding box center [847, 418] width 25 height 12
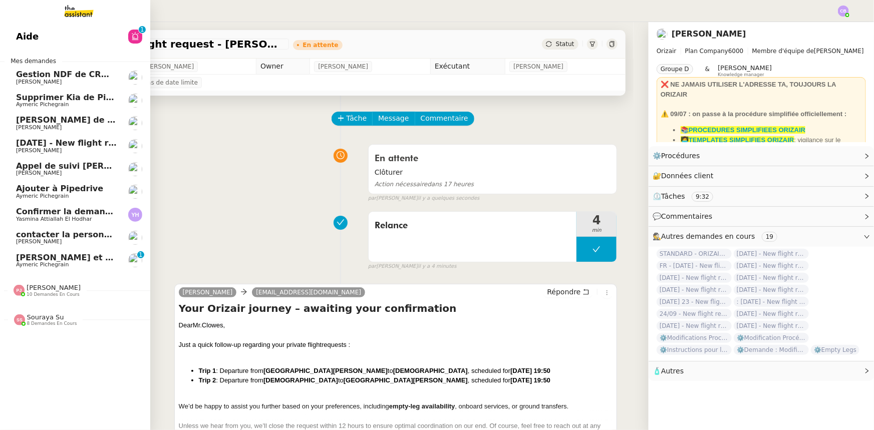
click at [78, 99] on span "Supprimer Kia de Pipedrive" at bounding box center [78, 98] width 124 height 10
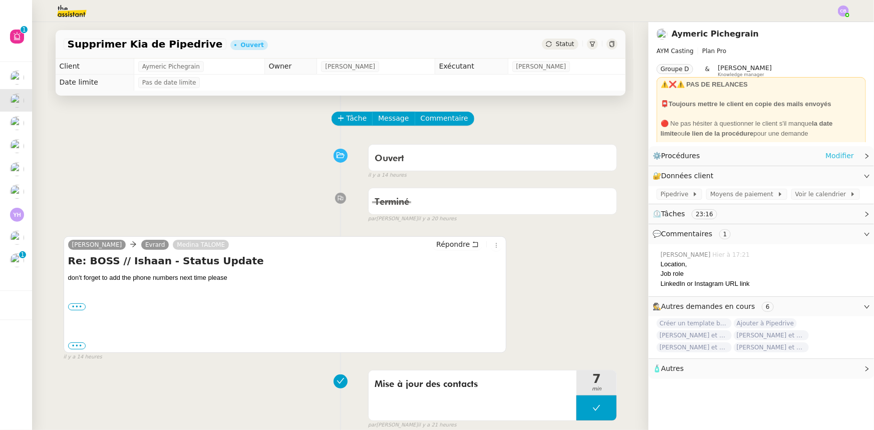
click at [833, 158] on link "Modifier" at bounding box center [839, 156] width 29 height 12
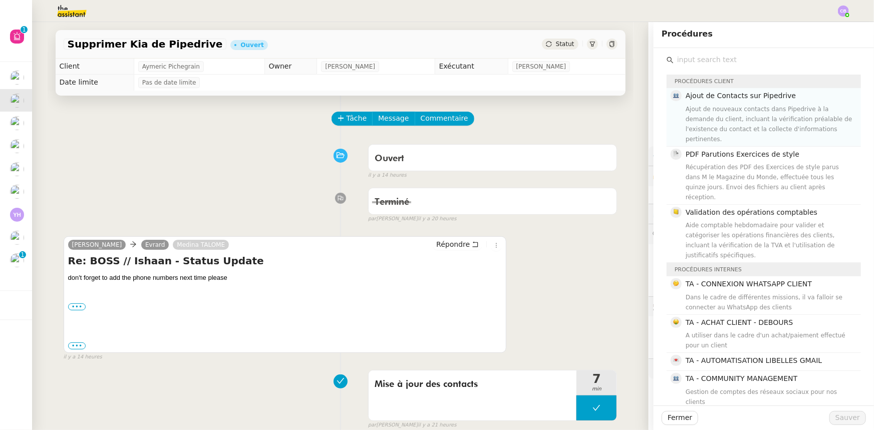
click at [728, 114] on div "Ajout de nouveaux contacts dans Pipedrive à la demande du client, incluant la v…" at bounding box center [769, 124] width 169 height 40
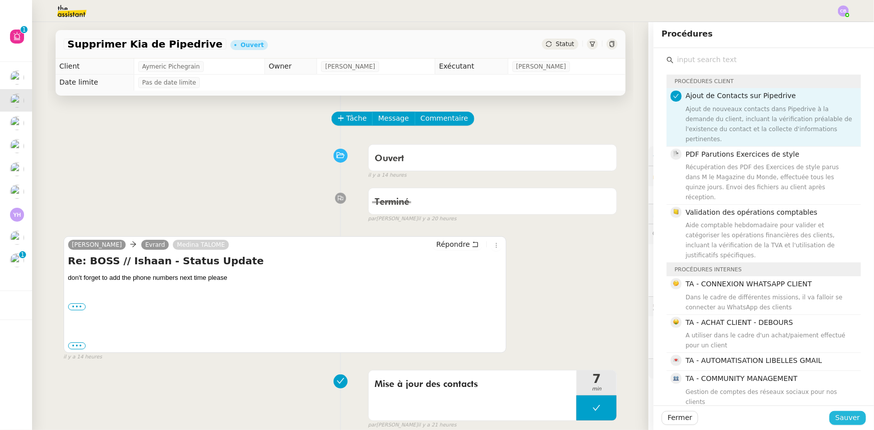
click at [844, 419] on span "Sauver" at bounding box center [847, 418] width 25 height 12
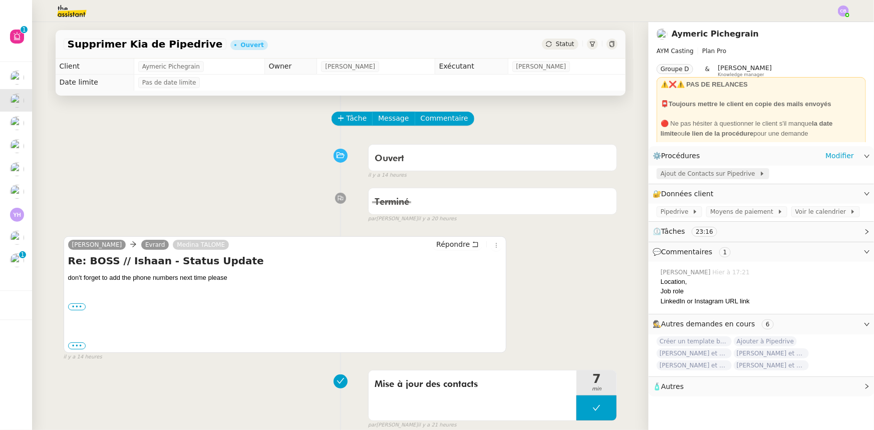
click at [712, 175] on span "Ajout de Contacts sur Pipedrive" at bounding box center [709, 174] width 99 height 10
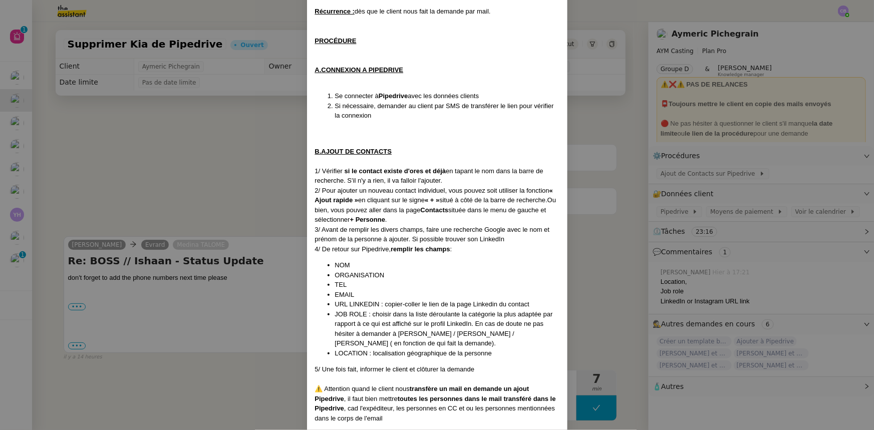
scroll to position [123, 0]
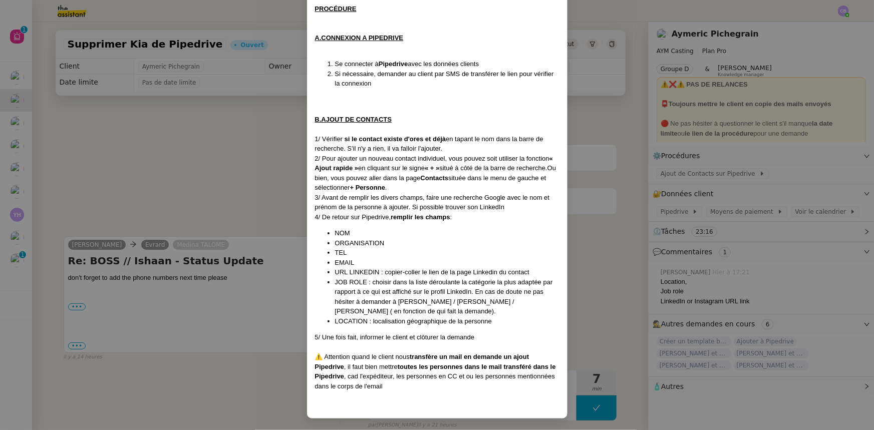
click at [259, 177] on nz-modal-container "Création : [DATE] Contexte : Le client souhaite ajouter de nouveaux contacts su…" at bounding box center [437, 215] width 874 height 430
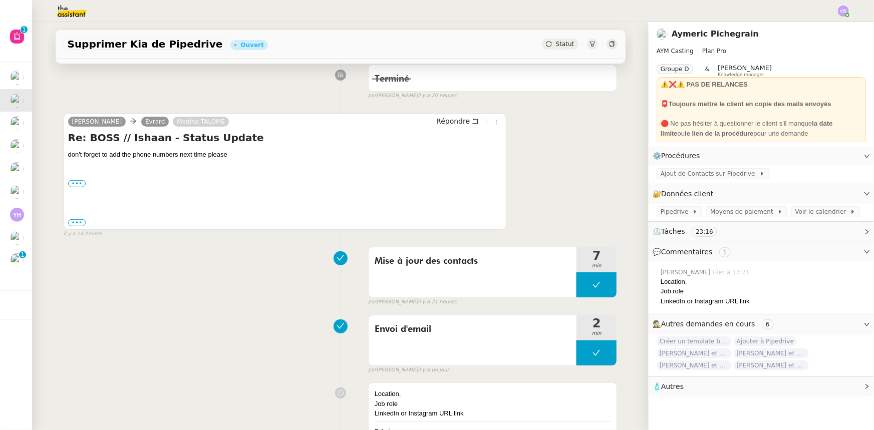
scroll to position [136, 0]
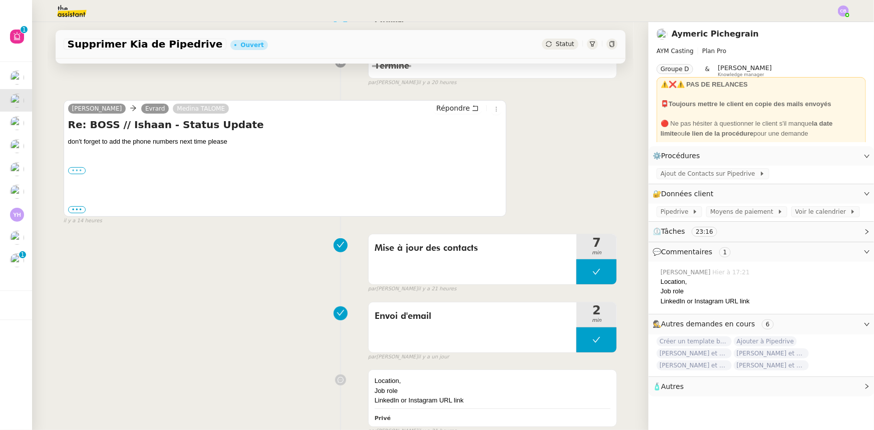
click at [74, 173] on label "•••" at bounding box center [77, 170] width 18 height 7
click at [0, 0] on input "•••" at bounding box center [0, 0] width 0 height 0
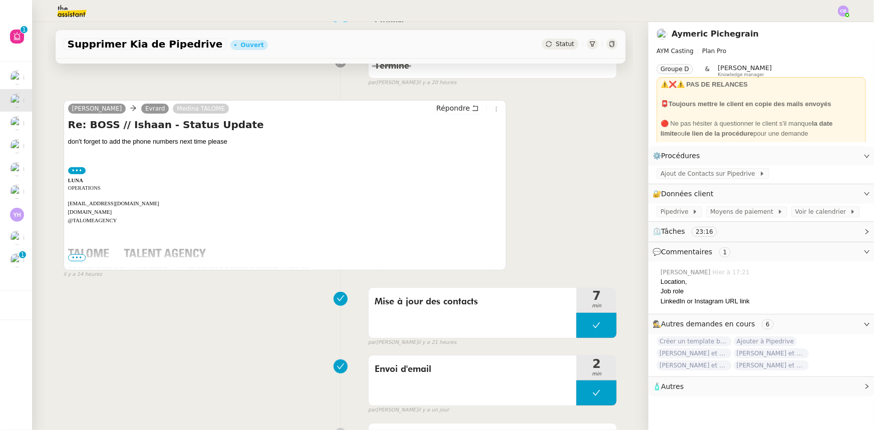
click at [76, 258] on span "•••" at bounding box center [77, 257] width 18 height 7
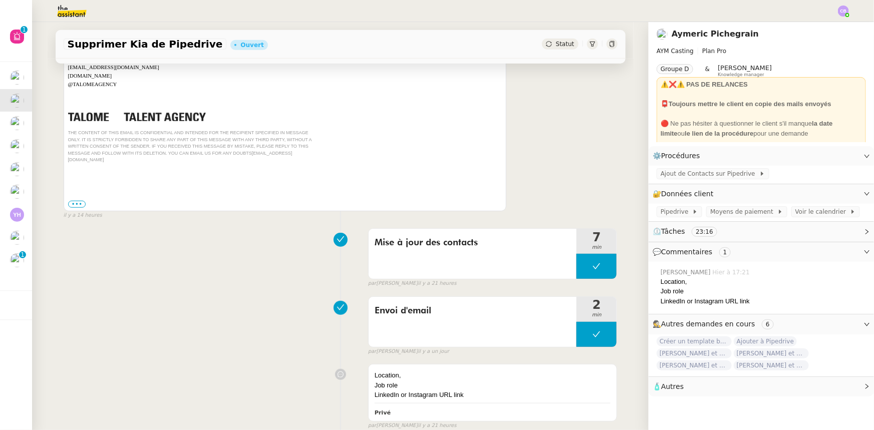
scroll to position [273, 0]
click at [75, 200] on label "•••" at bounding box center [77, 203] width 18 height 7
click at [0, 0] on input "•••" at bounding box center [0, 0] width 0 height 0
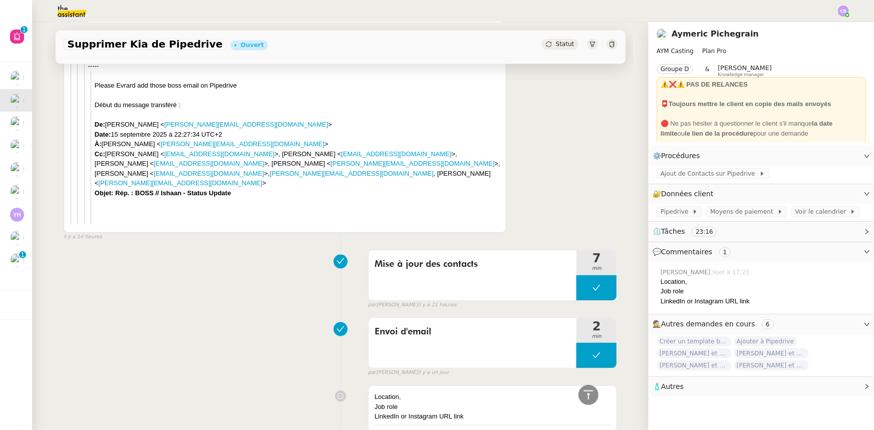
scroll to position [1137, 0]
drag, startPoint x: 145, startPoint y: 146, endPoint x: 104, endPoint y: 144, distance: 41.1
click at [104, 144] on div "De: [PERSON_NAME] < [PERSON_NAME][EMAIL_ADDRESS][DOMAIN_NAME] > Date: 15 septem…" at bounding box center [298, 163] width 407 height 88
copy div "[PERSON_NAME]"
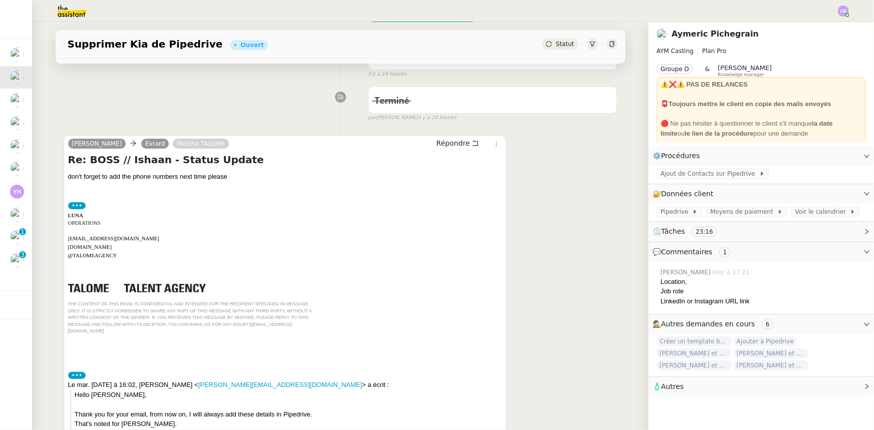
scroll to position [0, 0]
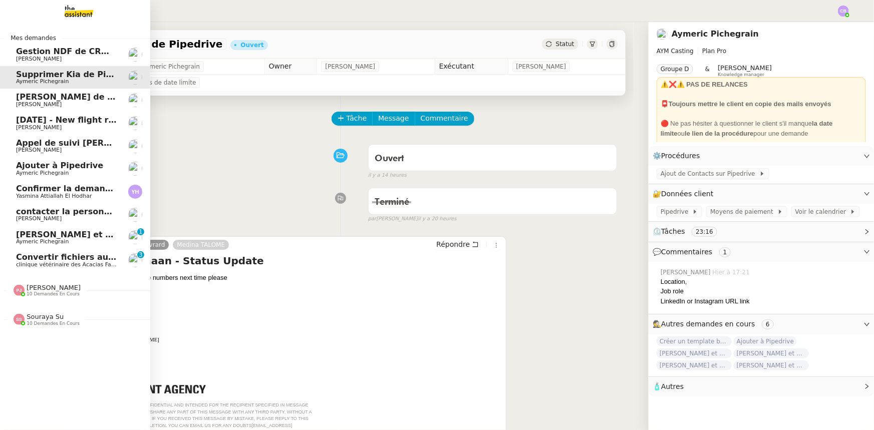
click at [66, 260] on span "Convertir fichiers audio en tâches Evernote" at bounding box center [114, 257] width 196 height 10
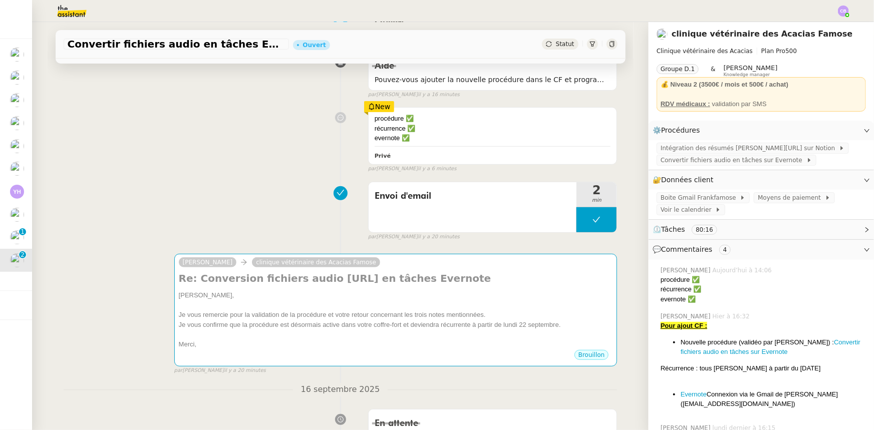
scroll to position [182, 0]
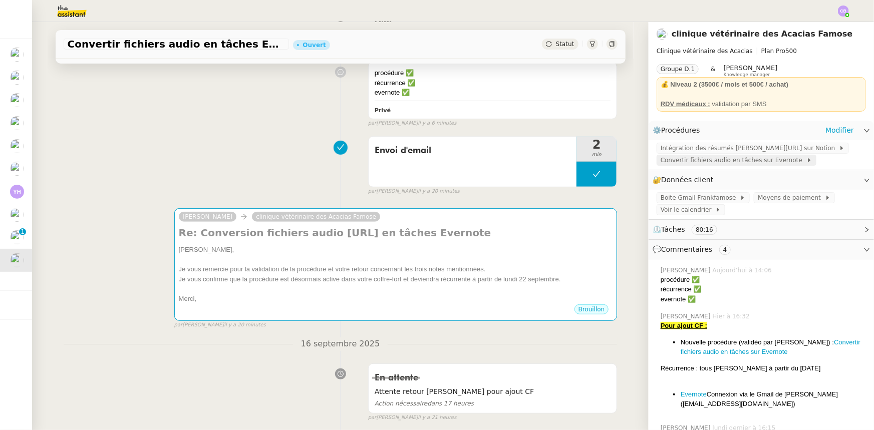
click at [731, 163] on span "Convertir fichiers audio en tâches sur Evernote" at bounding box center [733, 160] width 146 height 10
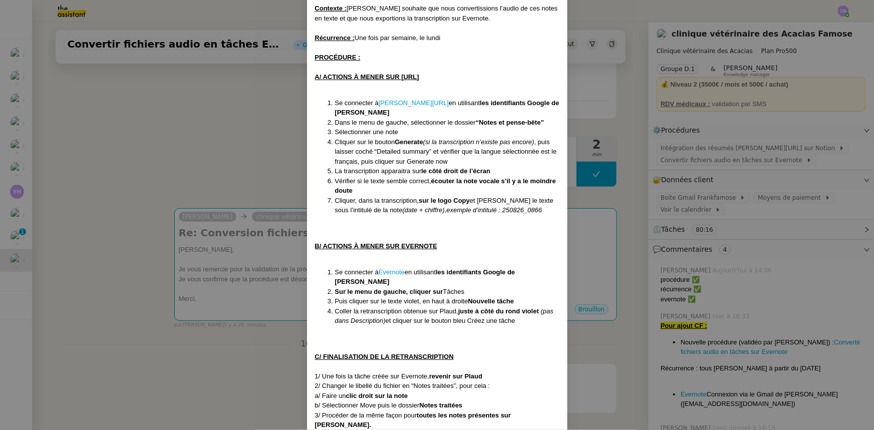
scroll to position [0, 0]
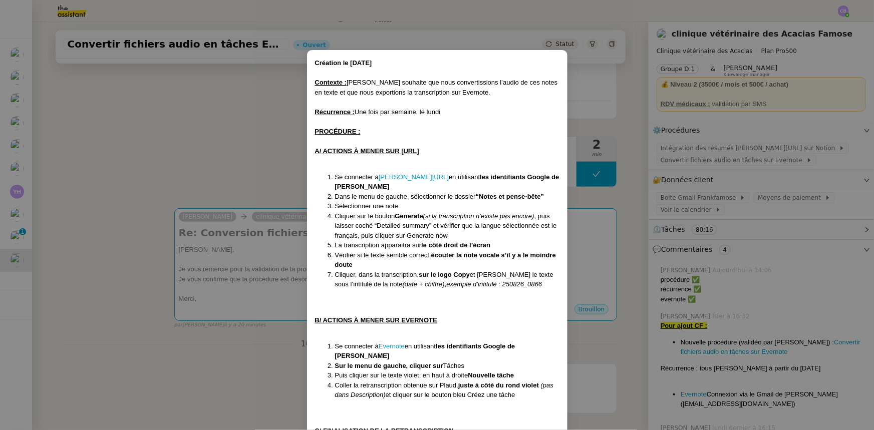
click at [584, 116] on nz-modal-container "Création le [DATE] Contexte : [PERSON_NAME] souhaite que nous convertissions l’…" at bounding box center [437, 215] width 874 height 430
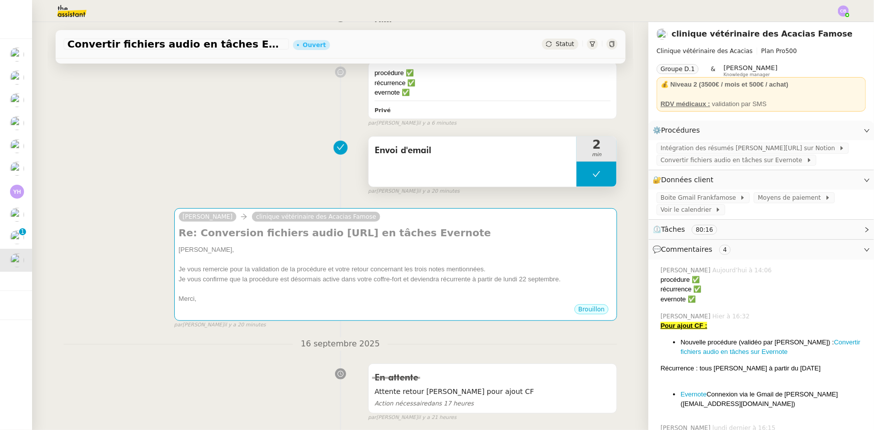
click at [576, 175] on button at bounding box center [596, 174] width 40 height 25
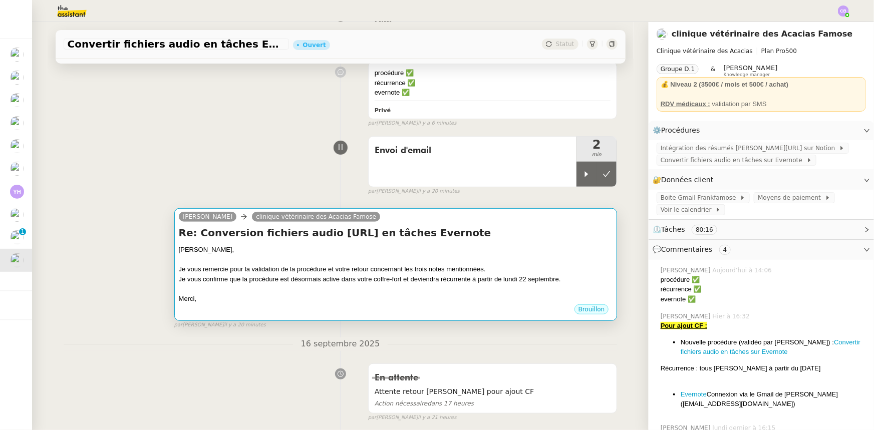
click at [533, 250] on div "[PERSON_NAME]," at bounding box center [396, 250] width 434 height 10
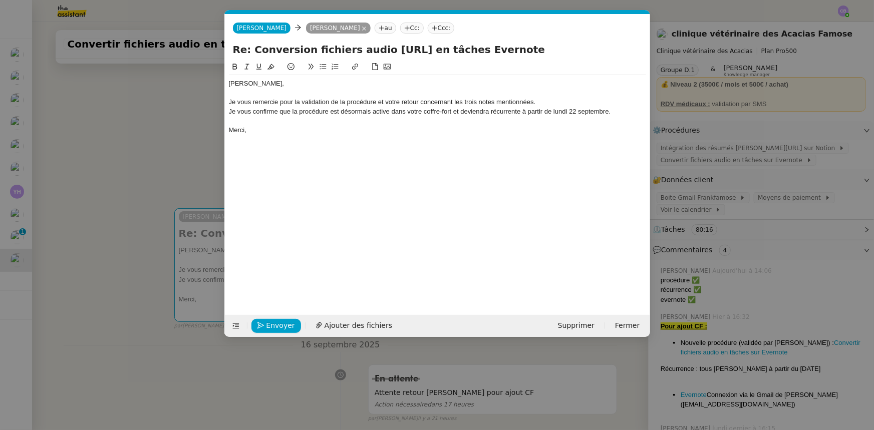
scroll to position [0, 21]
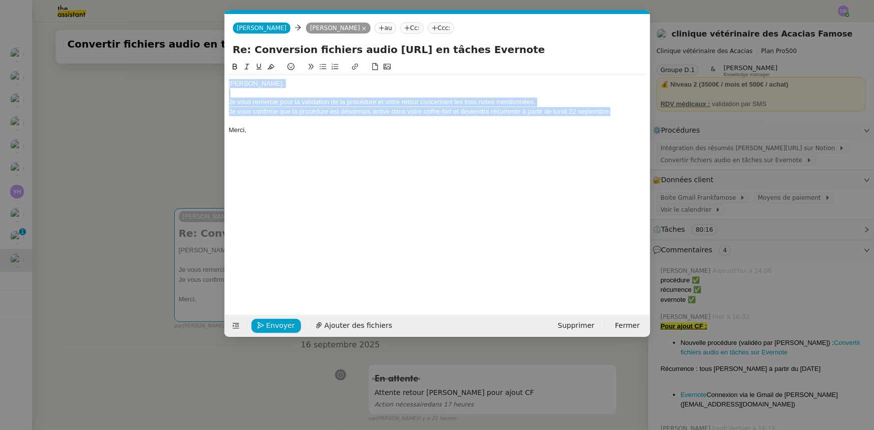
drag, startPoint x: 620, startPoint y: 114, endPoint x: 229, endPoint y: 84, distance: 391.7
click at [229, 84] on div "Bonjour [PERSON_NAME], Je vous remercie pour la validation de la procédure et v…" at bounding box center [437, 107] width 417 height 64
click at [235, 326] on icon at bounding box center [235, 325] width 7 height 7
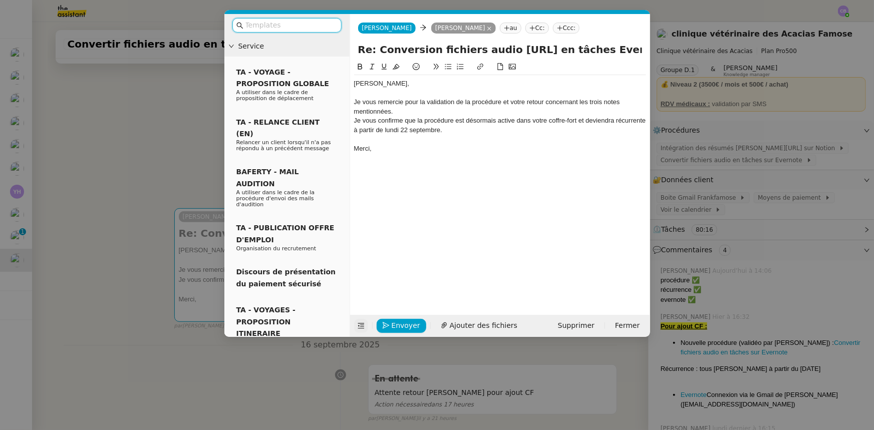
click at [300, 27] on input "text" at bounding box center [290, 26] width 90 height 12
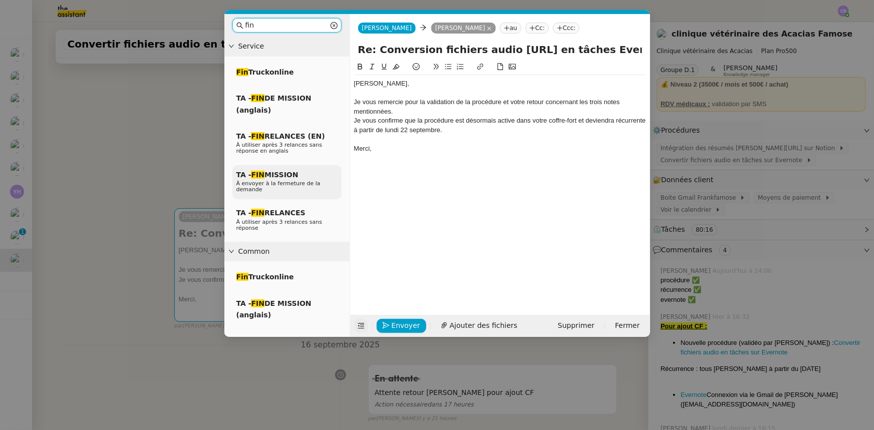
type input "fin"
click at [256, 175] on em "FIN" at bounding box center [258, 175] width 14 height 8
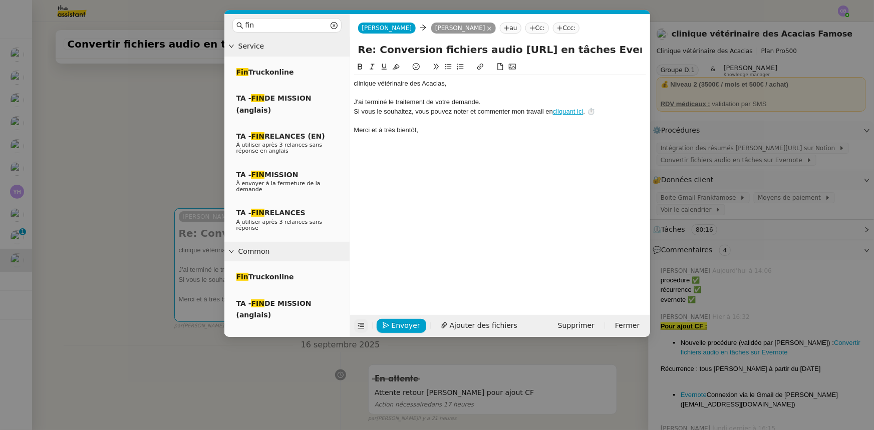
click at [450, 83] on div "﻿clinique vétérinaire des Acacias﻿," at bounding box center [500, 83] width 292 height 9
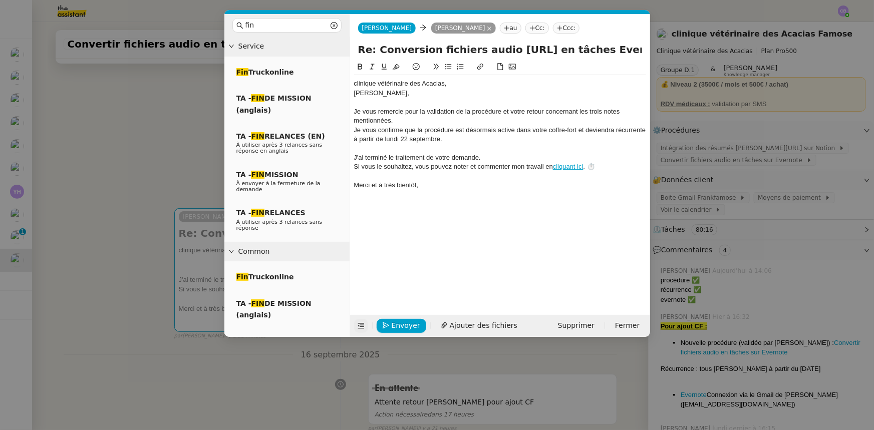
scroll to position [0, 0]
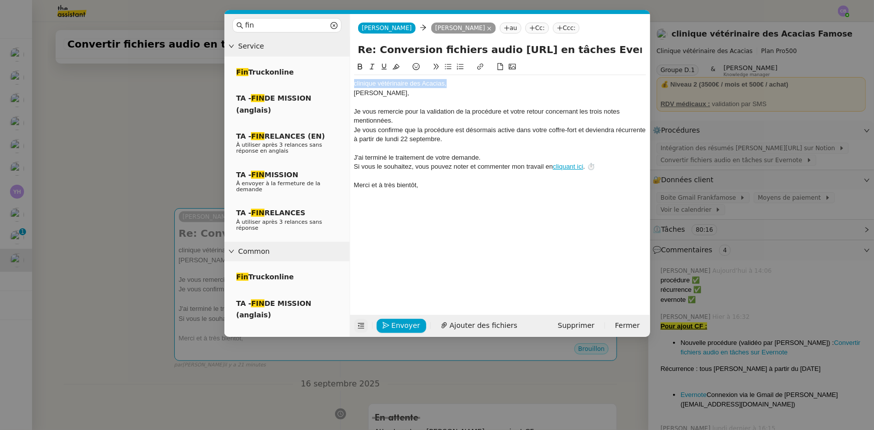
drag, startPoint x: 461, startPoint y: 83, endPoint x: 353, endPoint y: 81, distance: 107.7
click at [354, 81] on div "﻿clinique vétérinaire des Acacias﻿," at bounding box center [500, 83] width 292 height 9
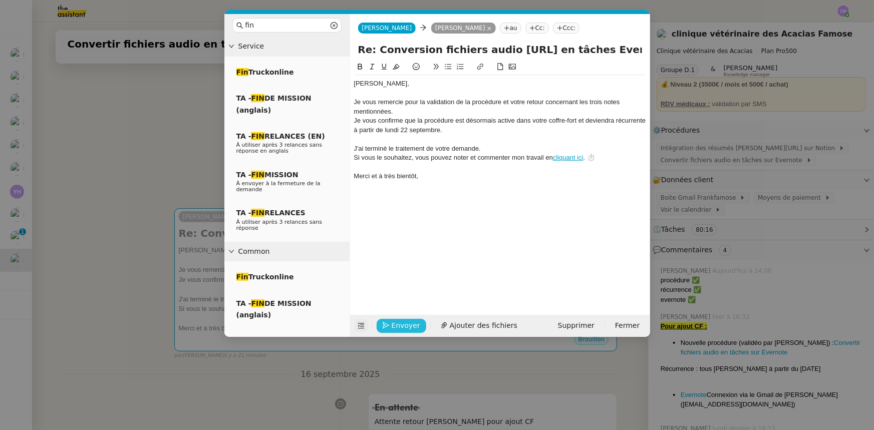
click at [408, 324] on span "Envoyer" at bounding box center [406, 326] width 29 height 12
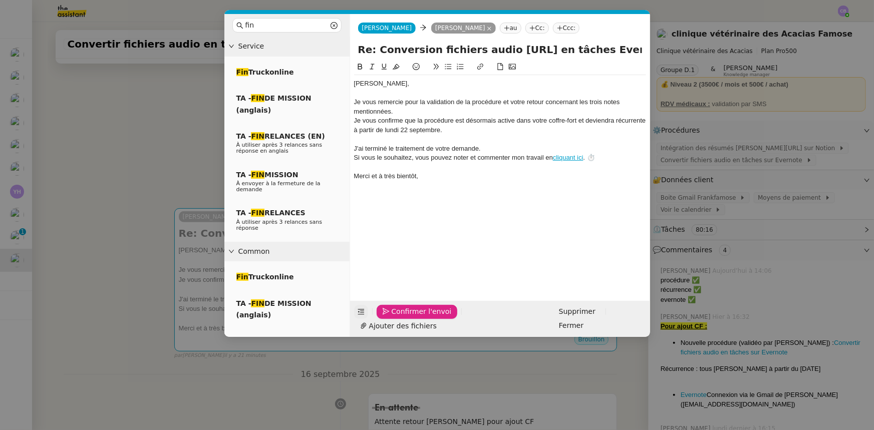
click at [408, 317] on span "Confirmer l'envoi" at bounding box center [422, 312] width 60 height 12
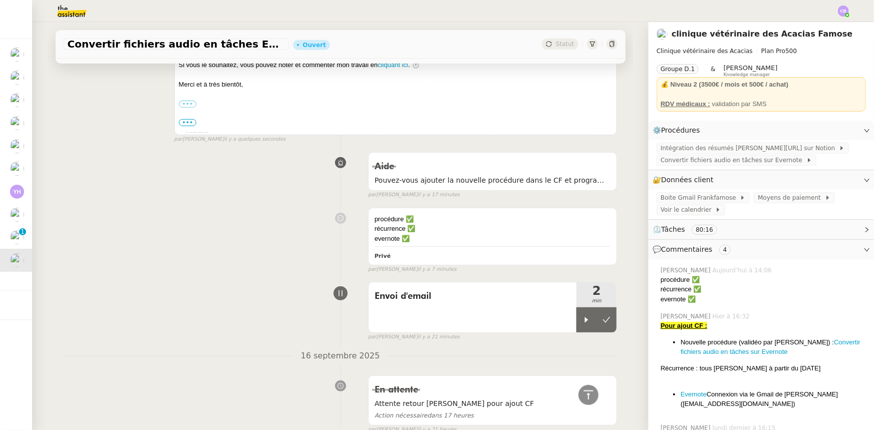
scroll to position [273, 0]
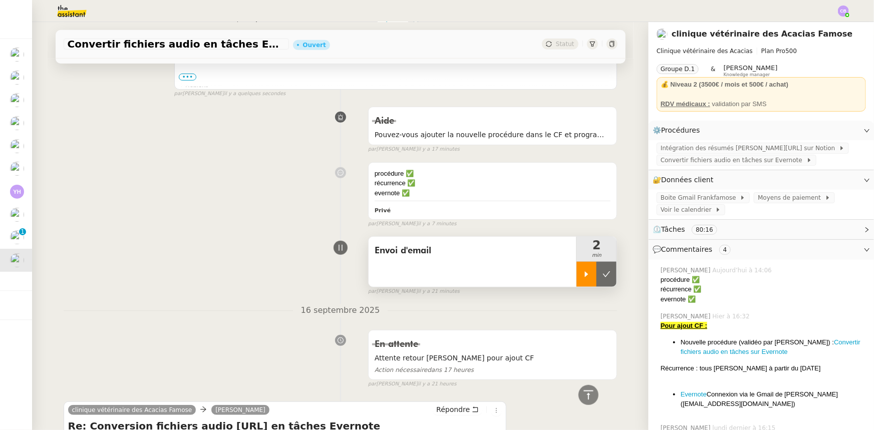
drag, startPoint x: 580, startPoint y: 275, endPoint x: 576, endPoint y: 270, distance: 6.4
click at [582, 275] on icon at bounding box center [586, 274] width 8 height 8
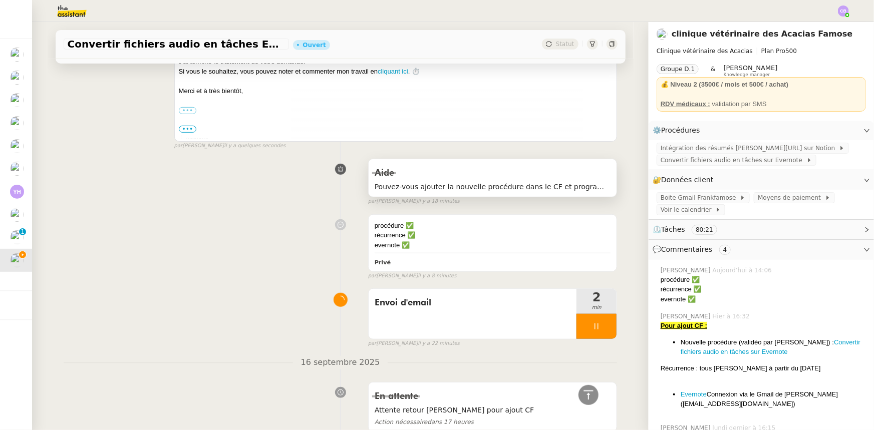
scroll to position [227, 0]
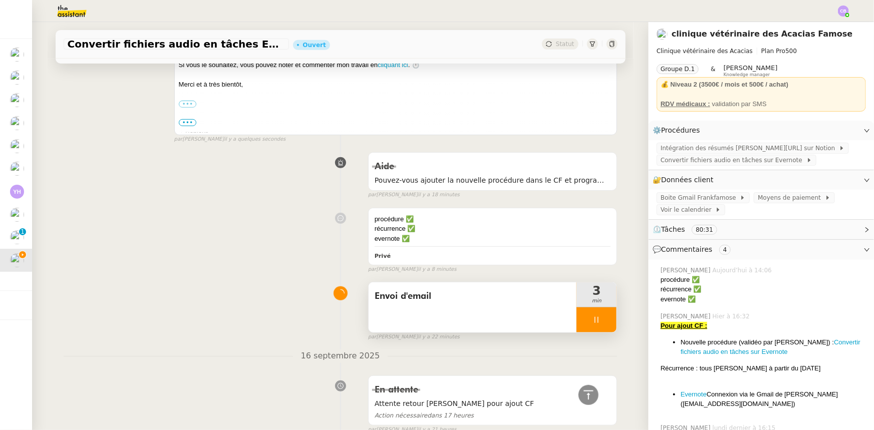
click at [576, 319] on div at bounding box center [596, 319] width 40 height 25
click at [602, 320] on icon at bounding box center [606, 320] width 8 height 8
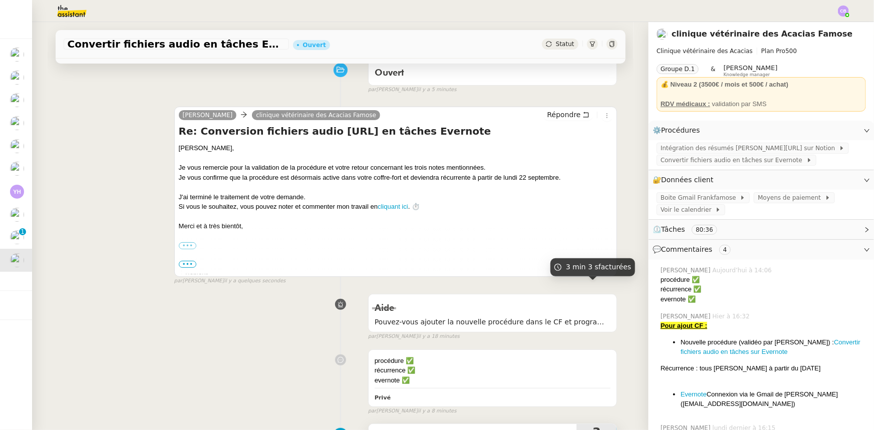
scroll to position [0, 0]
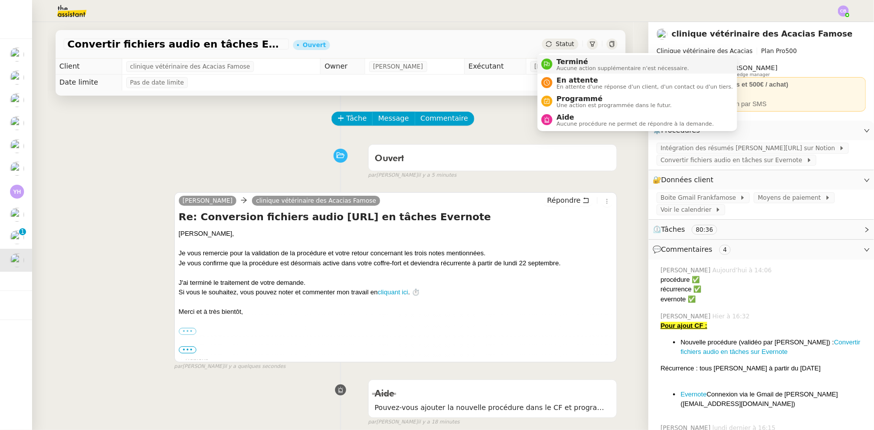
click at [565, 66] on span "Aucune action supplémentaire n'est nécessaire." at bounding box center [622, 69] width 132 height 6
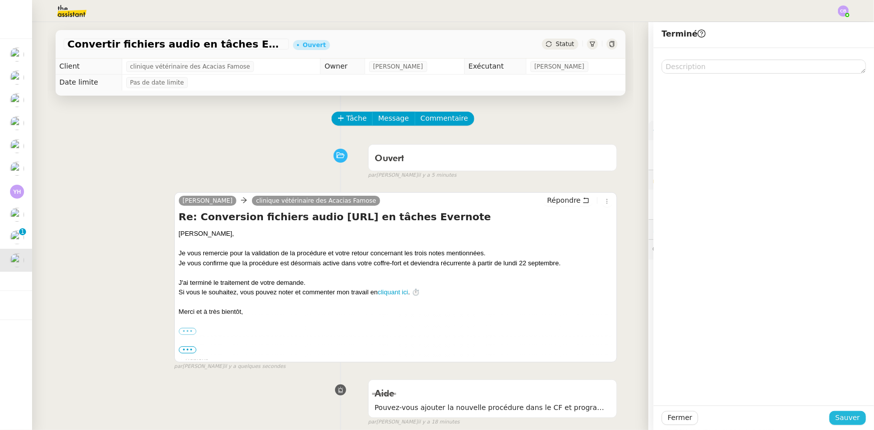
click at [837, 421] on span "Sauver" at bounding box center [847, 418] width 25 height 12
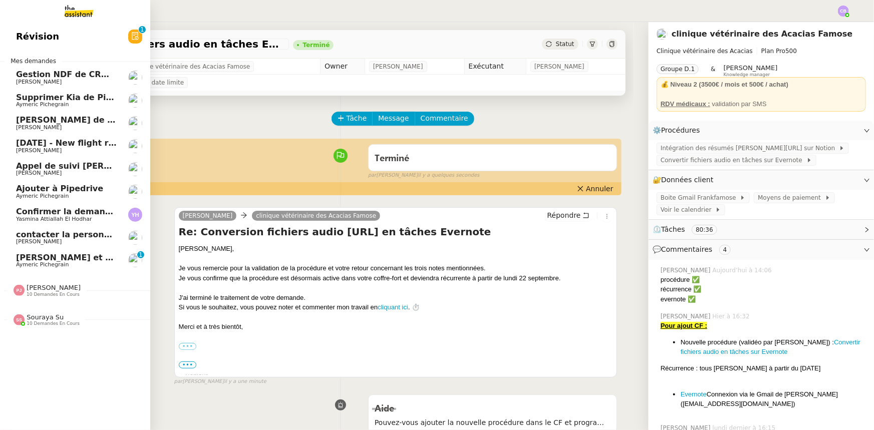
click at [55, 98] on span "Supprimer Kia de Pipedrive" at bounding box center [78, 98] width 124 height 10
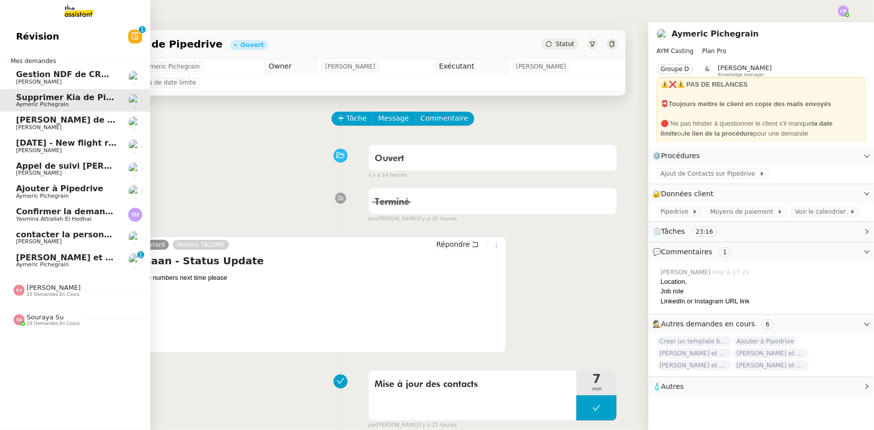
click at [27, 37] on span "Révision" at bounding box center [37, 36] width 43 height 15
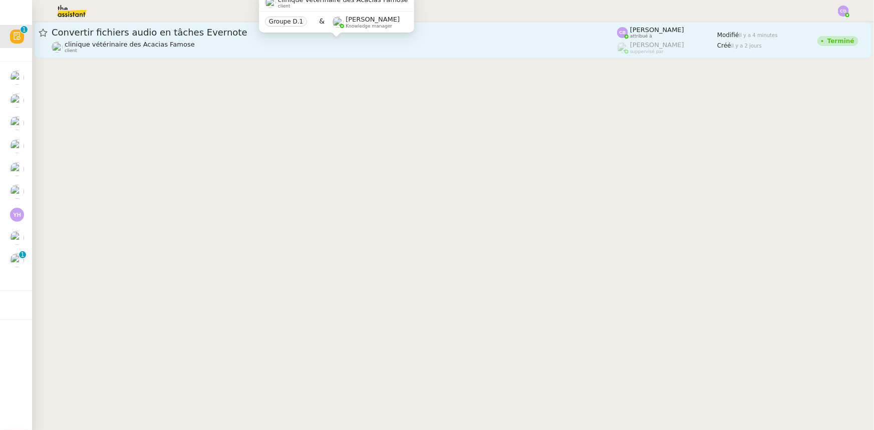
click at [178, 43] on div "clinique vétérinaire des Acacias Famose client" at bounding box center [334, 47] width 565 height 13
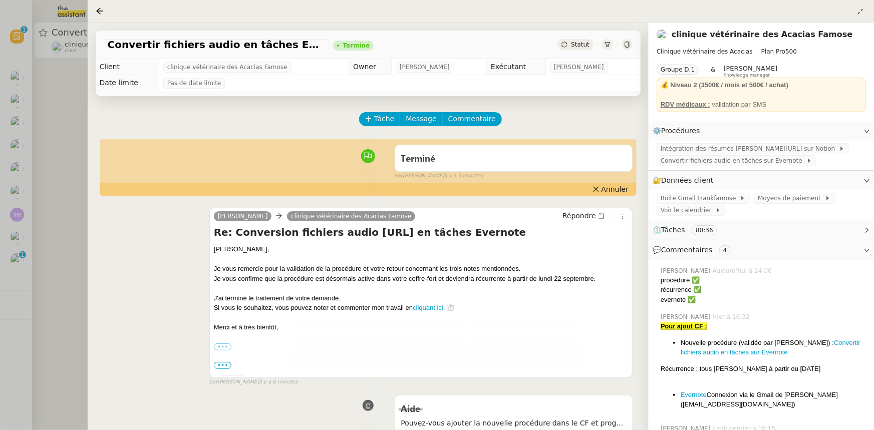
click at [100, 11] on icon at bounding box center [99, 11] width 7 height 7
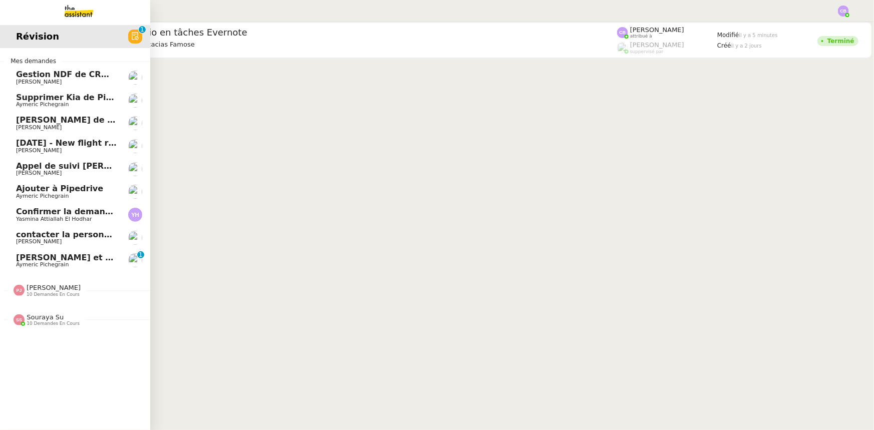
click at [51, 195] on span "Aymeric Pichegrain" at bounding box center [42, 196] width 53 height 7
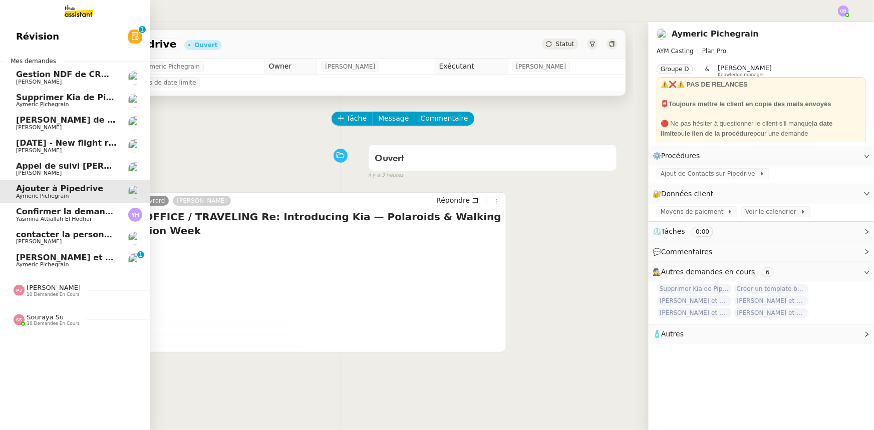
click at [62, 258] on span "[PERSON_NAME] et ajoutez des contacts dans Pipedrive" at bounding box center [142, 258] width 253 height 10
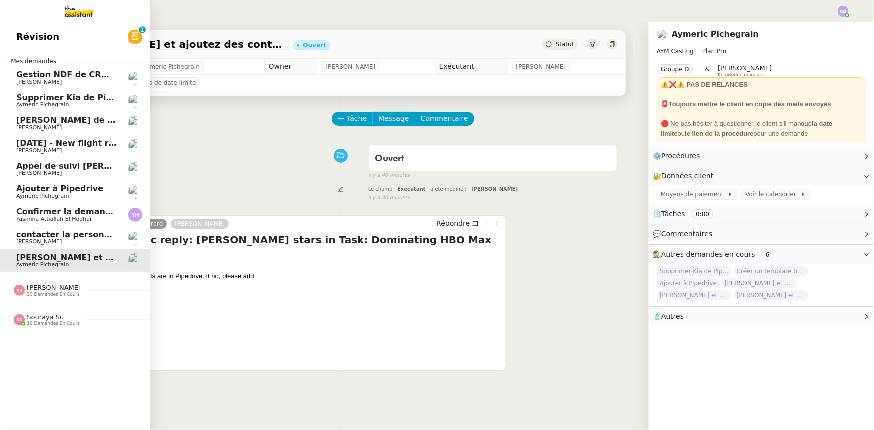
click at [50, 99] on span "Supprimer Kia de Pipedrive" at bounding box center [78, 98] width 124 height 10
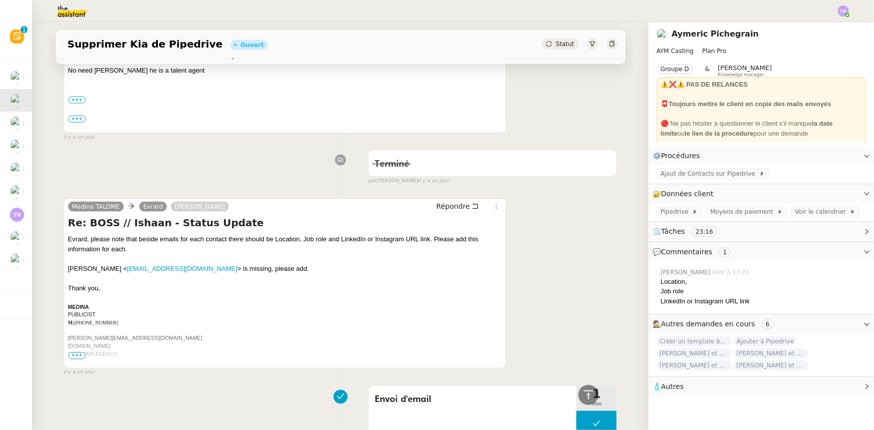
scroll to position [774, 0]
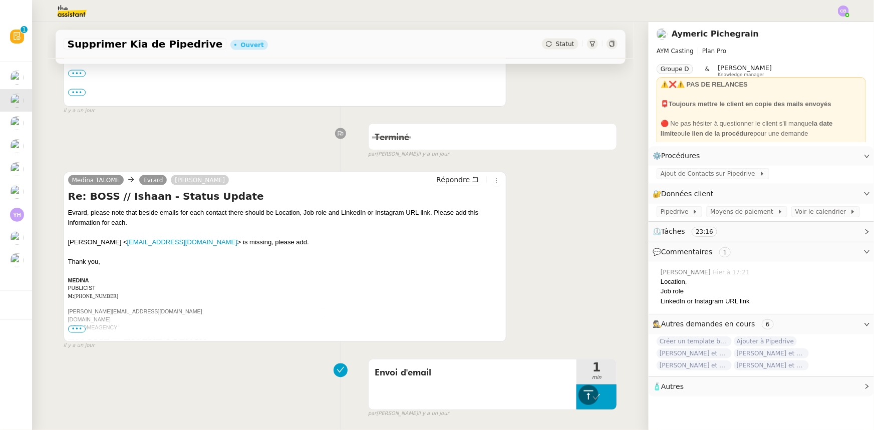
click at [76, 330] on span "•••" at bounding box center [77, 329] width 18 height 7
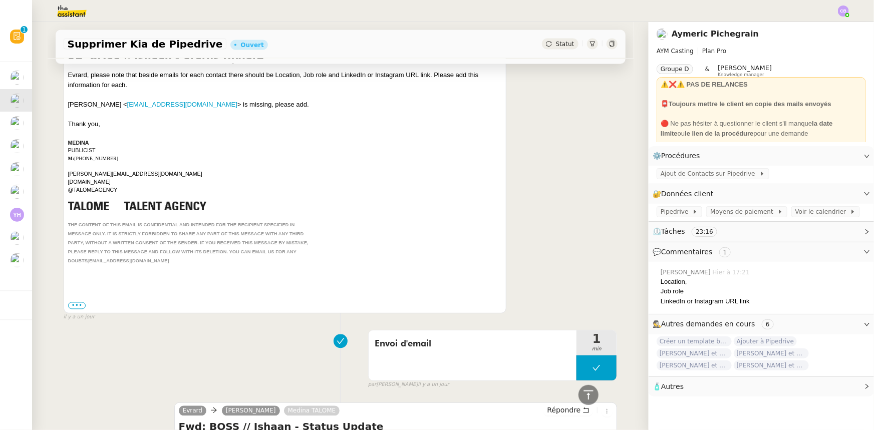
scroll to position [956, 0]
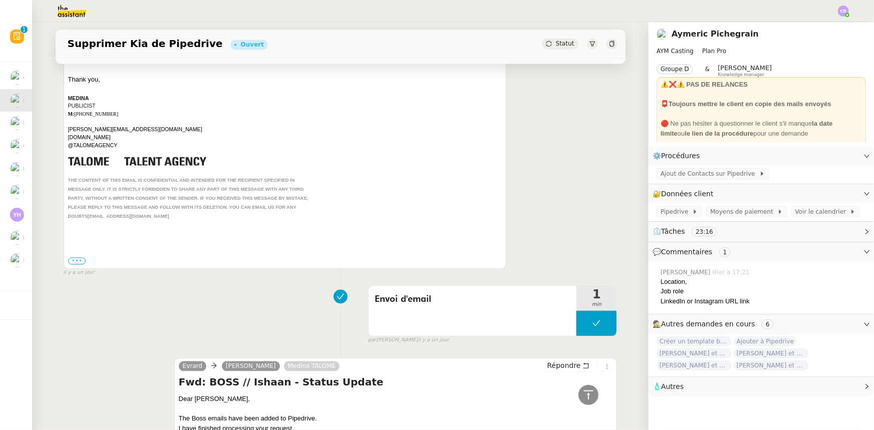
click at [73, 264] on label "•••" at bounding box center [77, 261] width 18 height 7
click at [0, 0] on input "•••" at bounding box center [0, 0] width 0 height 0
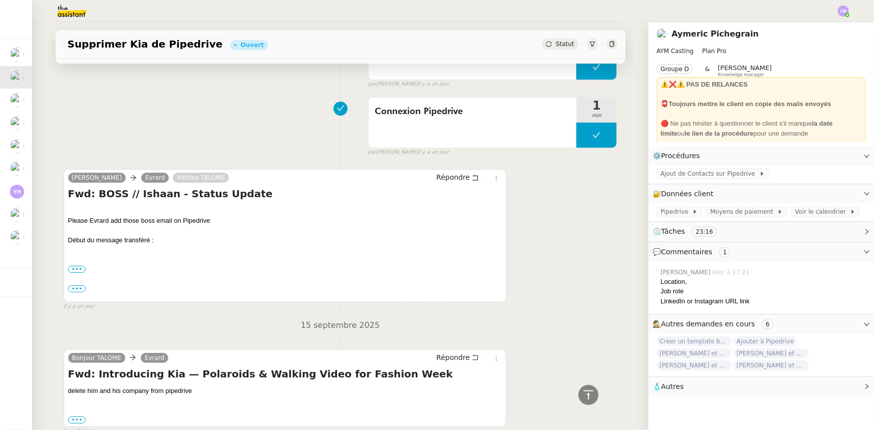
scroll to position [1914, 0]
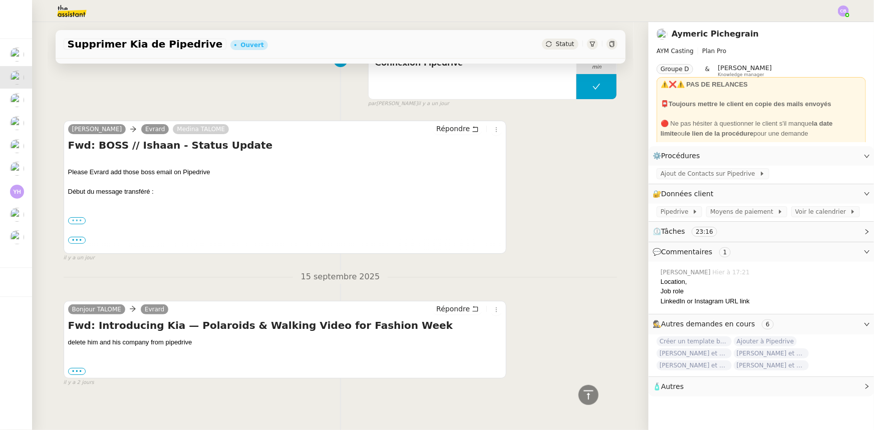
click at [76, 217] on label "•••" at bounding box center [77, 220] width 18 height 7
click at [0, 0] on input "•••" at bounding box center [0, 0] width 0 height 0
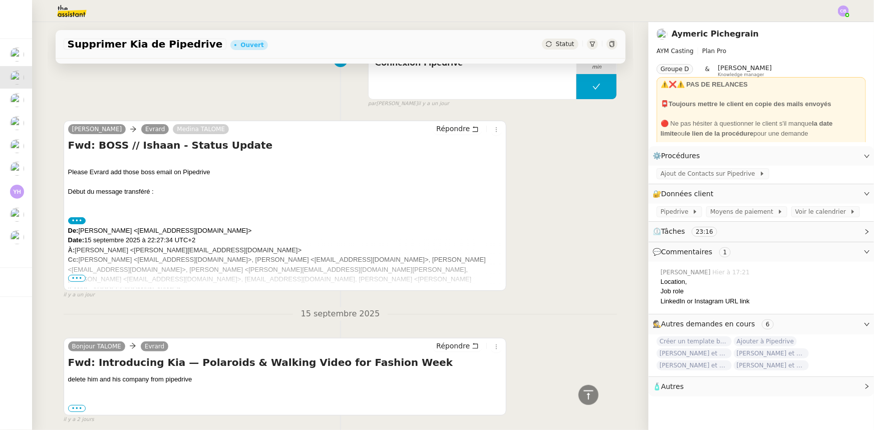
click at [76, 275] on span "•••" at bounding box center [77, 278] width 18 height 7
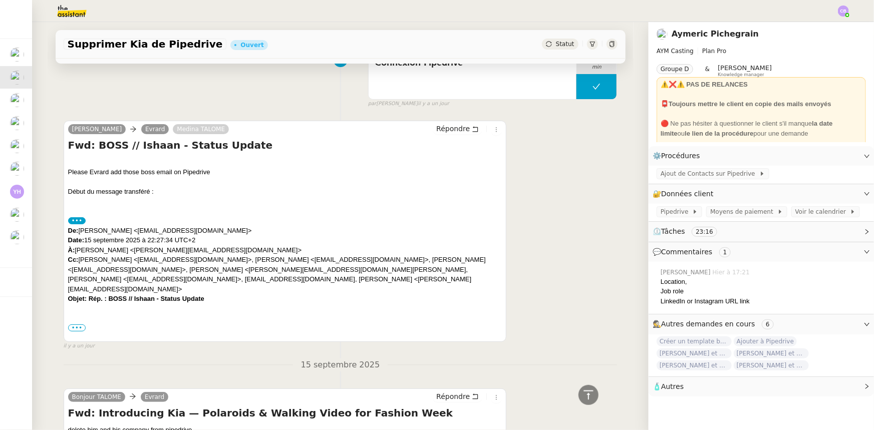
scroll to position [1960, 0]
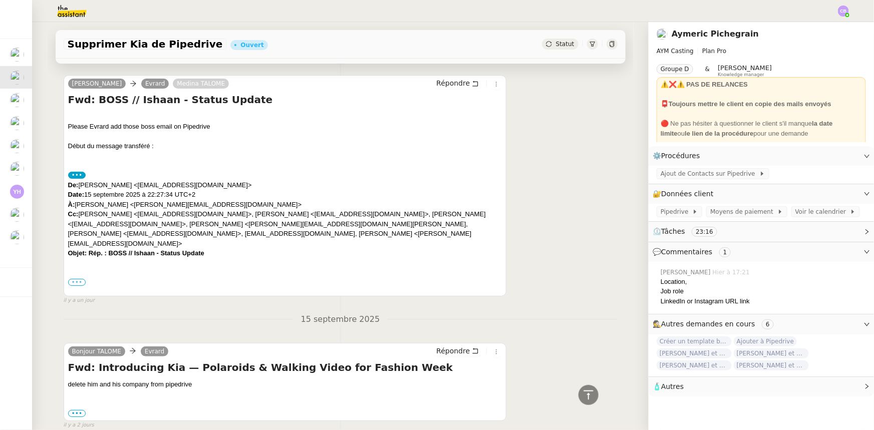
click at [68, 279] on label "•••" at bounding box center [77, 282] width 18 height 7
click at [0, 0] on input "•••" at bounding box center [0, 0] width 0 height 0
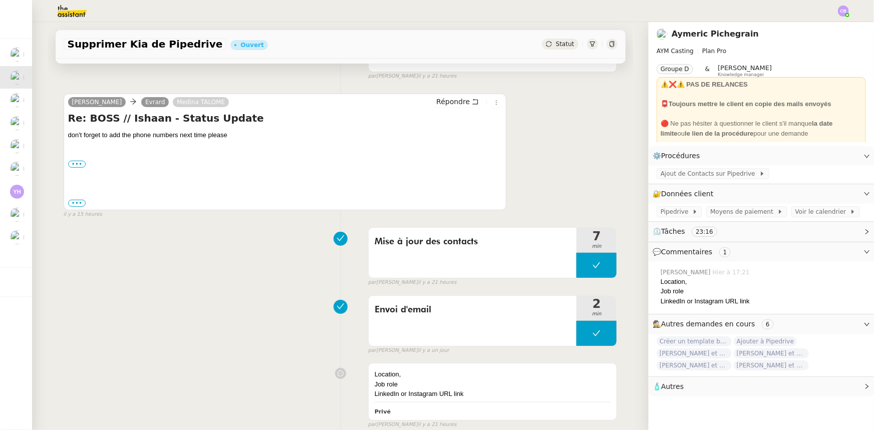
scroll to position [0, 0]
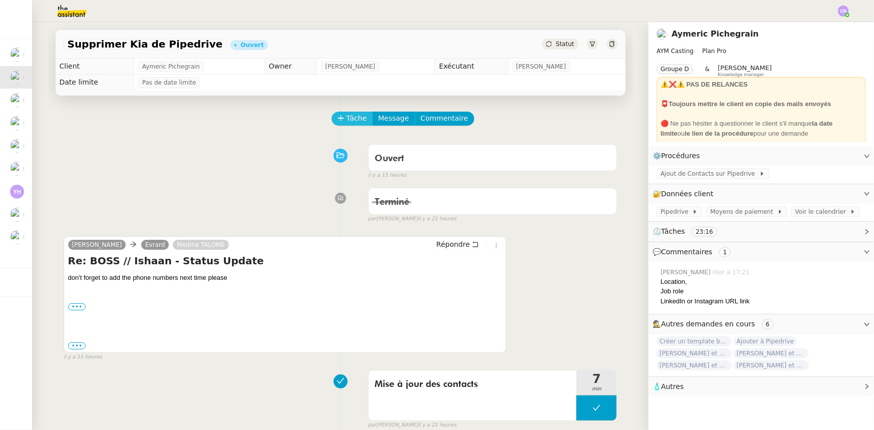
click at [338, 120] on icon at bounding box center [340, 118] width 7 height 7
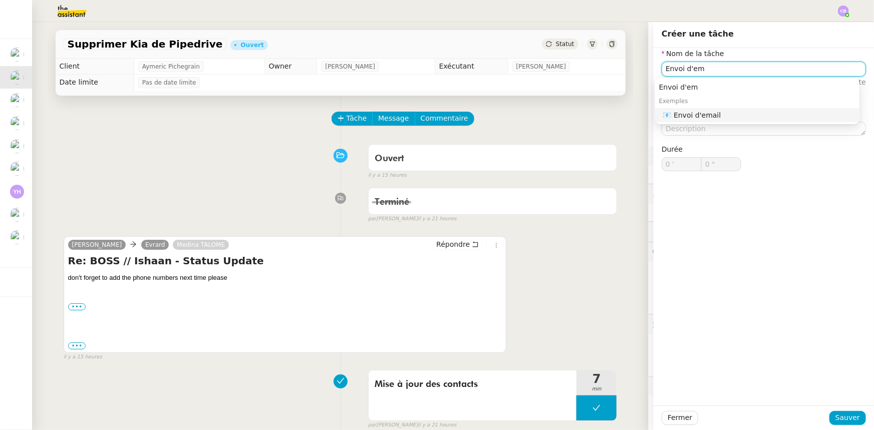
click at [677, 119] on div "📧 Envoi d'email" at bounding box center [759, 115] width 192 height 9
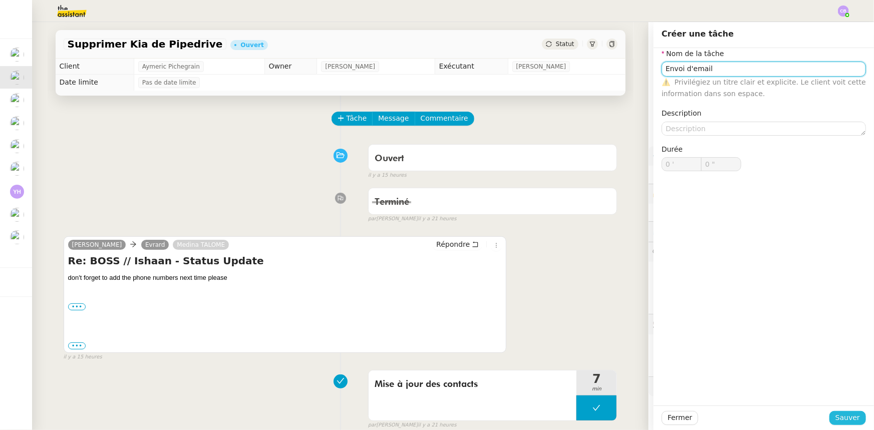
type input "Envoi d'email"
click at [835, 419] on span "Sauver" at bounding box center [847, 418] width 25 height 12
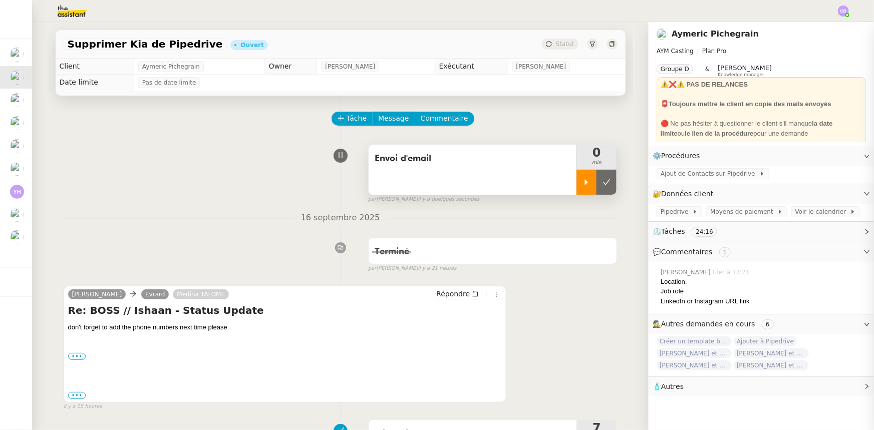
click at [576, 188] on div at bounding box center [586, 182] width 20 height 25
click at [448, 296] on span "Répondre" at bounding box center [453, 294] width 34 height 10
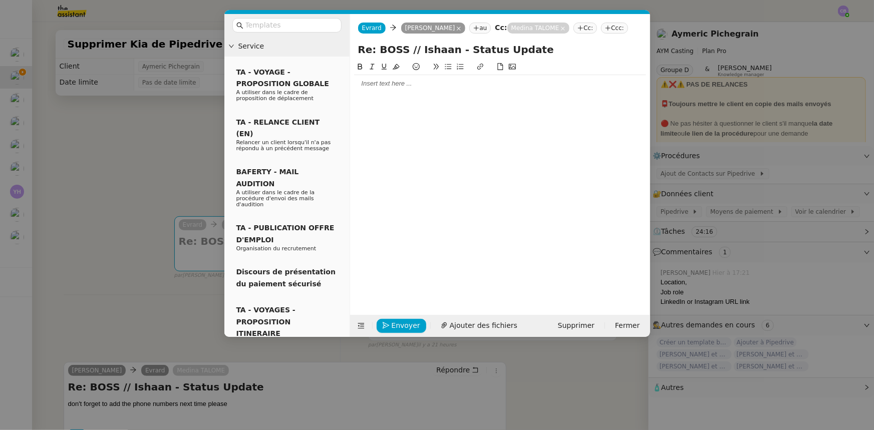
click at [391, 86] on div at bounding box center [500, 83] width 292 height 9
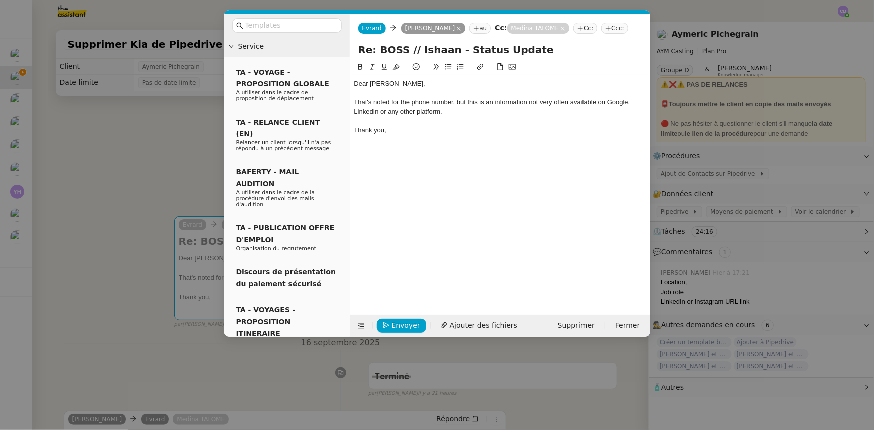
click at [457, 100] on div "That's noted for the phone number, but this is an information not very often av…" at bounding box center [500, 107] width 292 height 19
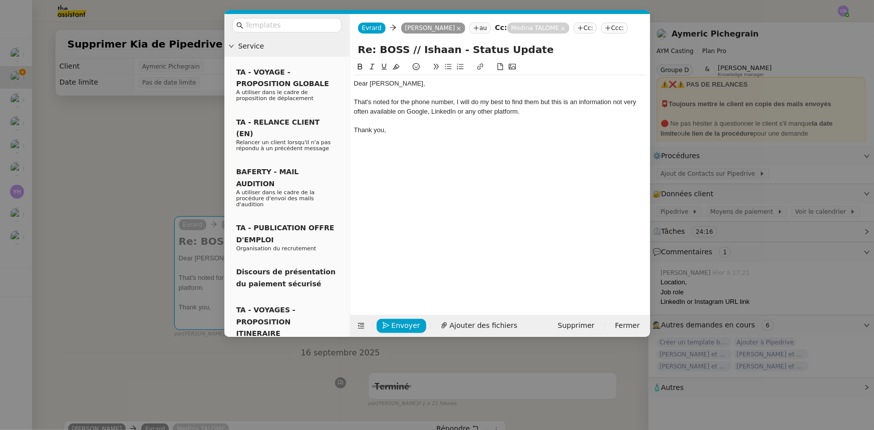
click at [546, 100] on div "That's noted for the phone number, I will do my best to find them but this is a…" at bounding box center [500, 107] width 292 height 19
click at [0, 0] on lt-span ", but" at bounding box center [0, 0] width 0 height 0
click at [456, 101] on div "That's noted for the phone number, I will do my best to find them, but this is …" at bounding box center [500, 107] width 292 height 19
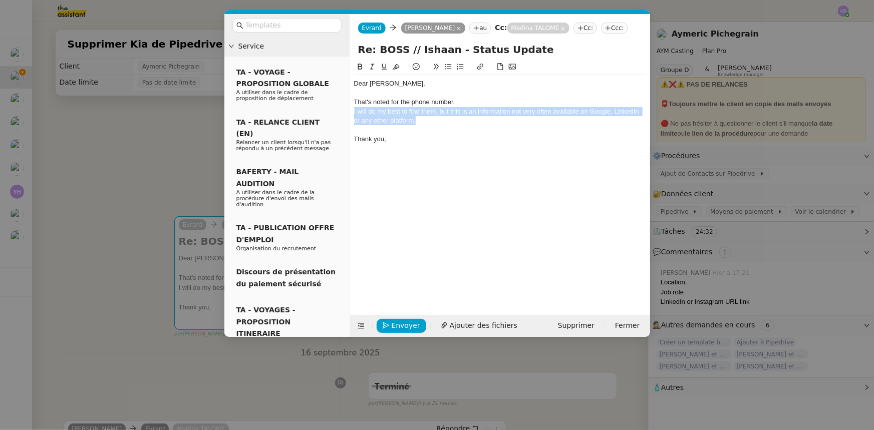
drag, startPoint x: 447, startPoint y: 124, endPoint x: 353, endPoint y: 111, distance: 94.5
click at [354, 111] on div "I will do my best to find them, but this is an information not very often avail…" at bounding box center [500, 116] width 292 height 19
click at [193, 142] on nz-modal-container "Service TA - VOYAGE - PROPOSITION GLOBALE A utiliser dans le cadre de propositi…" at bounding box center [437, 215] width 874 height 430
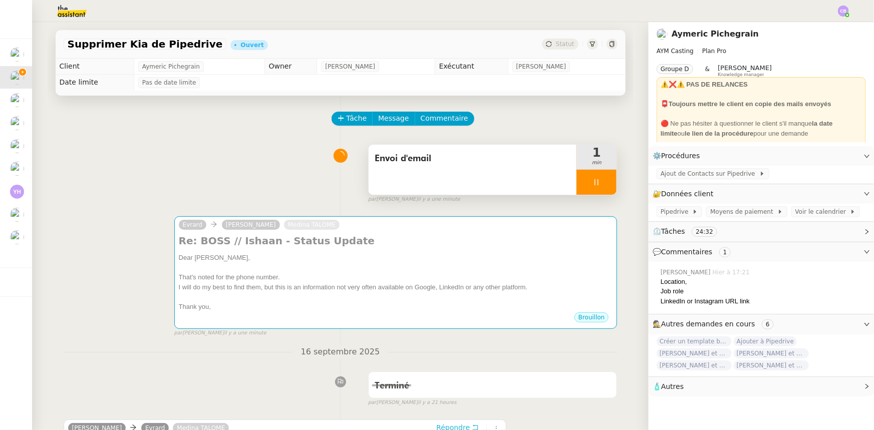
scroll to position [10, 0]
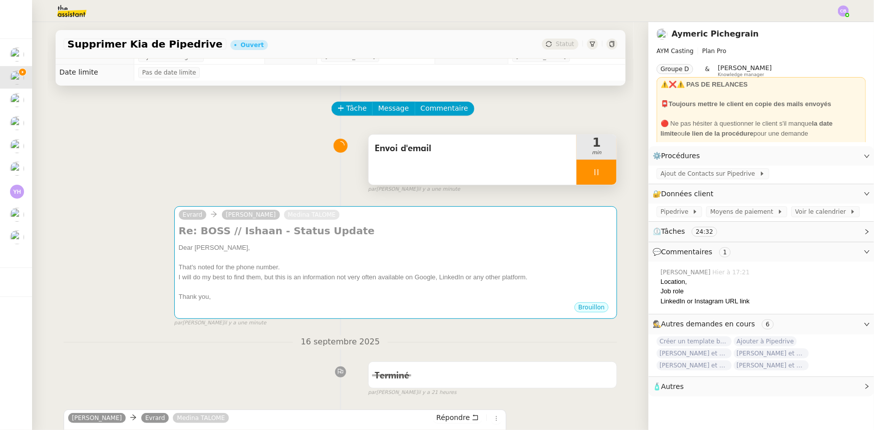
click at [576, 179] on div at bounding box center [596, 172] width 40 height 25
click at [576, 176] on div at bounding box center [586, 172] width 20 height 25
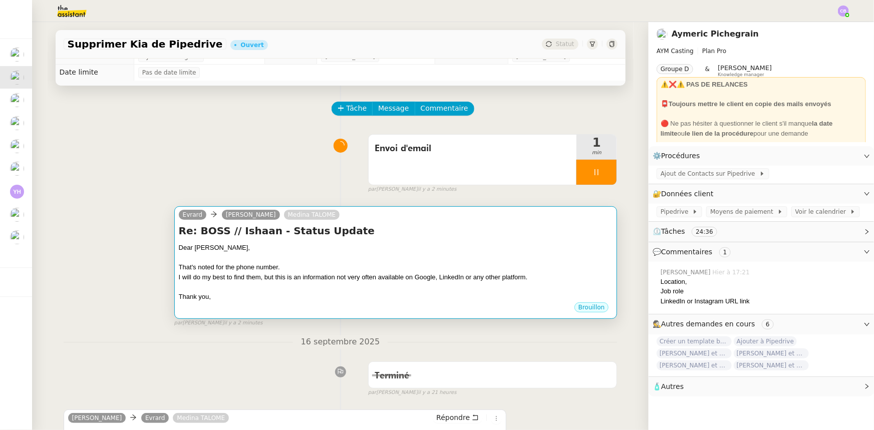
click at [502, 252] on div "Dear [PERSON_NAME]," at bounding box center [396, 248] width 434 height 10
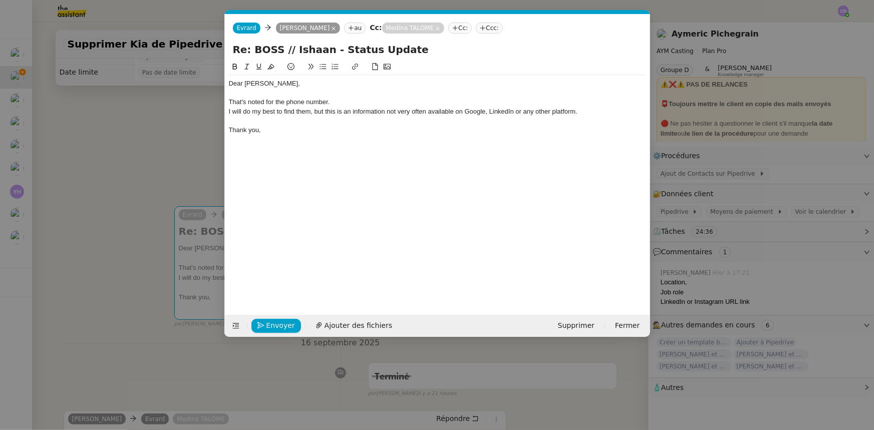
scroll to position [0, 21]
drag, startPoint x: 575, startPoint y: 113, endPoint x: 315, endPoint y: 112, distance: 259.3
click at [315, 112] on div "I will do my best to find them, but this is an information not very often avail…" at bounding box center [437, 111] width 417 height 9
click at [349, 137] on div "Dear [PERSON_NAME], That's noted for the phone number. I will do my best to fin…" at bounding box center [437, 107] width 417 height 64
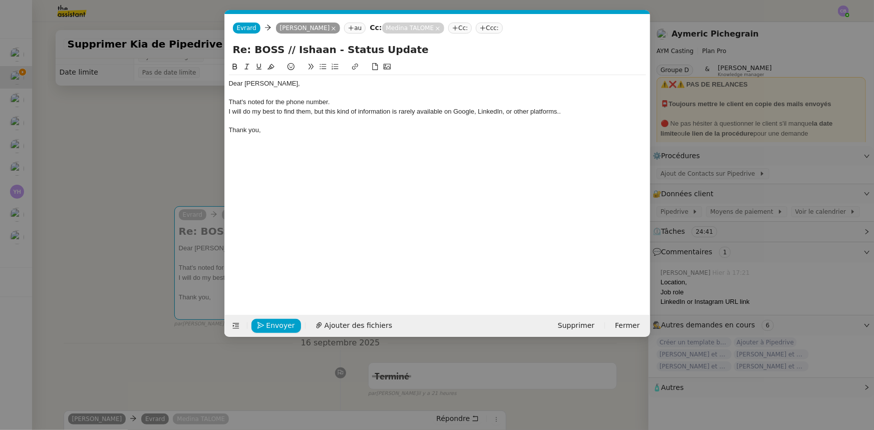
click at [514, 112] on div "I will do my best to find them, but this kind of information is rarely availabl…" at bounding box center [437, 111] width 417 height 9
click at [585, 108] on div "I will do my best to find them, but this kind of information is rarely availabl…" at bounding box center [437, 111] width 417 height 9
click at [290, 326] on span "Envoyer" at bounding box center [280, 326] width 29 height 12
click at [290, 326] on span "Confirmer l'envoi" at bounding box center [296, 326] width 60 height 12
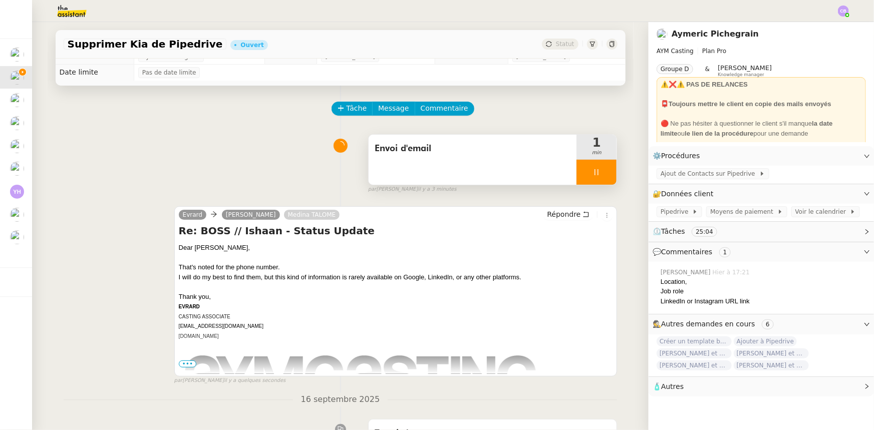
click at [576, 170] on div at bounding box center [596, 172] width 40 height 25
click at [602, 174] on icon at bounding box center [606, 172] width 8 height 8
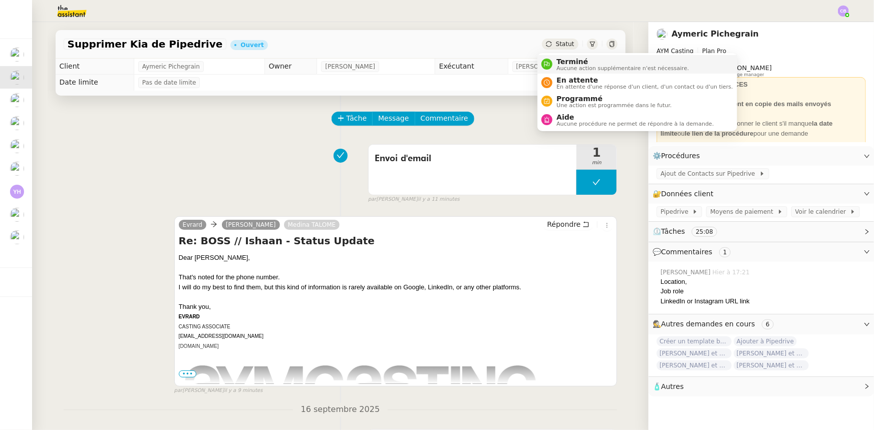
click at [566, 66] on span "Aucune action supplémentaire n'est nécessaire." at bounding box center [622, 69] width 132 height 6
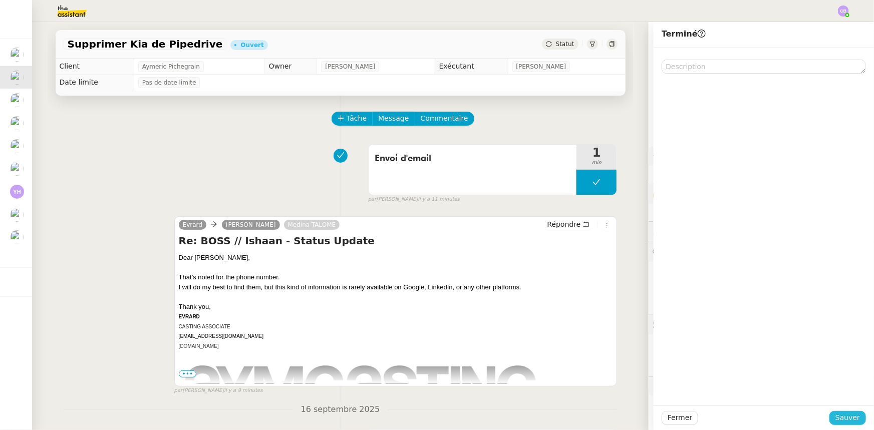
click at [835, 417] on span "Sauver" at bounding box center [847, 418] width 25 height 12
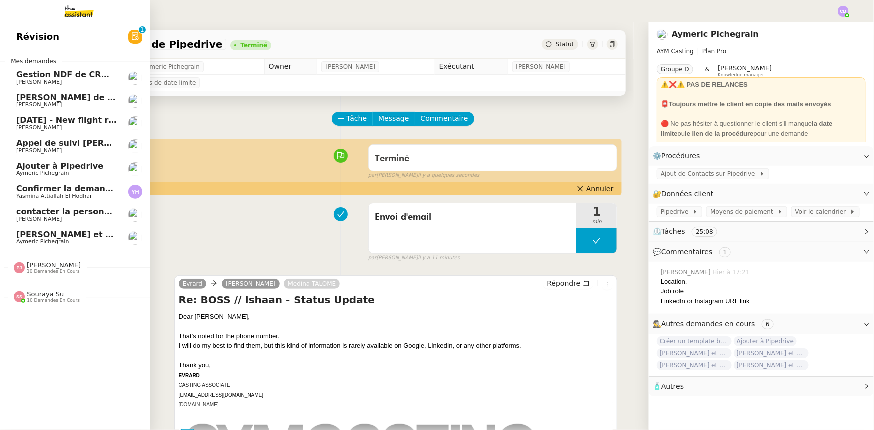
click at [54, 297] on div "[PERSON_NAME] 10 demandes en cours" at bounding box center [53, 296] width 53 height 13
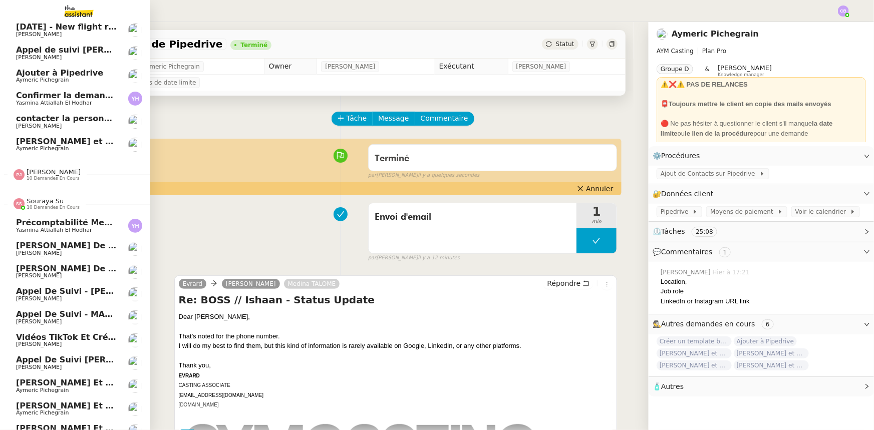
scroll to position [110, 0]
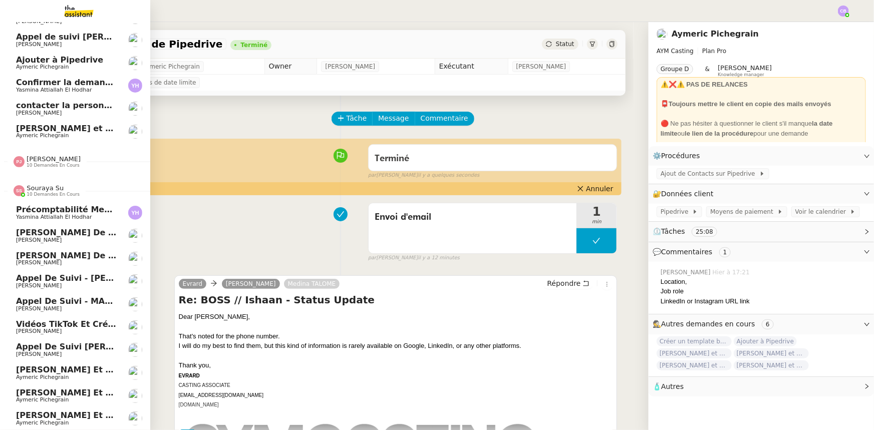
click at [39, 192] on span "10 demandes en cours" at bounding box center [53, 195] width 53 height 6
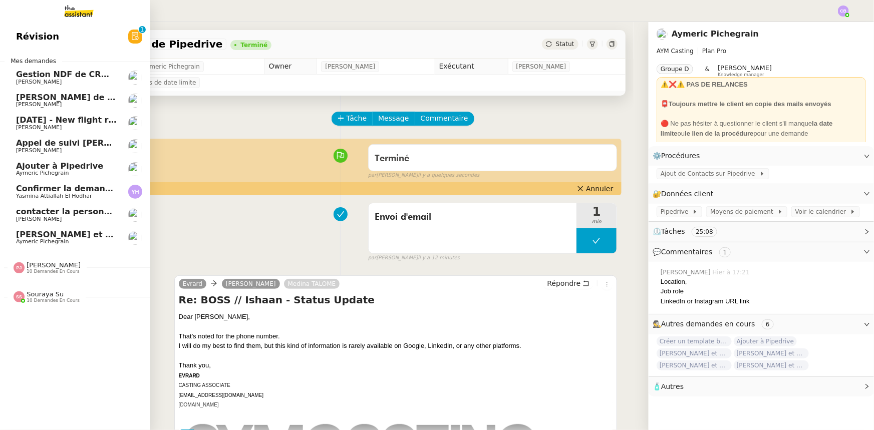
click at [65, 167] on span "Ajouter à Pipedrive" at bounding box center [59, 166] width 87 height 10
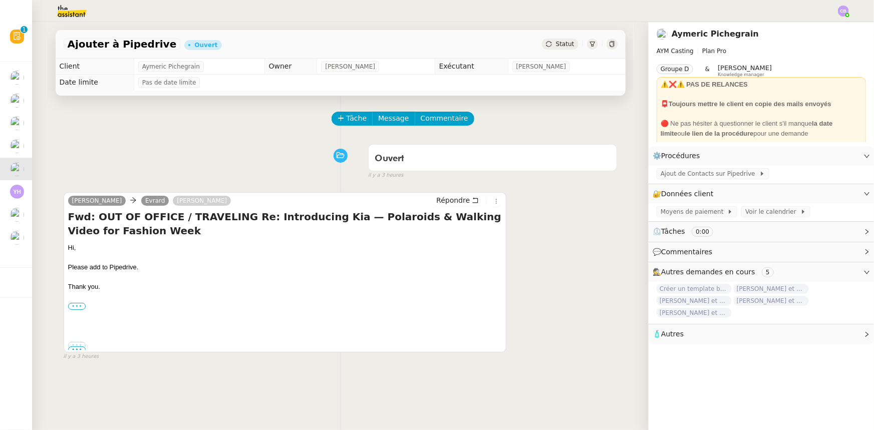
click at [72, 306] on label "•••" at bounding box center [77, 306] width 18 height 7
click at [0, 0] on input "•••" at bounding box center [0, 0] width 0 height 0
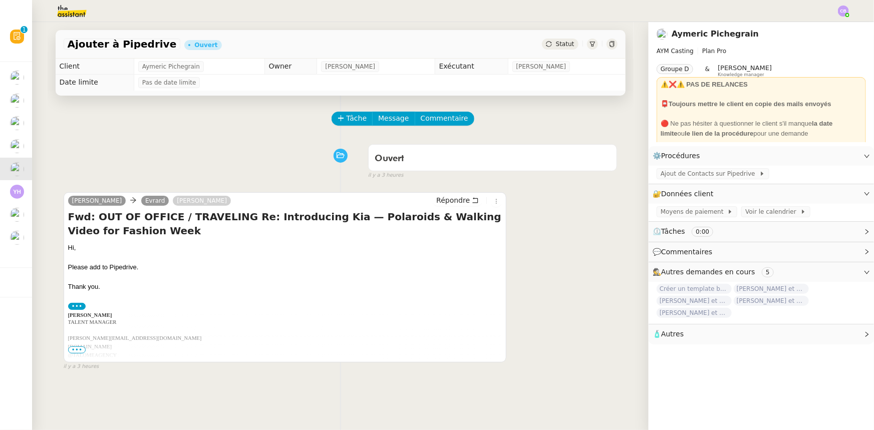
scroll to position [45, 0]
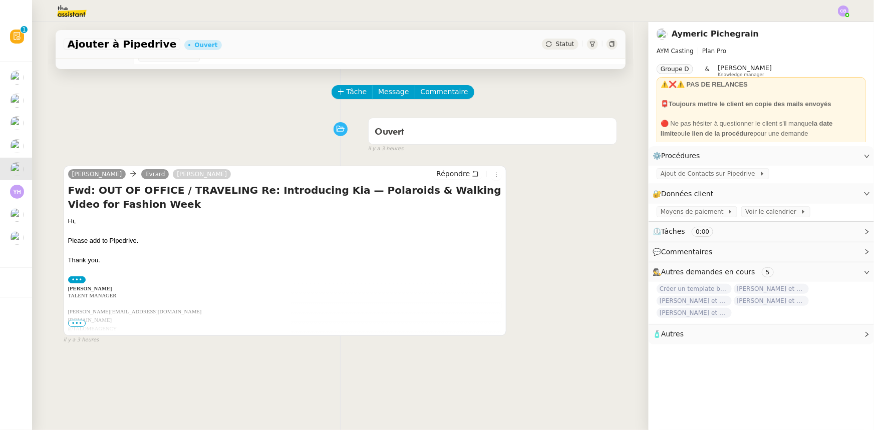
click at [74, 350] on div "Tâche Message Commentaire Veuillez patienter une erreur s'est produite 👌👌👌 mess…" at bounding box center [341, 284] width 586 height 430
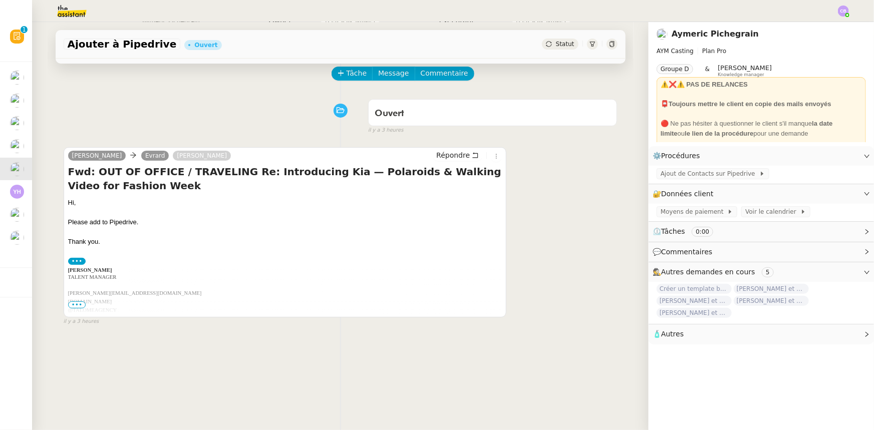
click at [68, 307] on span "•••" at bounding box center [77, 304] width 18 height 7
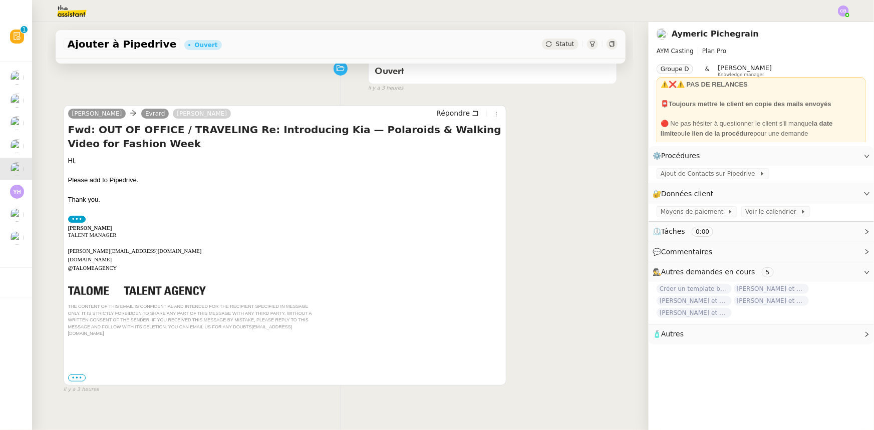
scroll to position [133, 0]
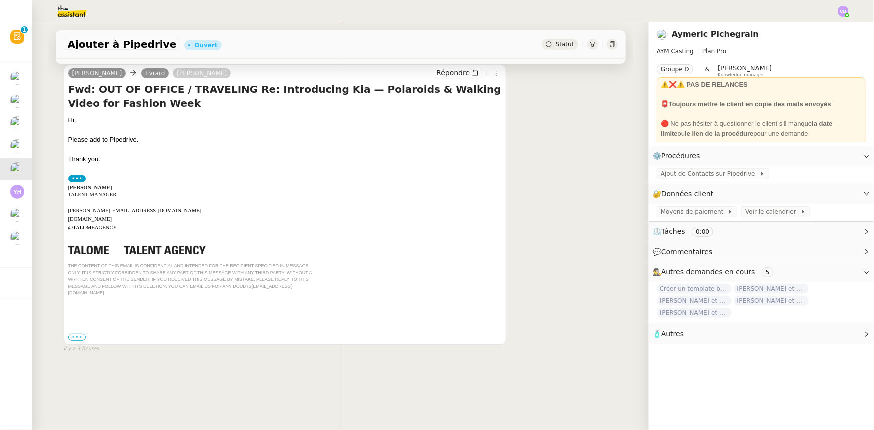
click at [74, 334] on label "•••" at bounding box center [77, 337] width 18 height 7
click at [0, 0] on input "•••" at bounding box center [0, 0] width 0 height 0
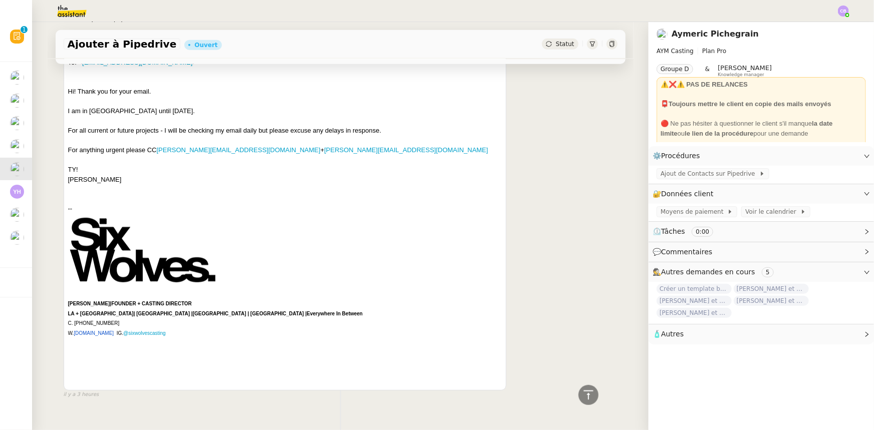
scroll to position [466, 0]
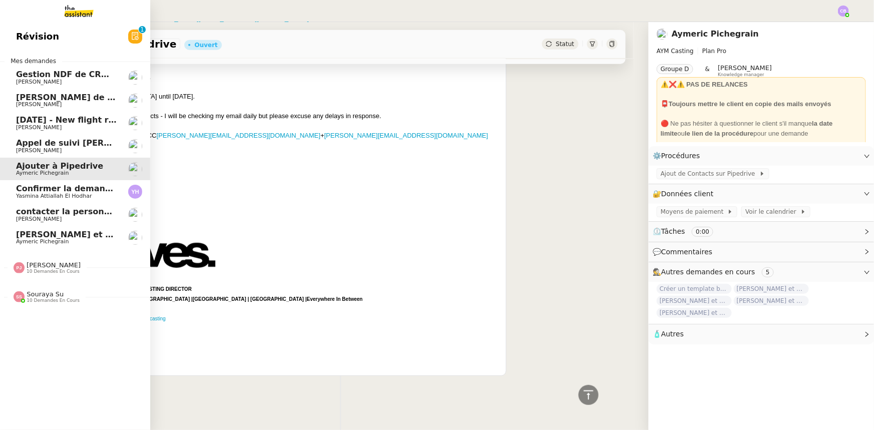
click at [25, 123] on span "[DATE] - New flight request - [PERSON_NAME]" at bounding box center [119, 120] width 207 height 10
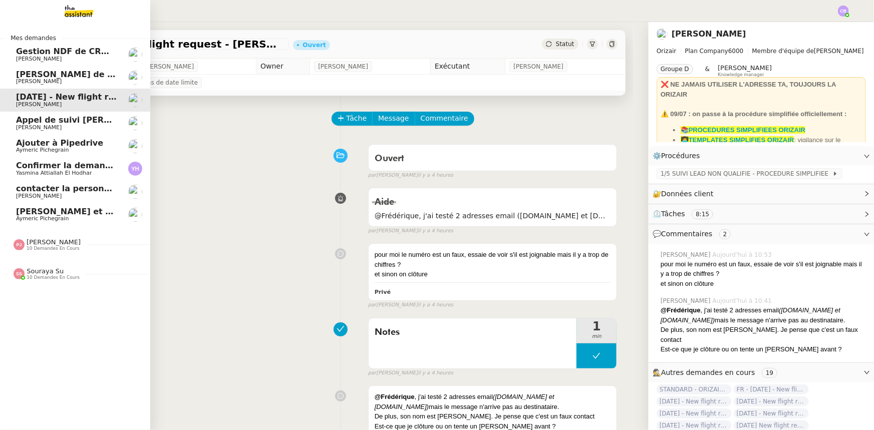
click at [71, 146] on span "Ajouter à Pipedrive" at bounding box center [59, 143] width 87 height 10
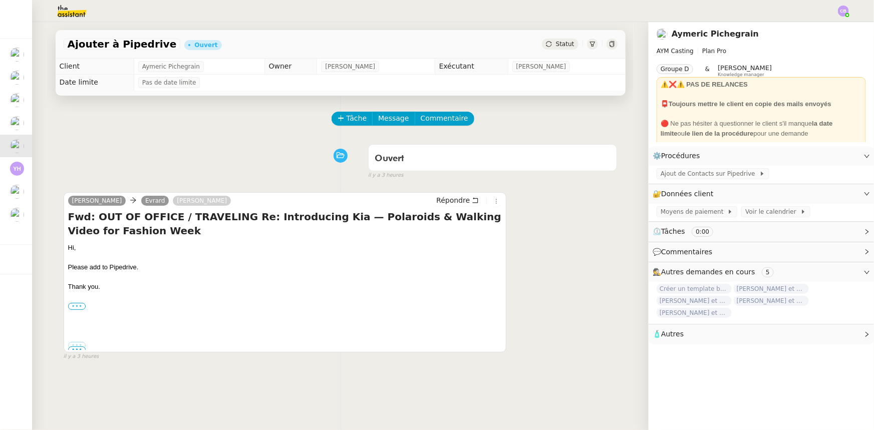
click at [75, 307] on label "•••" at bounding box center [77, 306] width 18 height 7
click at [0, 0] on input "•••" at bounding box center [0, 0] width 0 height 0
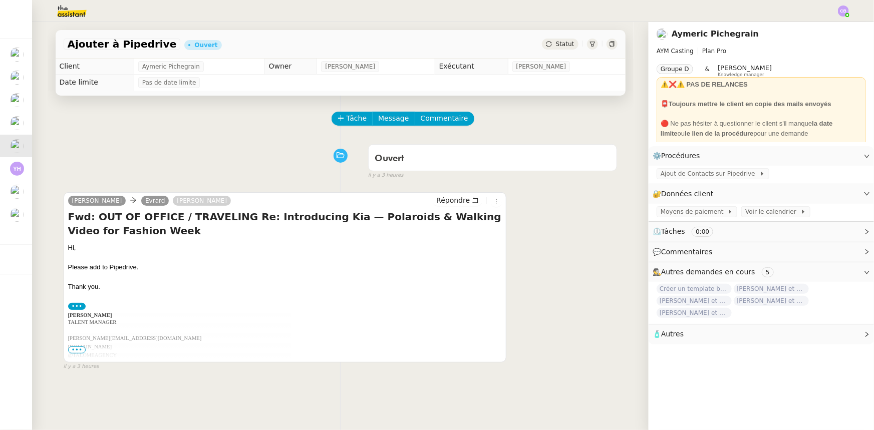
click at [75, 351] on span "•••" at bounding box center [77, 349] width 18 height 7
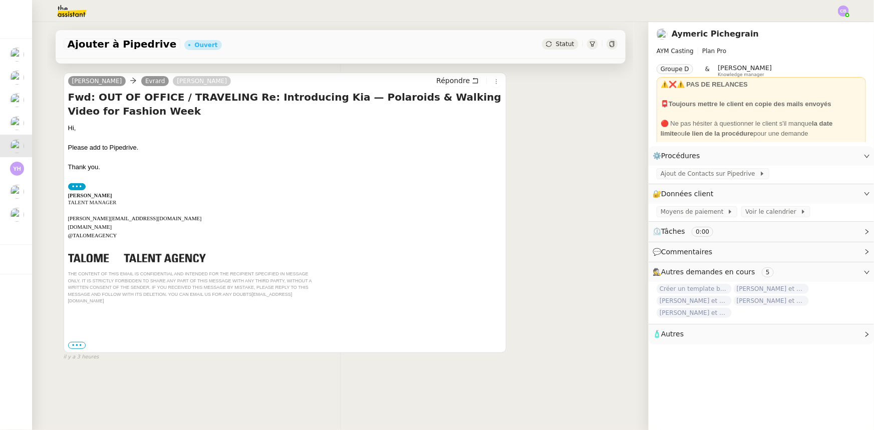
scroll to position [133, 0]
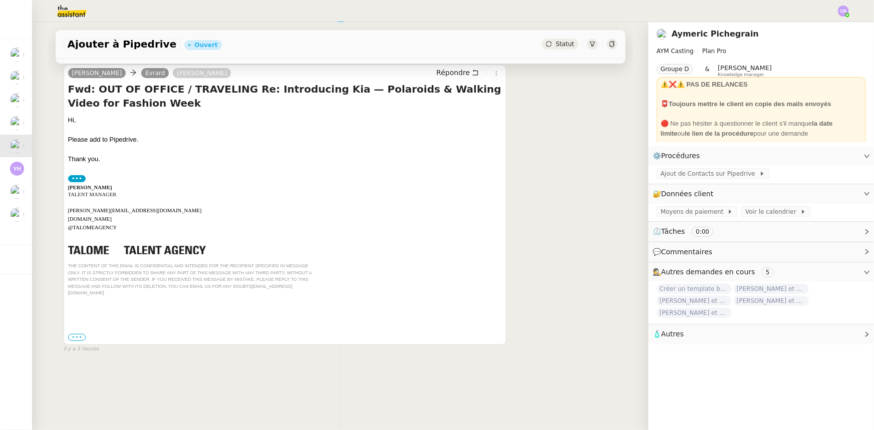
click at [69, 334] on label "•••" at bounding box center [77, 337] width 18 height 7
click at [0, 0] on input "•••" at bounding box center [0, 0] width 0 height 0
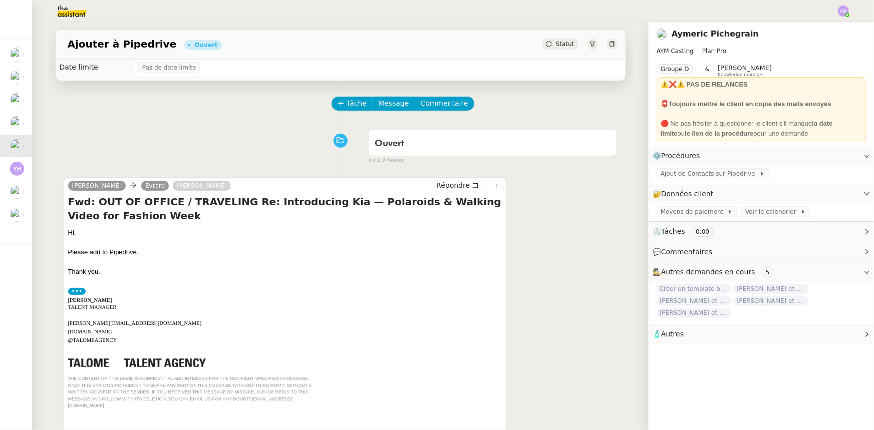
scroll to position [0, 0]
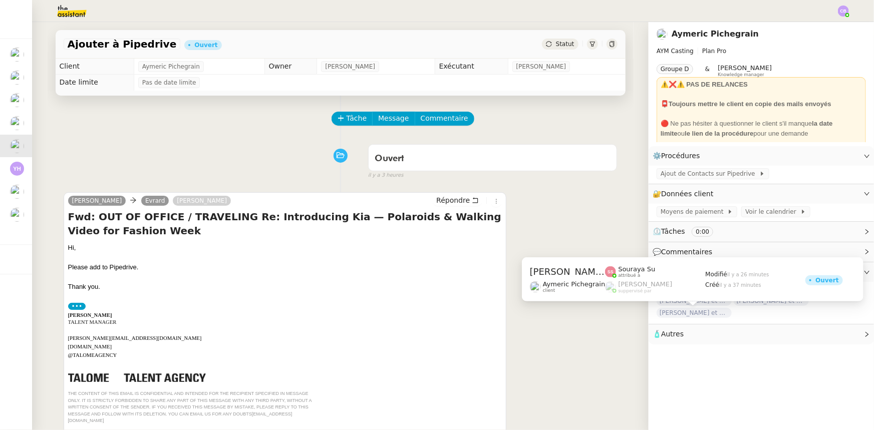
click at [671, 314] on span "[PERSON_NAME] et ajoutez des contacts dans Pipedrive" at bounding box center [693, 313] width 75 height 10
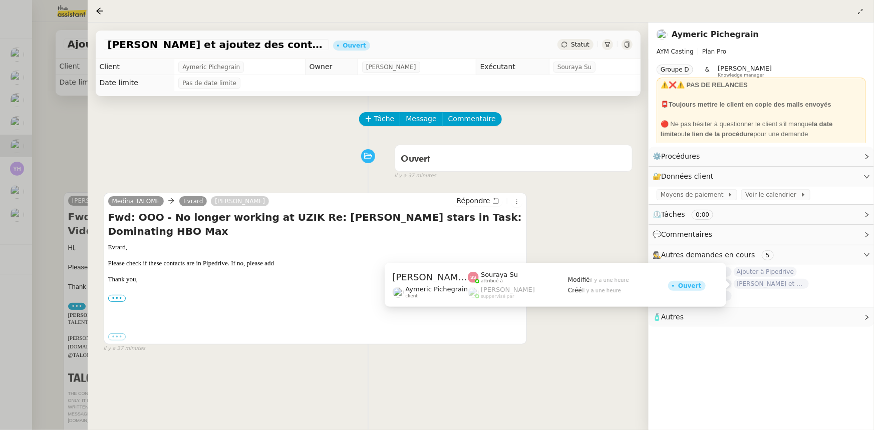
click at [774, 285] on span "[PERSON_NAME] et ajoutez des contacts dans Pipedrive" at bounding box center [770, 284] width 75 height 10
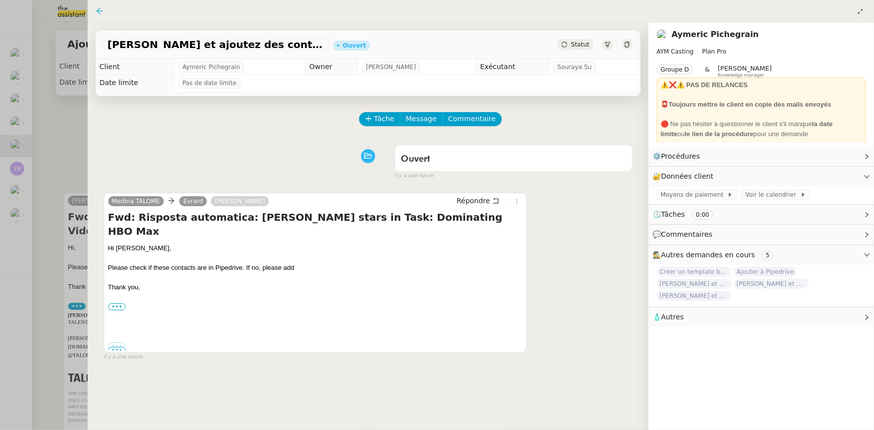
click at [102, 14] on icon at bounding box center [100, 11] width 8 height 8
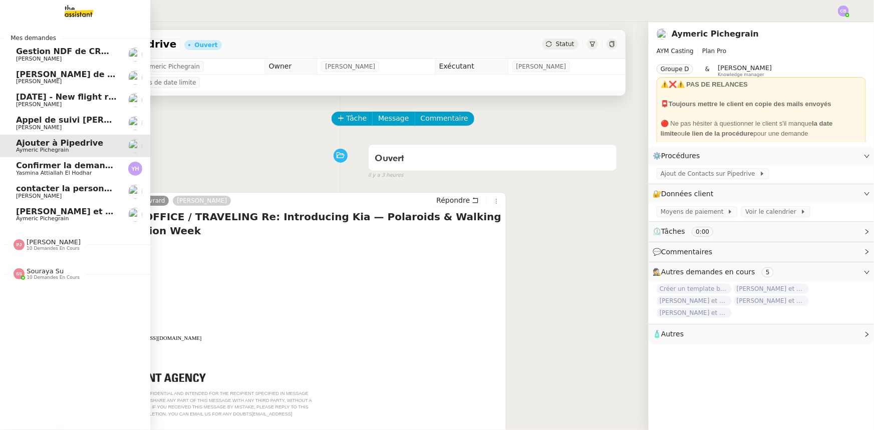
click at [25, 102] on span "[PERSON_NAME]" at bounding box center [39, 104] width 46 height 7
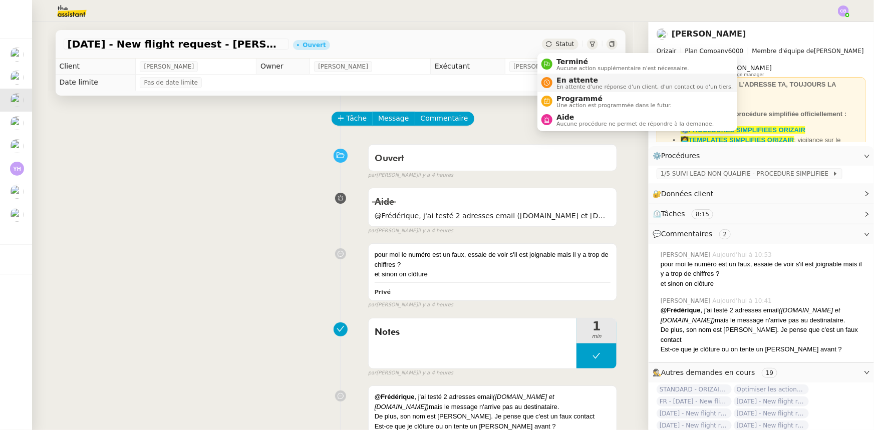
click at [571, 84] on span "En attente d'une réponse d'un client, d'un contact ou d'un tiers." at bounding box center [644, 87] width 176 height 6
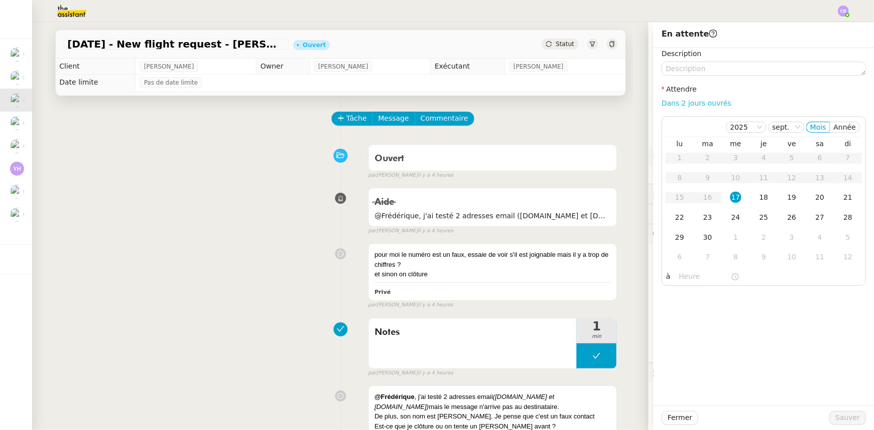
click at [675, 104] on link "Dans 2 jours ouvrés" at bounding box center [696, 103] width 70 height 8
type input "07:00"
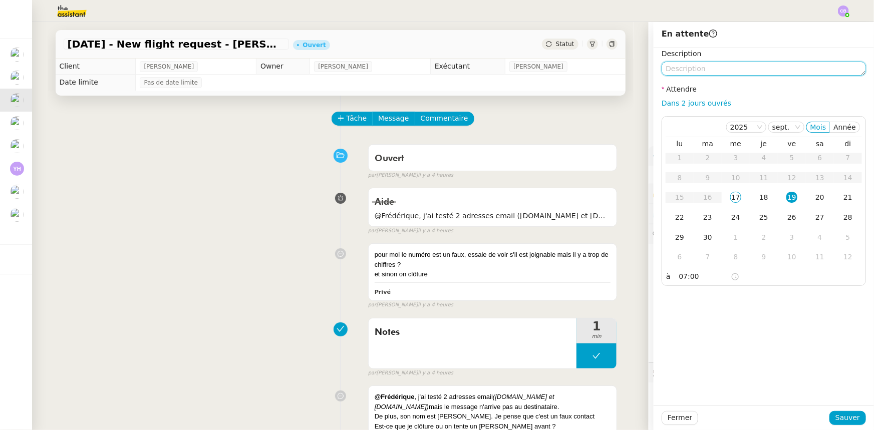
click at [695, 67] on textarea at bounding box center [763, 69] width 204 height 14
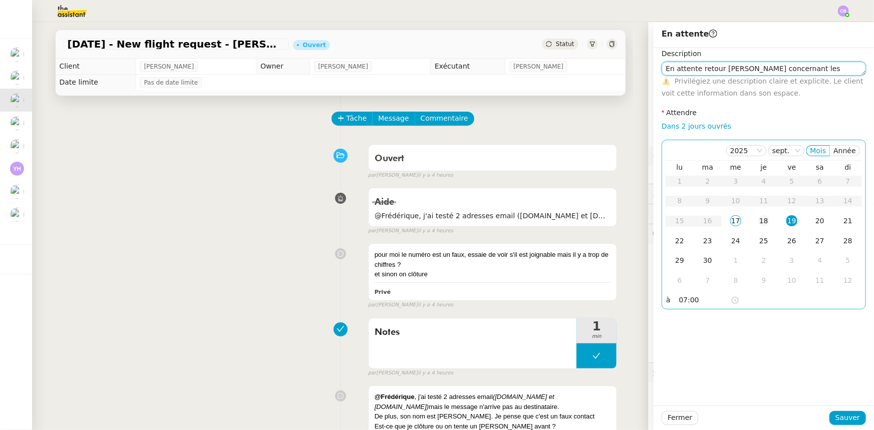
type textarea "En attente retour [PERSON_NAME] concernant les [PERSON_NAME]"
click at [758, 222] on div "18" at bounding box center [763, 220] width 11 height 11
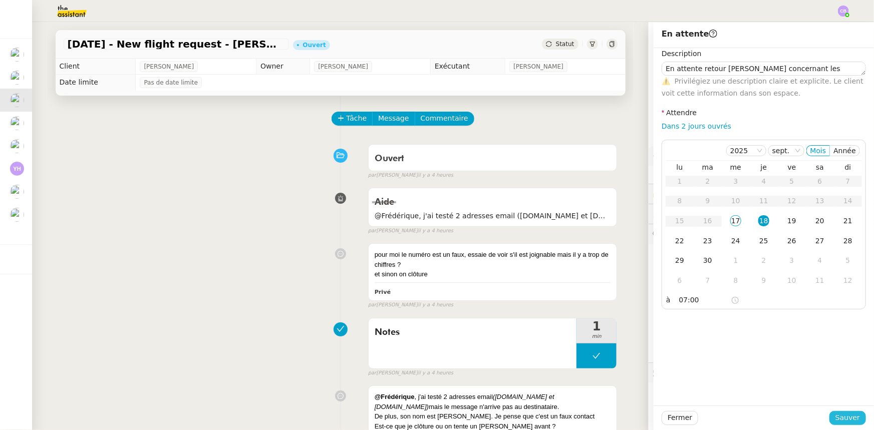
click at [831, 417] on button "Sauver" at bounding box center [847, 418] width 37 height 14
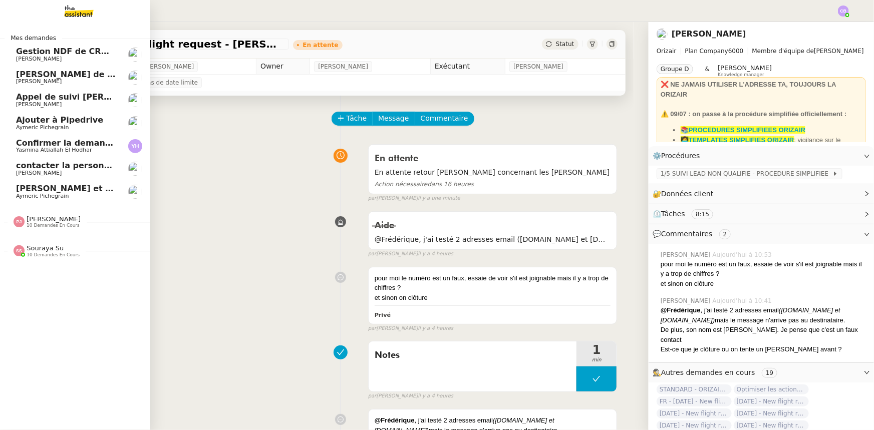
click at [61, 74] on span "[PERSON_NAME] de suivi [PERSON_NAME] - MONAPP" at bounding box center [135, 75] width 238 height 10
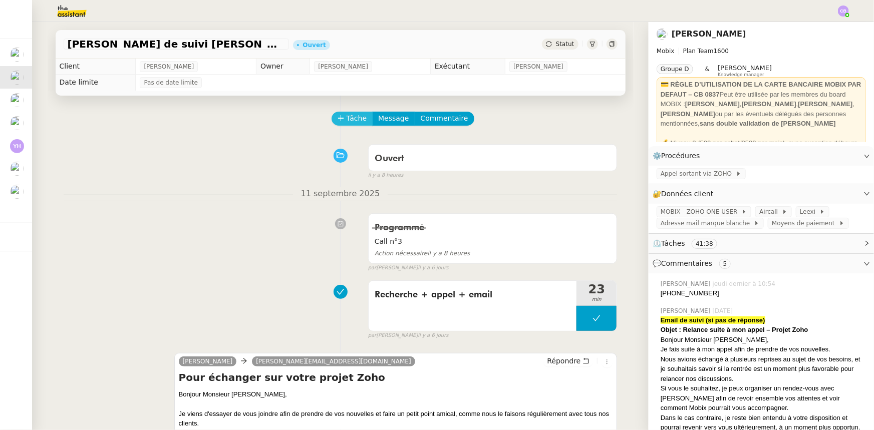
click at [346, 123] on span "Tâche" at bounding box center [356, 119] width 21 height 12
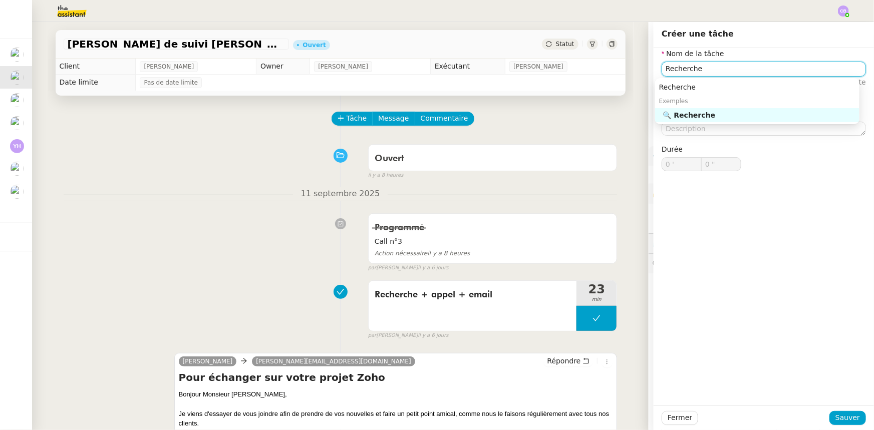
click at [703, 117] on div "🔍 Recherche" at bounding box center [759, 115] width 192 height 9
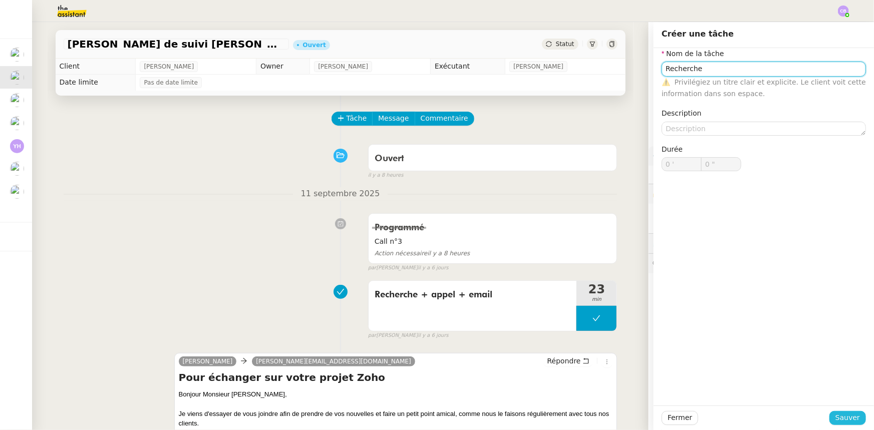
type input "Recherche"
click at [847, 416] on span "Sauver" at bounding box center [847, 418] width 25 height 12
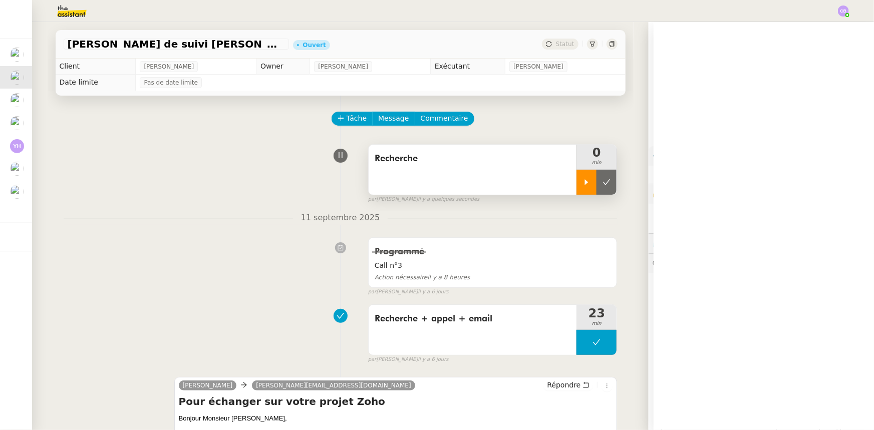
click at [576, 188] on div at bounding box center [586, 182] width 20 height 25
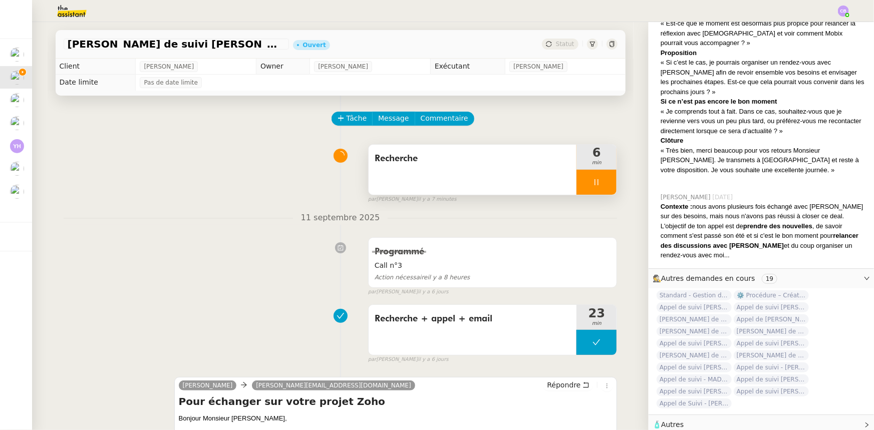
click at [494, 174] on div "Recherche" at bounding box center [472, 170] width 208 height 50
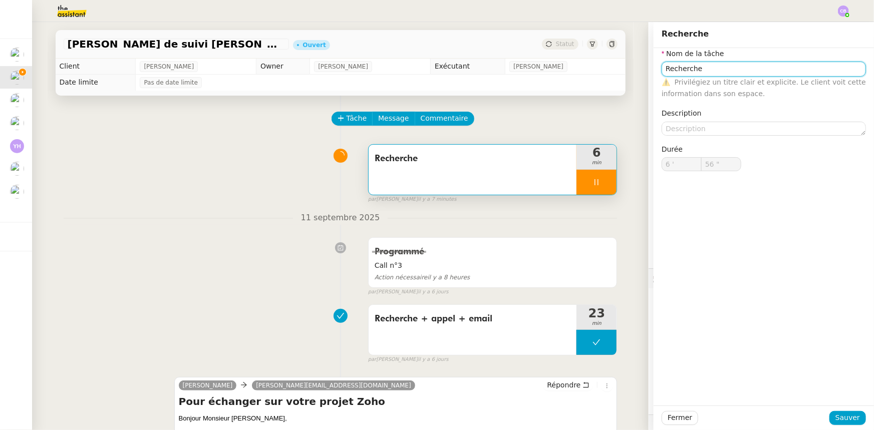
click at [696, 72] on input "Recherche" at bounding box center [763, 69] width 204 height 15
type input "57 ""
type input "Recherche +"
type input "58 ""
type input "Recherche + appe"
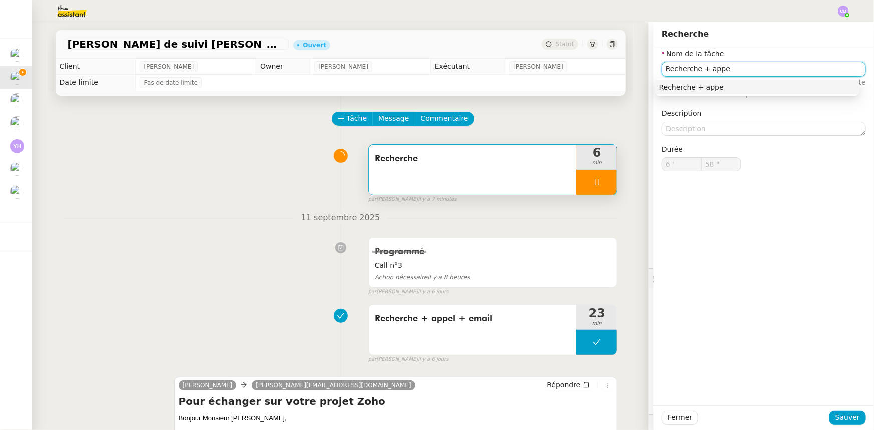
type input "59 ""
type input "Recherche + appel"
type input "7 '"
type input "1 ""
type input "Recherche + appel"
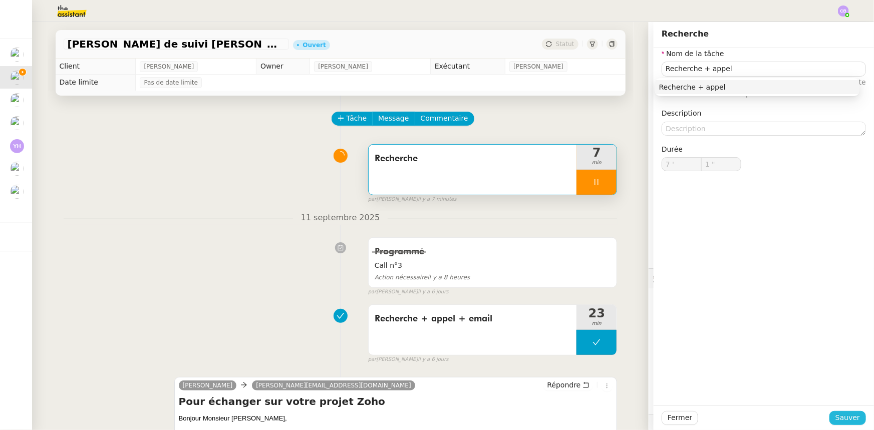
click at [841, 416] on span "Sauver" at bounding box center [847, 418] width 25 height 12
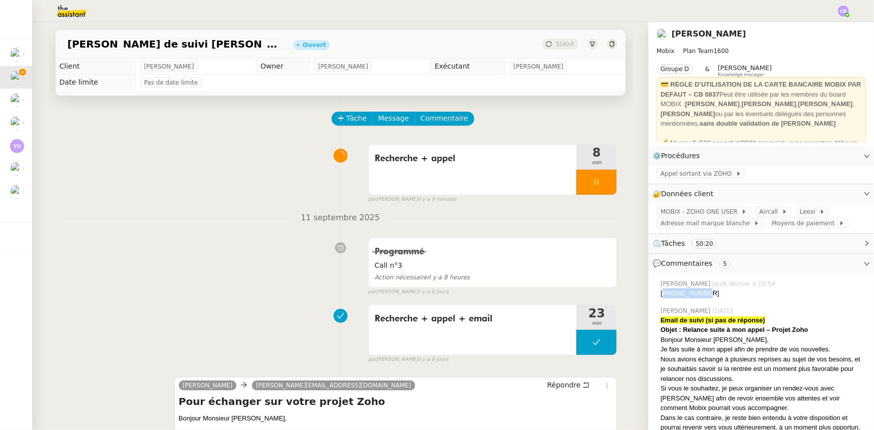
drag, startPoint x: 699, startPoint y: 294, endPoint x: 658, endPoint y: 296, distance: 41.1
click at [660, 296] on div "[PHONE_NUMBER]" at bounding box center [762, 293] width 205 height 10
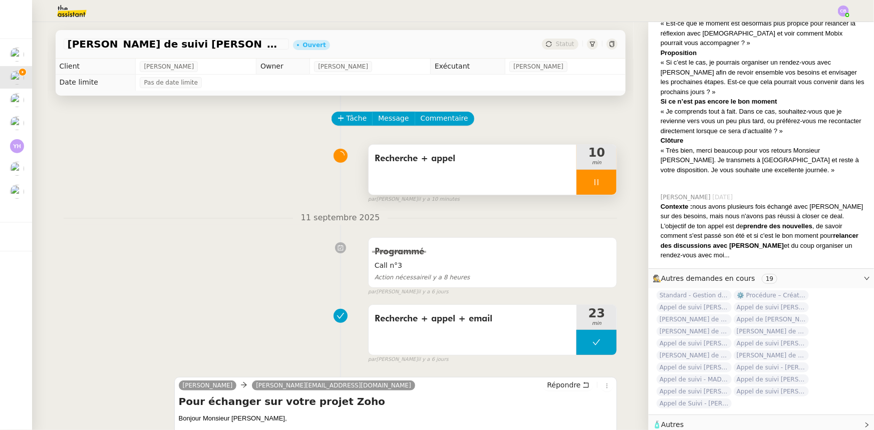
click at [487, 165] on span "Recherche + appel" at bounding box center [472, 158] width 196 height 15
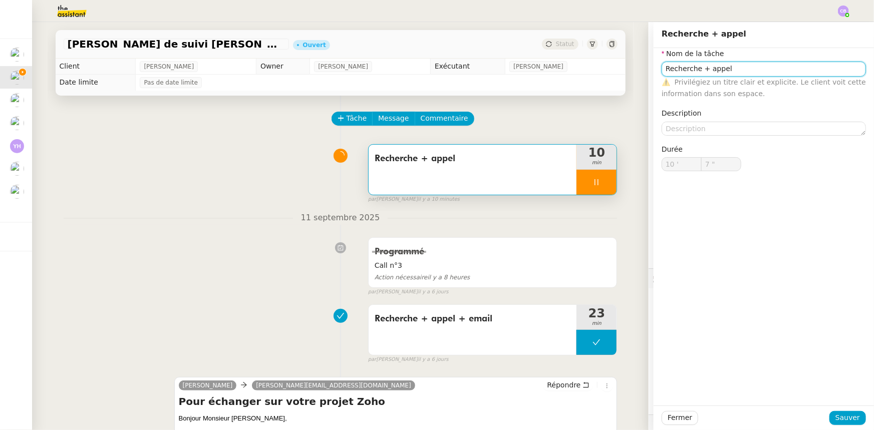
click at [750, 71] on input "Recherche + appel" at bounding box center [763, 69] width 204 height 15
type input "8 ""
type input "Recherche + appel"
type input "9 ""
type input "Recherche + appel +"
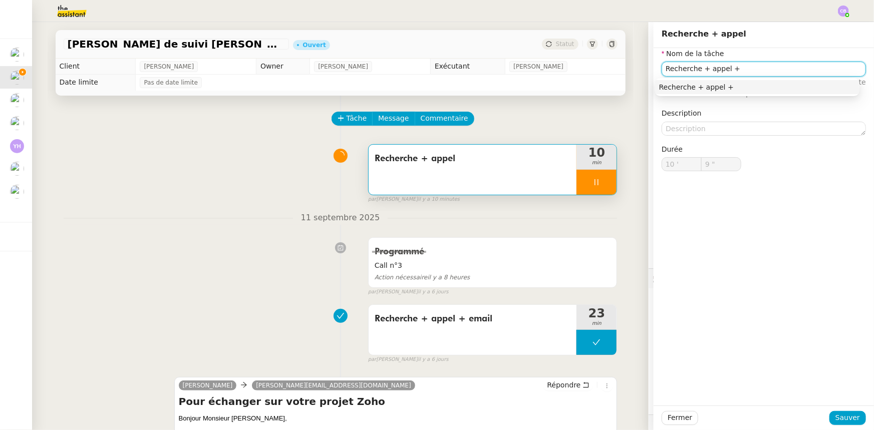
type input "10 ""
type input "Recherche + appel + em"
type input "11 ""
type input "Recherche + appel + email"
type input "13 ""
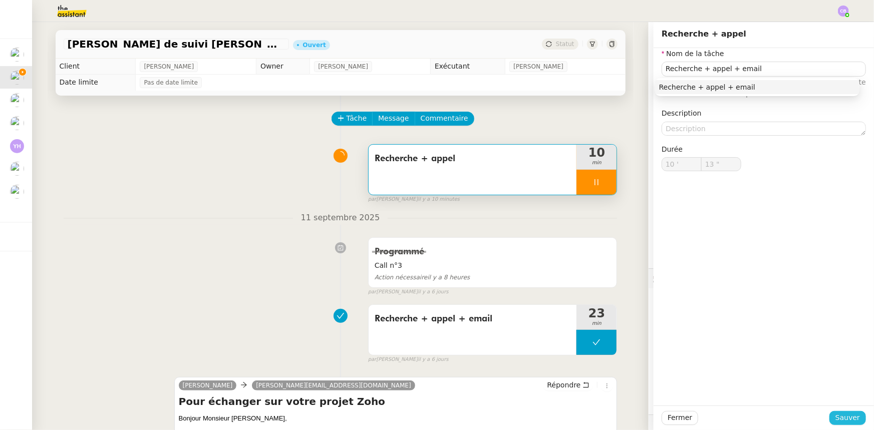
click at [838, 420] on span "Sauver" at bounding box center [847, 418] width 25 height 12
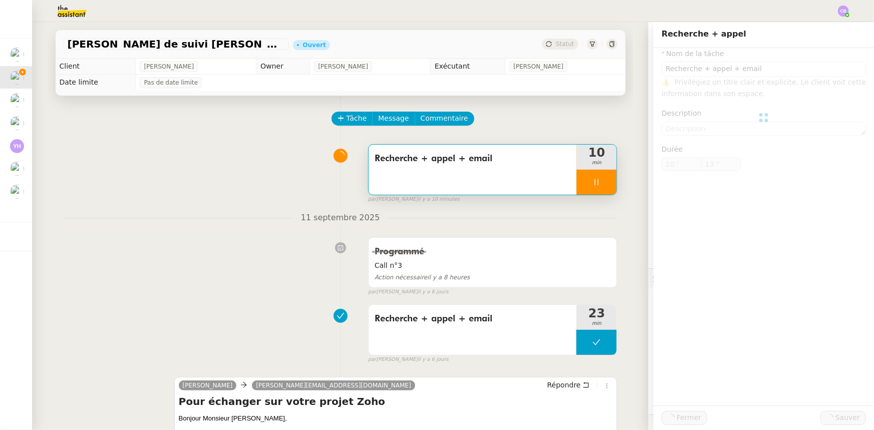
type input "Recherche + appel + email"
type input "10 '"
type input "14 ""
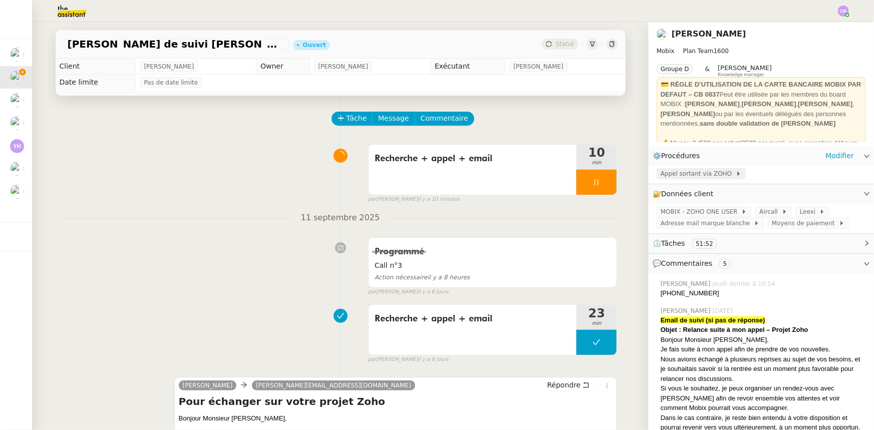
click at [701, 176] on span "Appel sortant via ZOHO" at bounding box center [697, 174] width 75 height 10
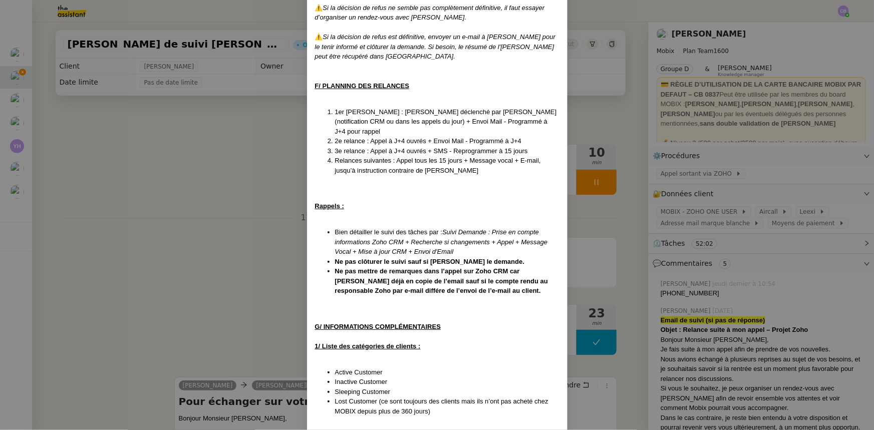
scroll to position [1639, 0]
click at [270, 147] on nz-modal-container "Créé le [DATE] MAJ le [DATE] Contexte : Cette procédure s’applique lors du trai…" at bounding box center [437, 215] width 874 height 430
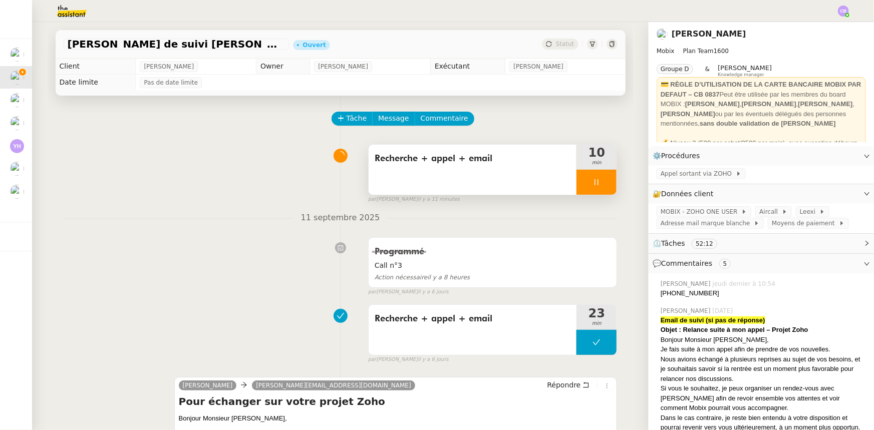
click at [457, 172] on div "Recherche + appel + email" at bounding box center [472, 170] width 208 height 50
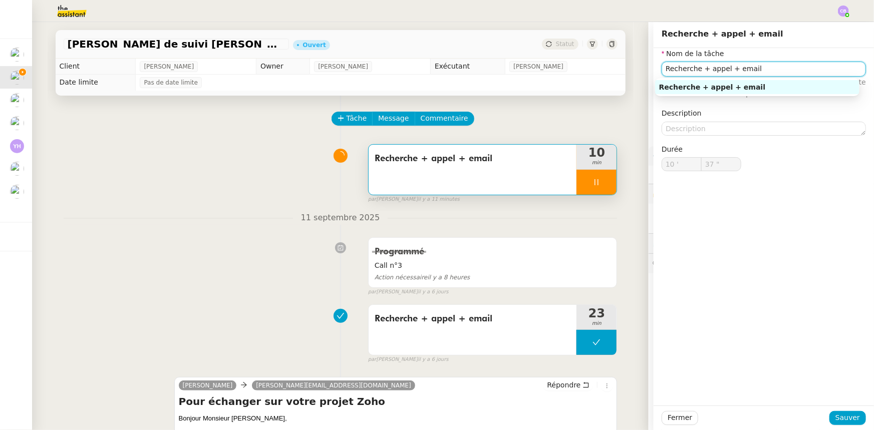
drag, startPoint x: 745, startPoint y: 70, endPoint x: 725, endPoint y: 68, distance: 19.6
click at [725, 68] on input "Recherche + appel + email" at bounding box center [763, 69] width 204 height 15
type input "38 ""
type input "Recherche + [PERSON_NAME] + sms"
type input "40 ""
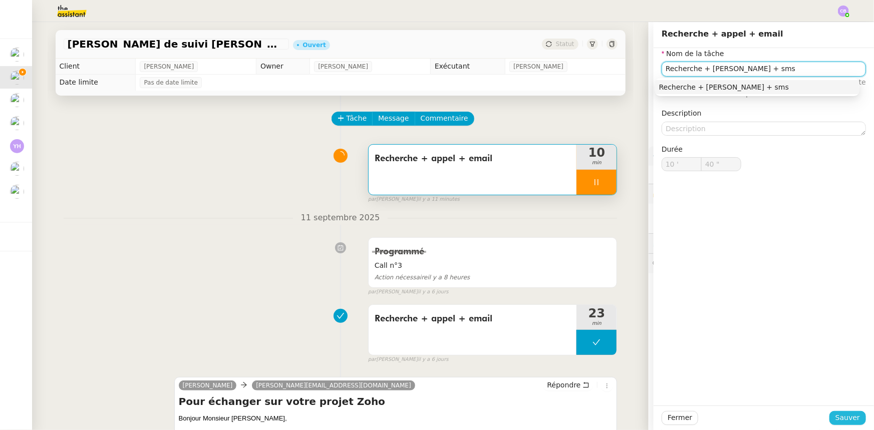
type input "Recherche + [PERSON_NAME] + sms"
click at [851, 423] on span "Sauver" at bounding box center [847, 418] width 25 height 12
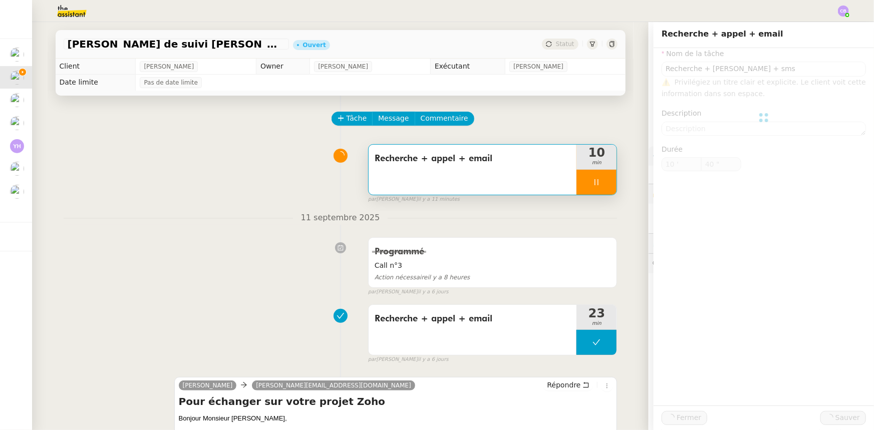
type input "41 ""
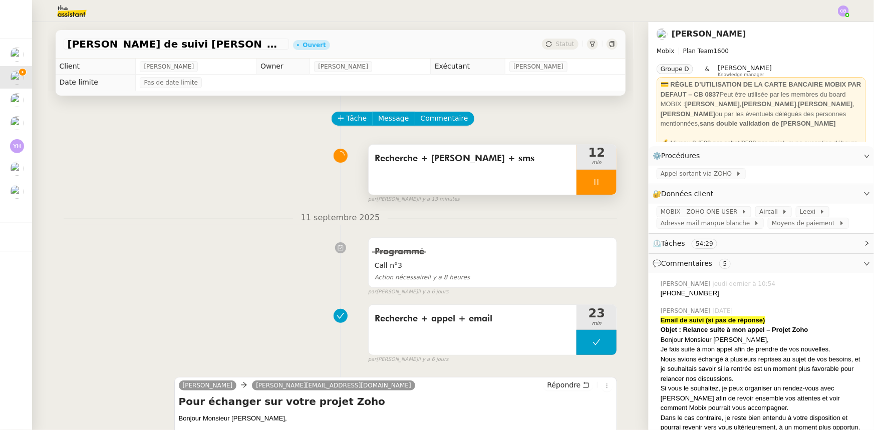
click at [580, 187] on div at bounding box center [596, 182] width 40 height 25
click at [582, 185] on icon at bounding box center [586, 182] width 8 height 8
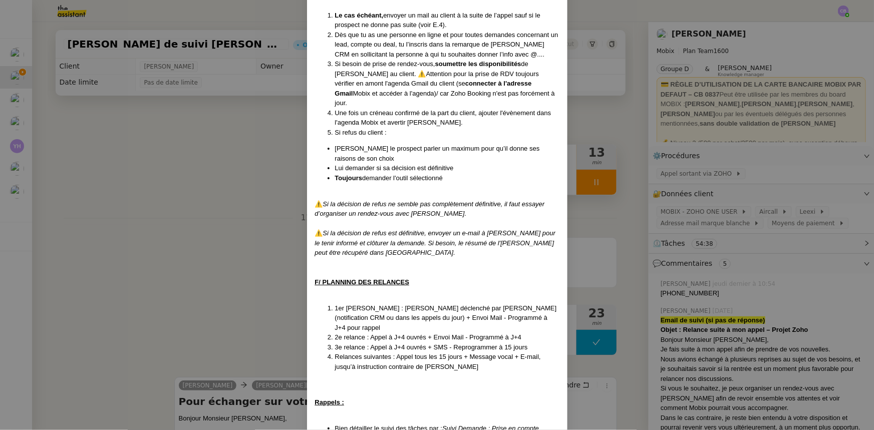
scroll to position [1593, 0]
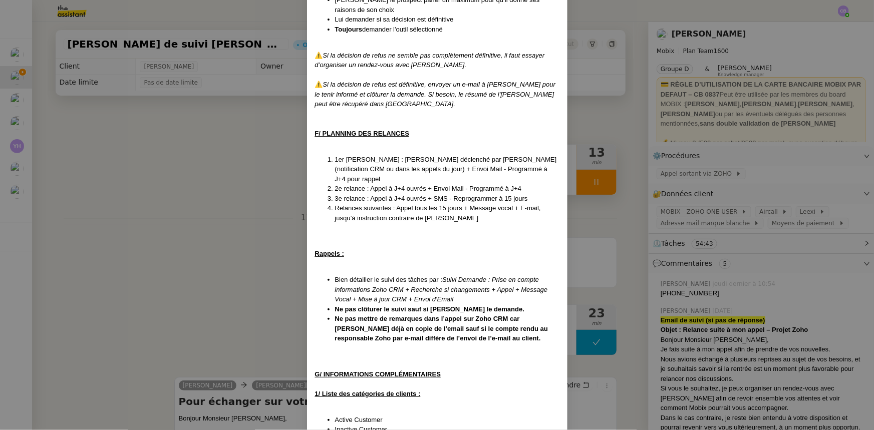
click at [271, 157] on nz-modal-container "Créé le [DATE] MAJ le [DATE] Contexte : Cette procédure s’applique lors du trai…" at bounding box center [437, 215] width 874 height 430
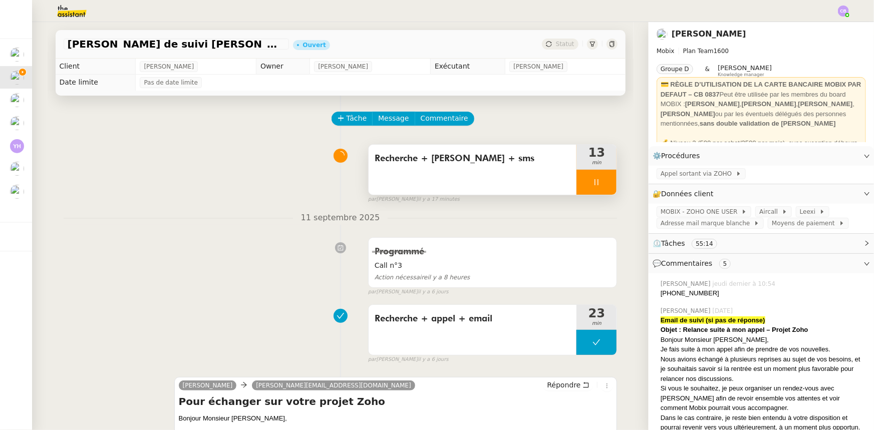
click at [577, 181] on div at bounding box center [596, 182] width 40 height 25
click at [602, 184] on icon at bounding box center [606, 182] width 8 height 8
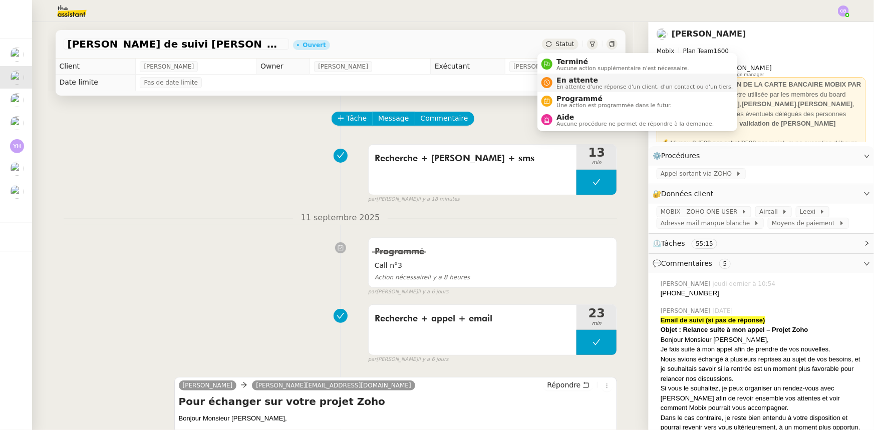
click at [571, 80] on span "En attente" at bounding box center [644, 80] width 176 height 8
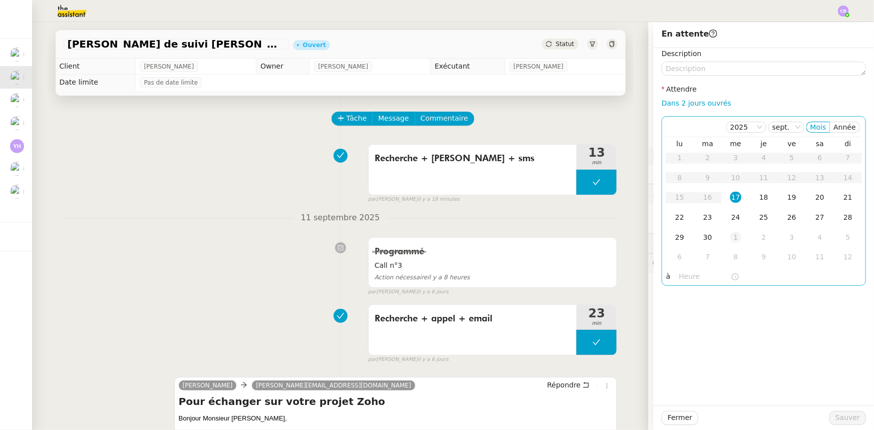
click at [730, 236] on div "1" at bounding box center [735, 237] width 11 height 11
click at [686, 278] on input "text" at bounding box center [705, 277] width 52 height 12
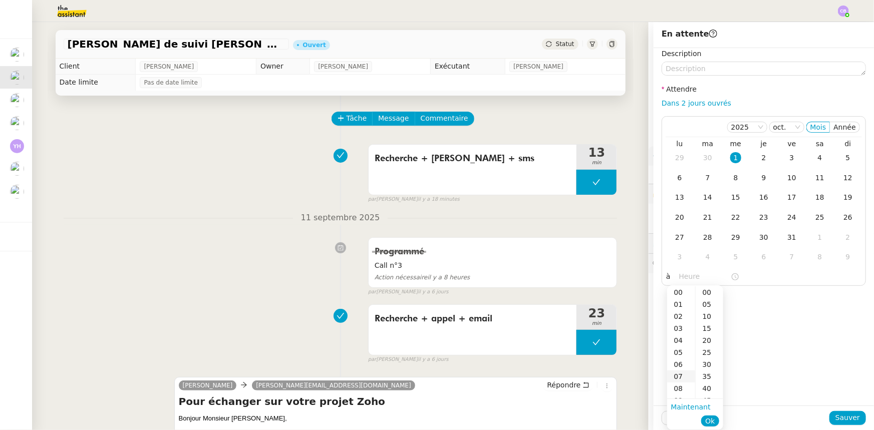
click at [677, 376] on div "07" at bounding box center [681, 376] width 28 height 12
click at [705, 293] on div "00" at bounding box center [709, 292] width 28 height 12
type input "07:00"
click at [711, 421] on span "Ok" at bounding box center [710, 421] width 10 height 10
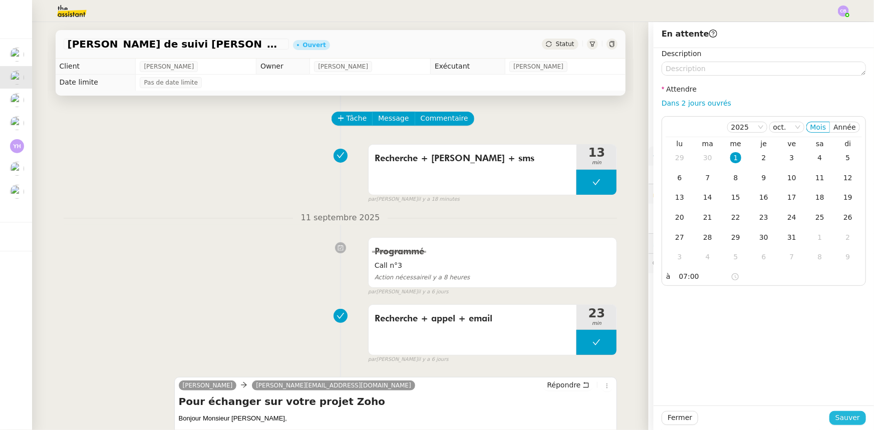
click at [837, 417] on span "Sauver" at bounding box center [847, 418] width 25 height 12
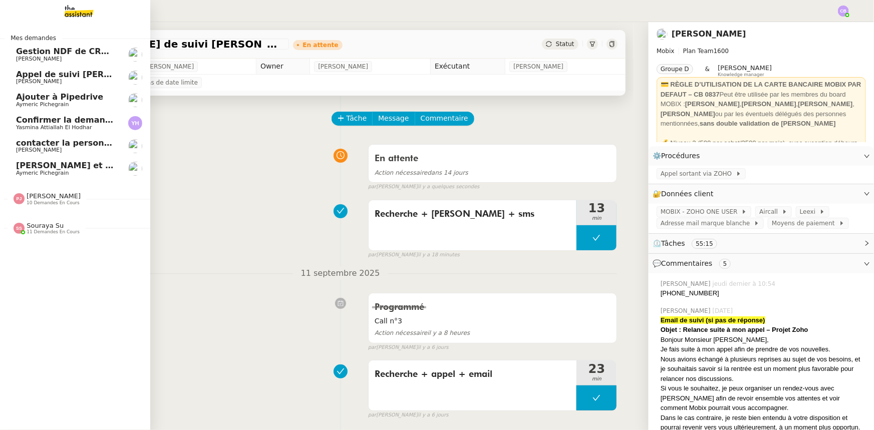
click at [30, 74] on span "Appel de suivi [PERSON_NAME].[PERSON_NAME]" at bounding box center [125, 75] width 219 height 10
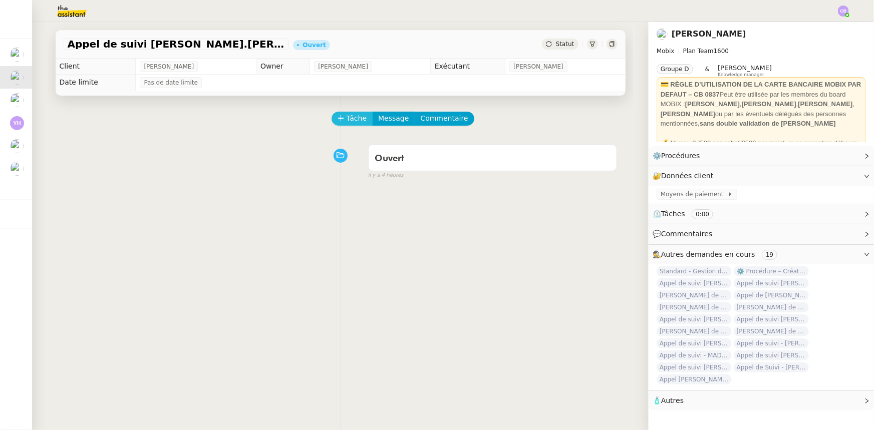
click at [338, 120] on icon at bounding box center [340, 118] width 7 height 7
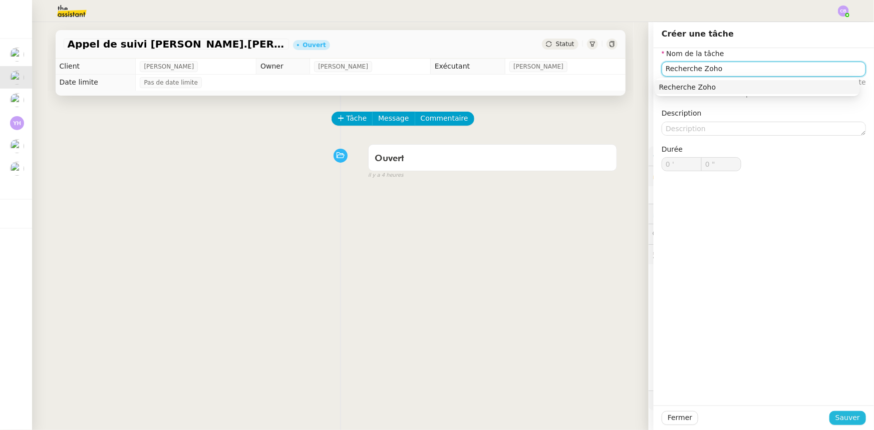
type input "Recherche Zoho"
click at [836, 419] on span "Sauver" at bounding box center [847, 418] width 25 height 12
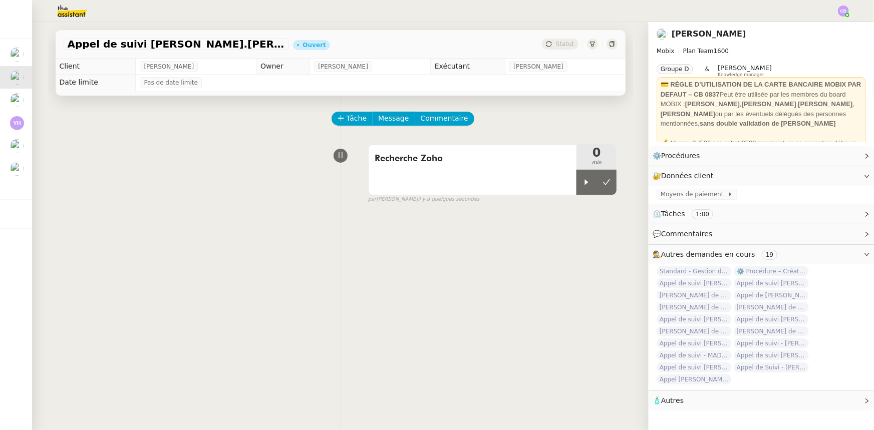
click at [71, 13] on img at bounding box center [64, 11] width 78 height 22
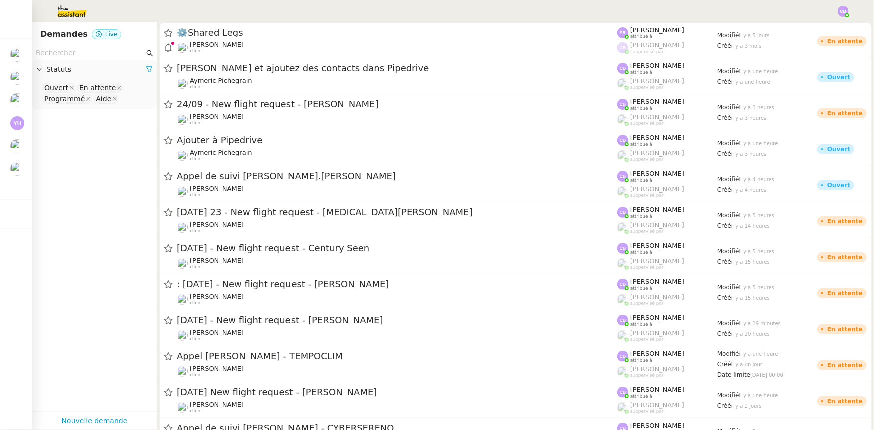
click at [74, 54] on input "text" at bounding box center [90, 53] width 109 height 12
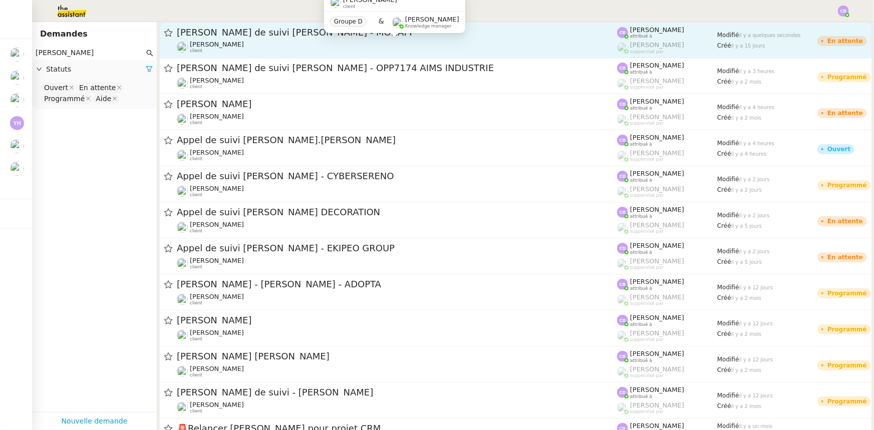
type input "[PERSON_NAME]"
click at [254, 43] on div "[PERSON_NAME] client" at bounding box center [397, 47] width 440 height 13
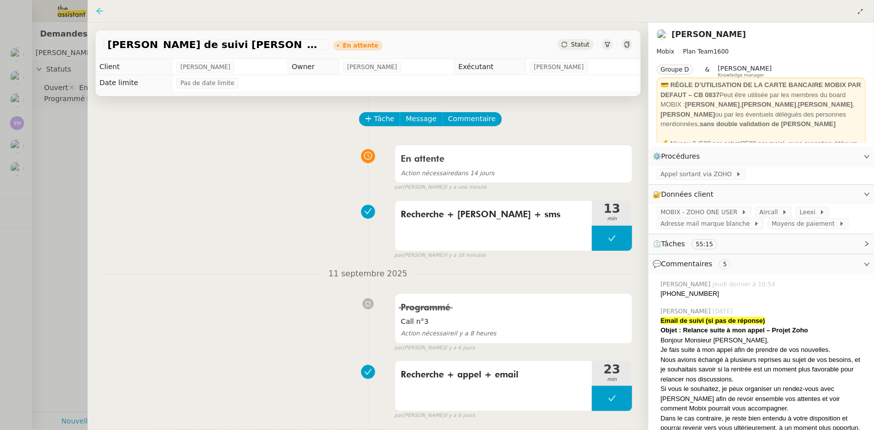
click at [101, 12] on icon at bounding box center [100, 11] width 8 height 8
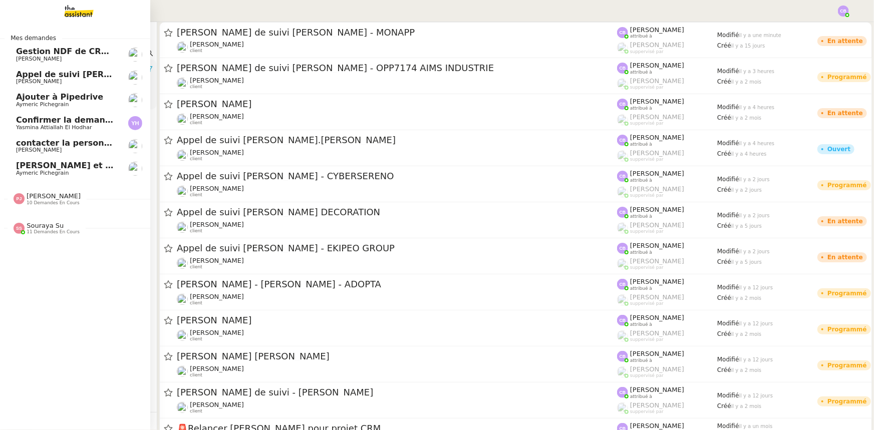
click at [44, 76] on span "Appel de suivi [PERSON_NAME].[PERSON_NAME]" at bounding box center [125, 75] width 219 height 10
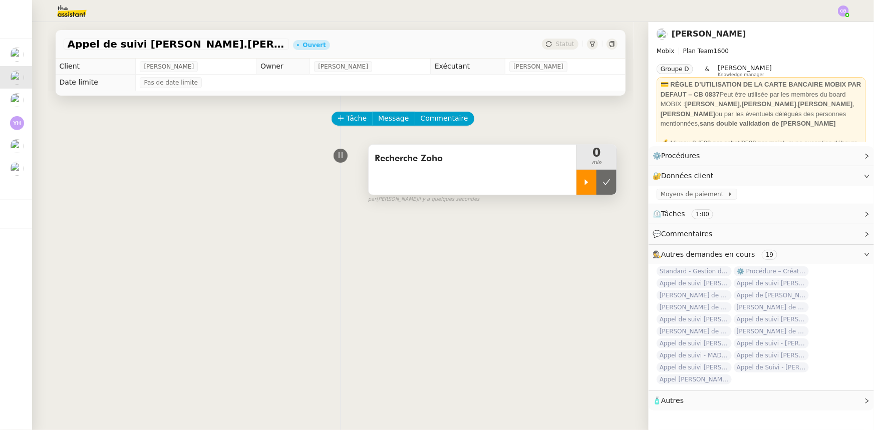
click at [588, 184] on div at bounding box center [586, 182] width 20 height 25
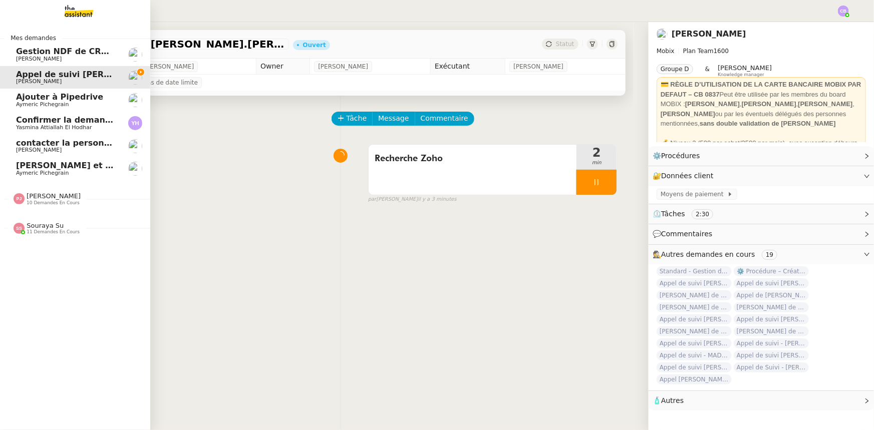
click at [37, 230] on span "11 demandes en cours" at bounding box center [53, 232] width 53 height 6
click at [58, 201] on span "10 demandes en cours" at bounding box center [53, 203] width 53 height 6
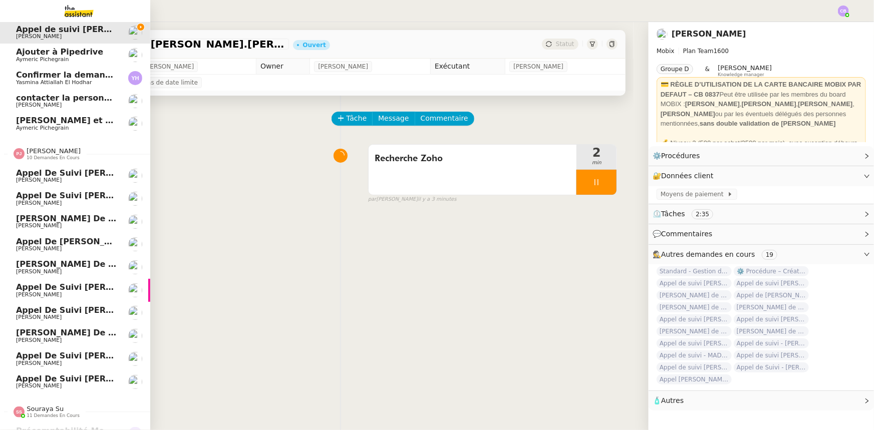
scroll to position [91, 0]
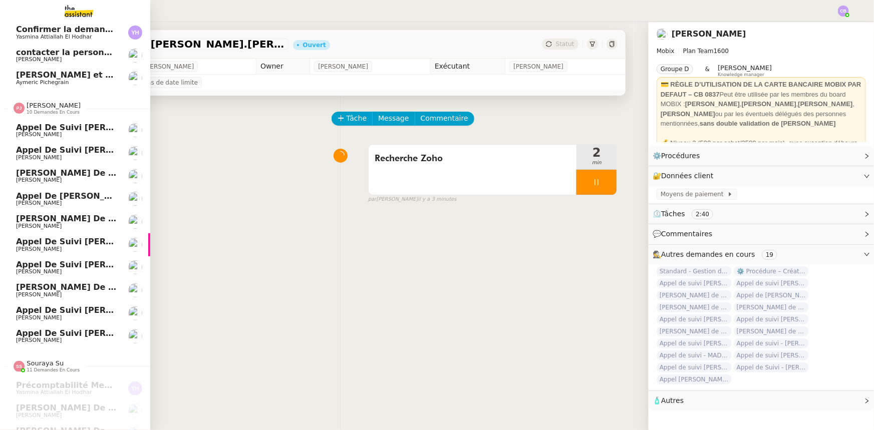
click at [88, 334] on span "Appel de suivi [PERSON_NAME]" at bounding box center [87, 333] width 143 height 10
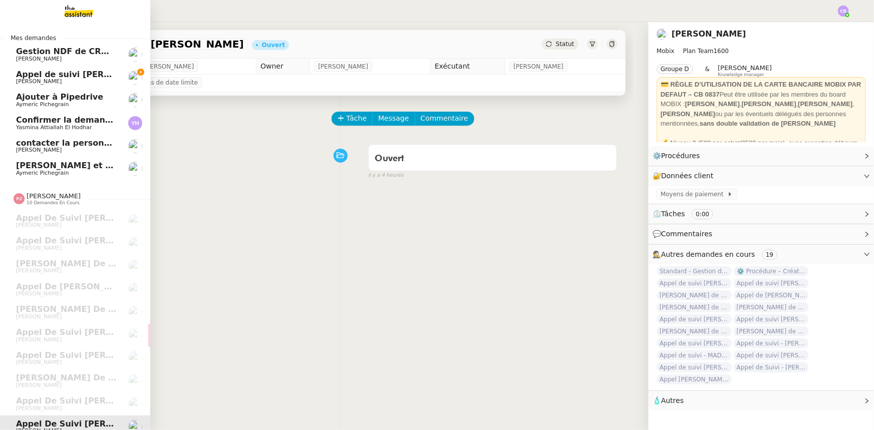
click at [82, 78] on span "Appel de suivi [PERSON_NAME].[PERSON_NAME]" at bounding box center [125, 75] width 219 height 10
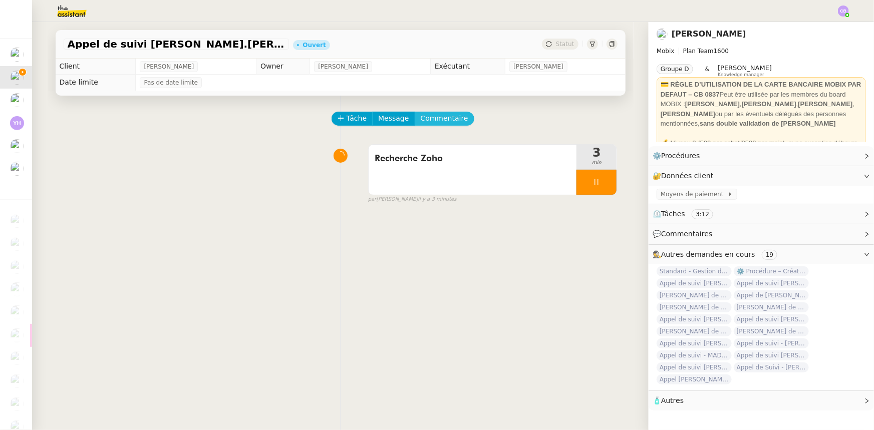
click at [444, 120] on span "Commentaire" at bounding box center [445, 119] width 48 height 12
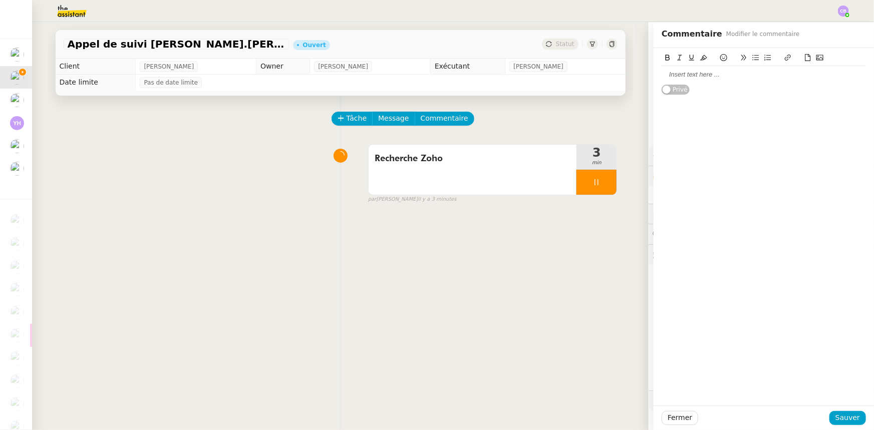
click at [688, 75] on div at bounding box center [763, 74] width 204 height 9
click at [713, 74] on div "Vérifier avec [PERSON_NAME], car je ne retrouve pas d'appel avec ce nom, ni de …" at bounding box center [763, 79] width 204 height 19
click at [836, 420] on span "Sauver" at bounding box center [847, 418] width 25 height 12
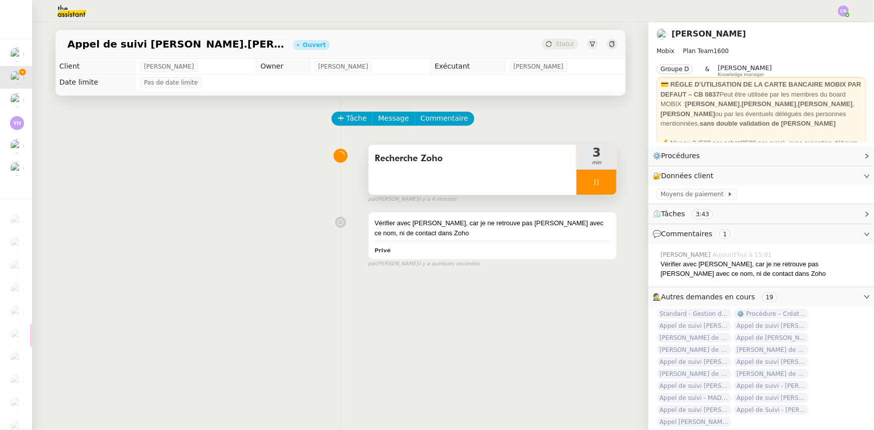
click at [582, 187] on div at bounding box center [596, 182] width 40 height 25
drag, startPoint x: 596, startPoint y: 187, endPoint x: 589, endPoint y: 134, distance: 53.5
click at [597, 187] on button at bounding box center [606, 182] width 20 height 25
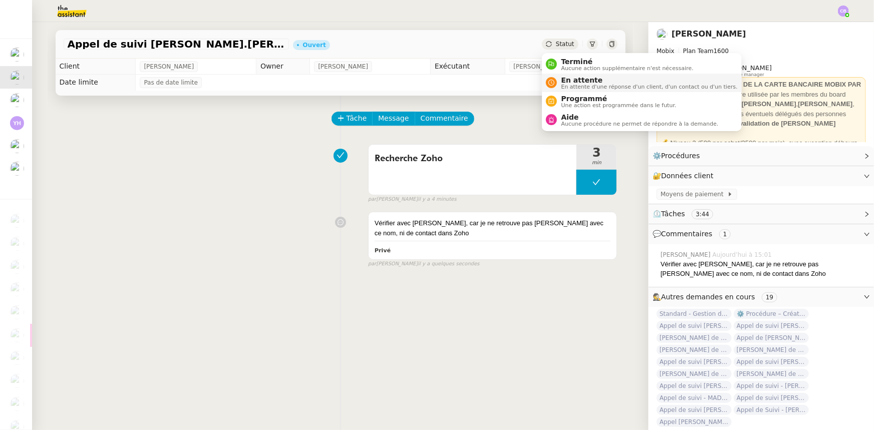
click at [581, 81] on span "En attente" at bounding box center [649, 80] width 176 height 8
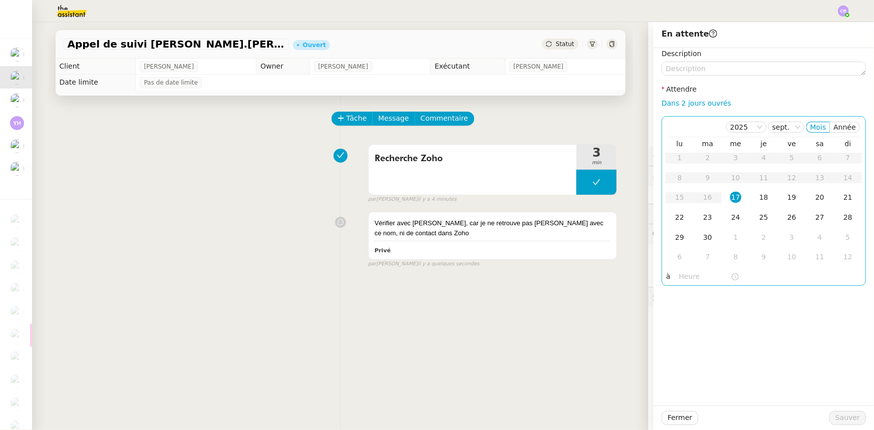
drag, startPoint x: 688, startPoint y: 105, endPoint x: 705, endPoint y: 132, distance: 31.5
click at [688, 105] on link "Dans 2 jours ouvrés" at bounding box center [696, 103] width 70 height 8
type input "07:00"
click at [758, 198] on div "18" at bounding box center [763, 197] width 11 height 11
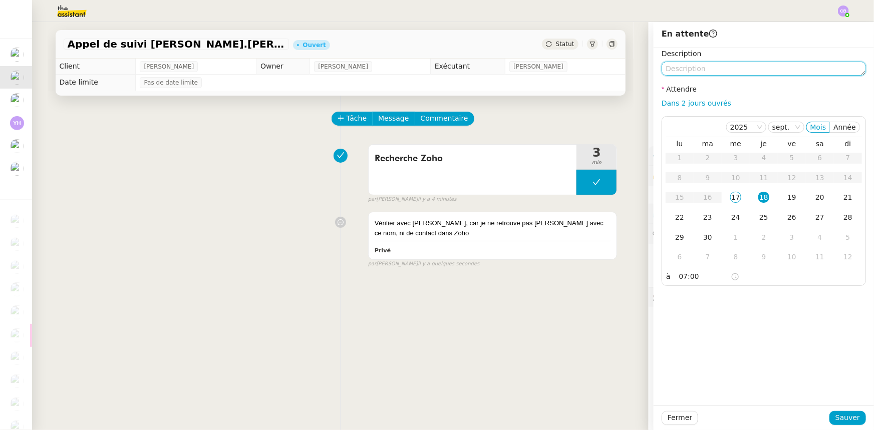
click at [694, 69] on textarea at bounding box center [763, 69] width 204 height 14
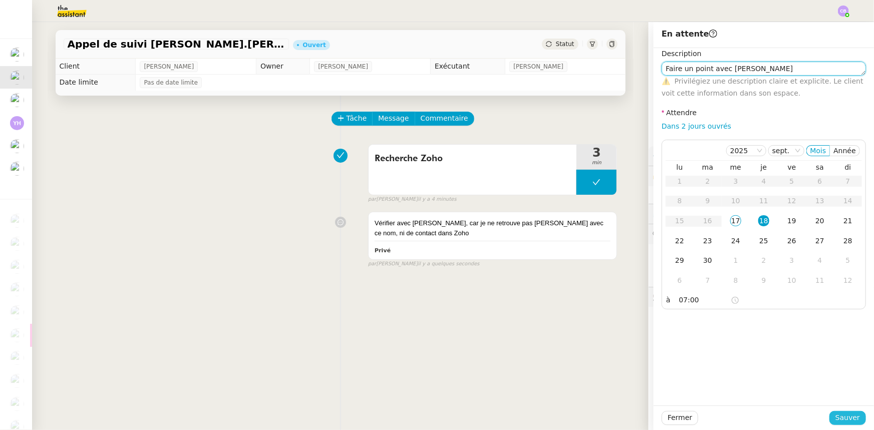
type textarea "Faire un point avec [PERSON_NAME]"
drag, startPoint x: 833, startPoint y: 418, endPoint x: 821, endPoint y: 415, distance: 12.3
click at [835, 418] on span "Sauver" at bounding box center [847, 418] width 25 height 12
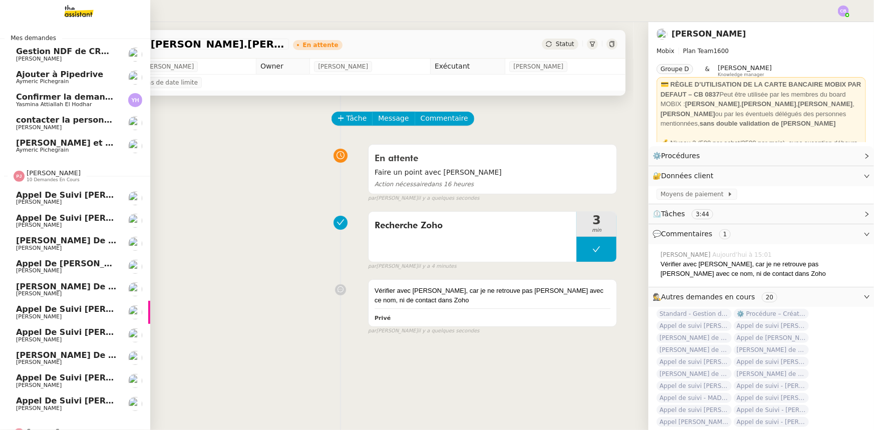
click at [45, 177] on span "10 demandes en cours" at bounding box center [53, 180] width 53 height 6
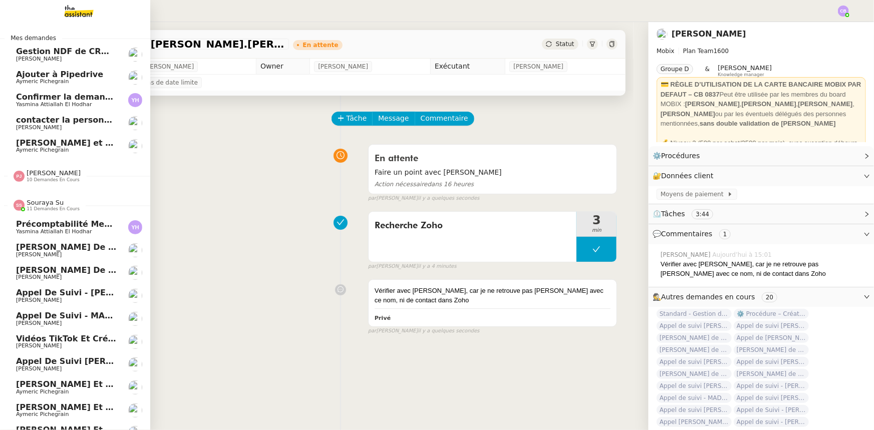
click at [55, 207] on span "11 demandes en cours" at bounding box center [53, 209] width 53 height 6
